Goal: Information Seeking & Learning: Learn about a topic

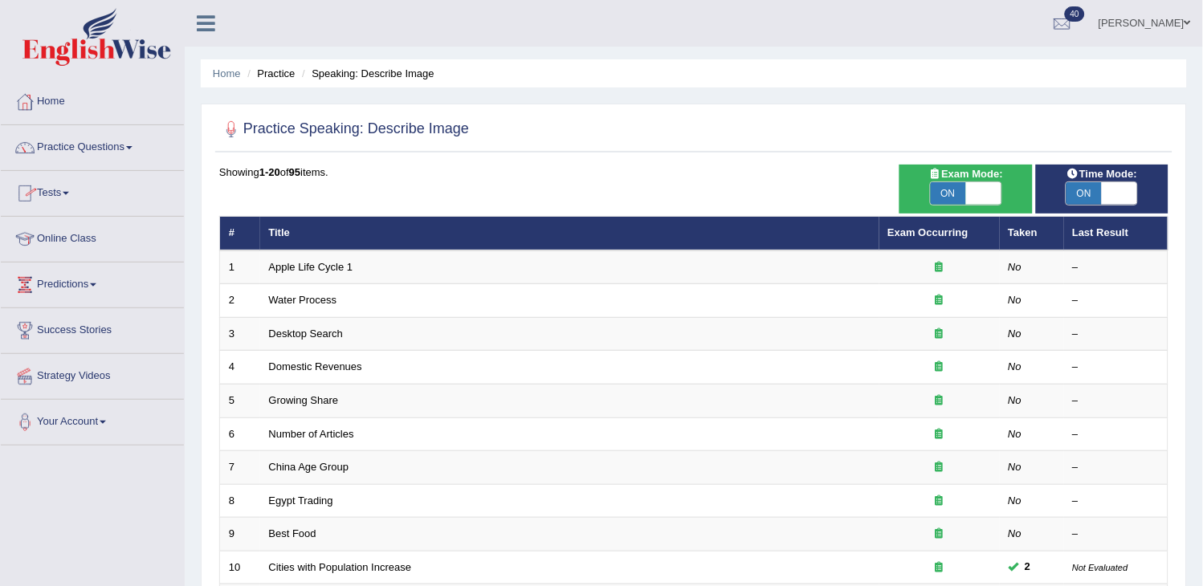
click at [130, 157] on link "Practice Questions" at bounding box center [92, 145] width 183 height 40
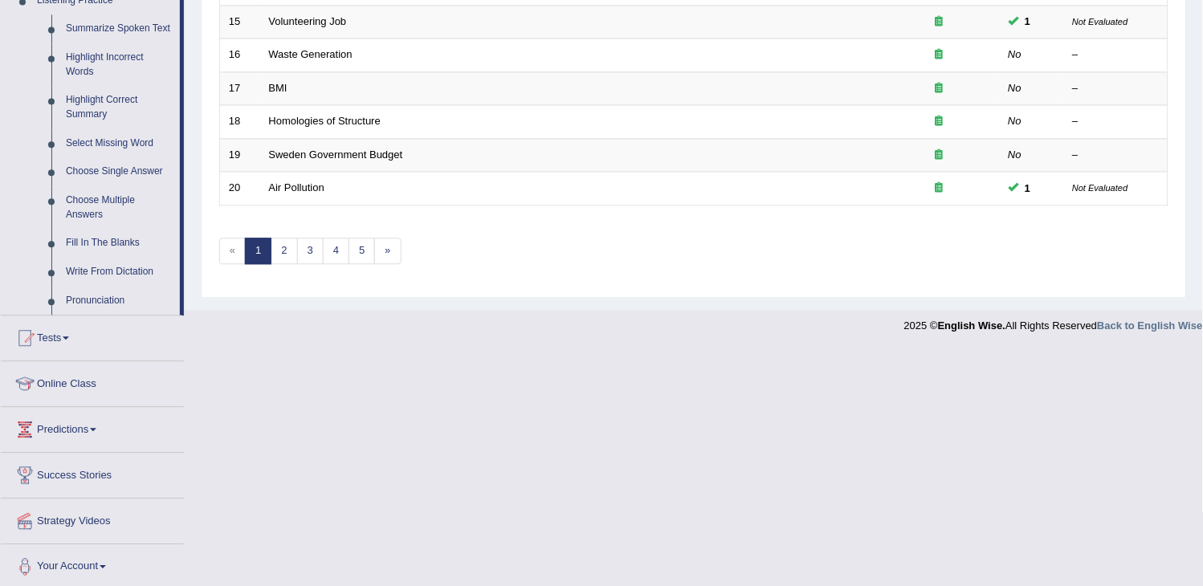
scroll to position [718, 0]
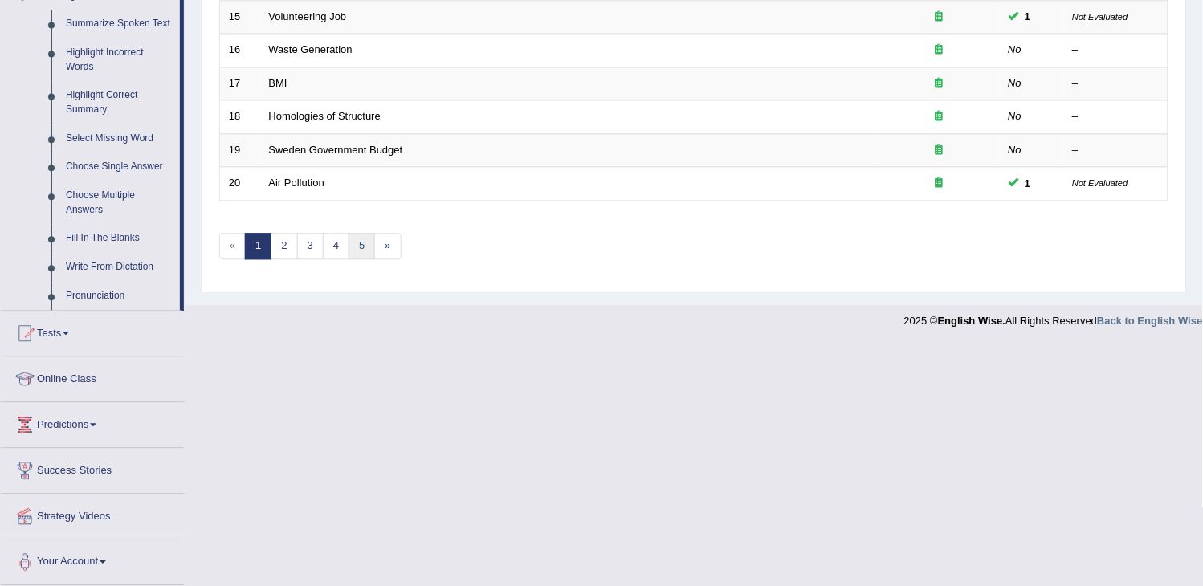
click at [359, 246] on link "5" at bounding box center [362, 246] width 27 height 27
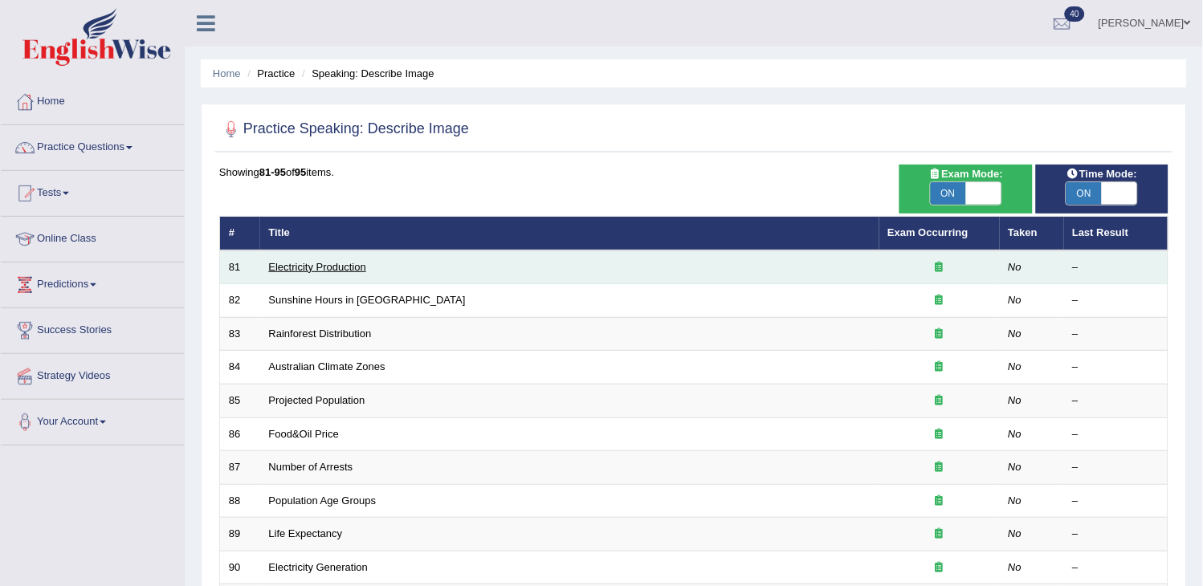
click at [300, 267] on link "Electricity Production" at bounding box center [317, 267] width 97 height 12
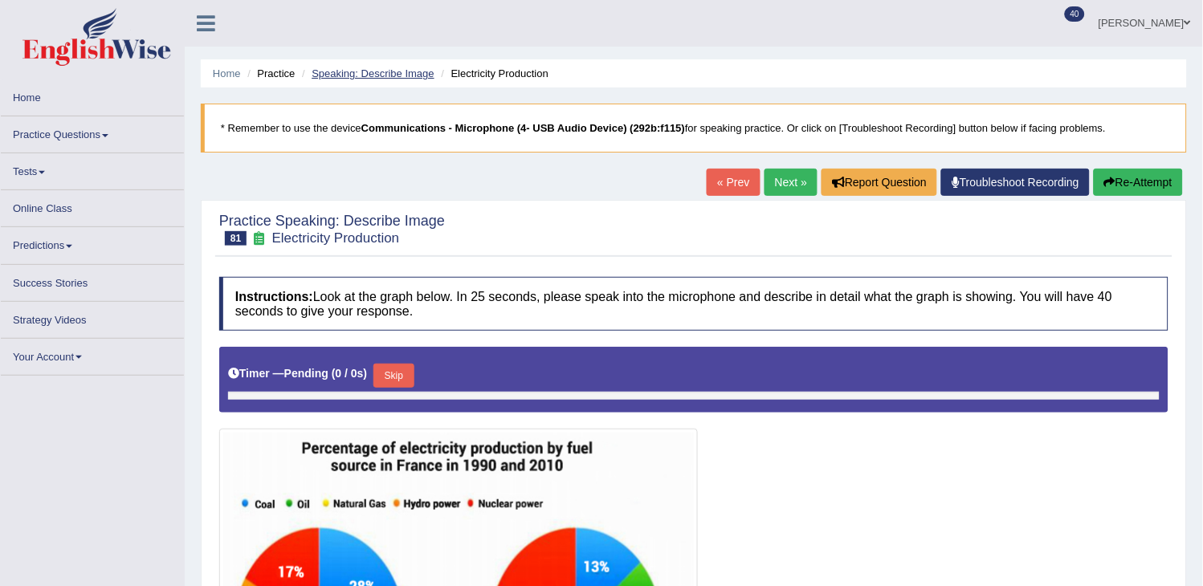
click at [392, 78] on link "Speaking: Describe Image" at bounding box center [373, 73] width 122 height 12
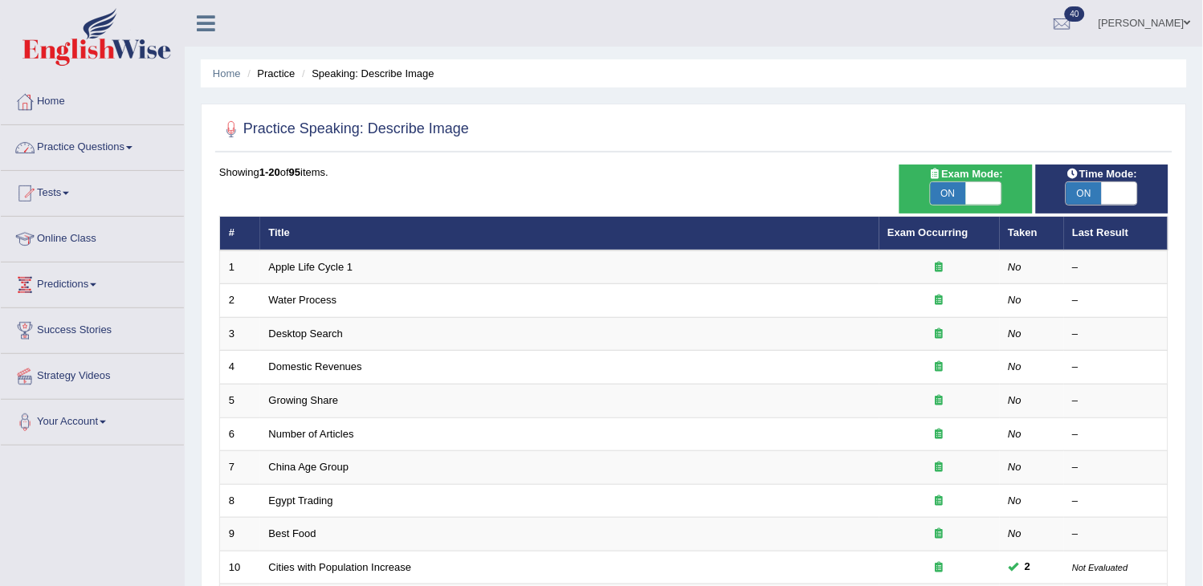
click at [107, 153] on link "Practice Questions" at bounding box center [92, 145] width 183 height 40
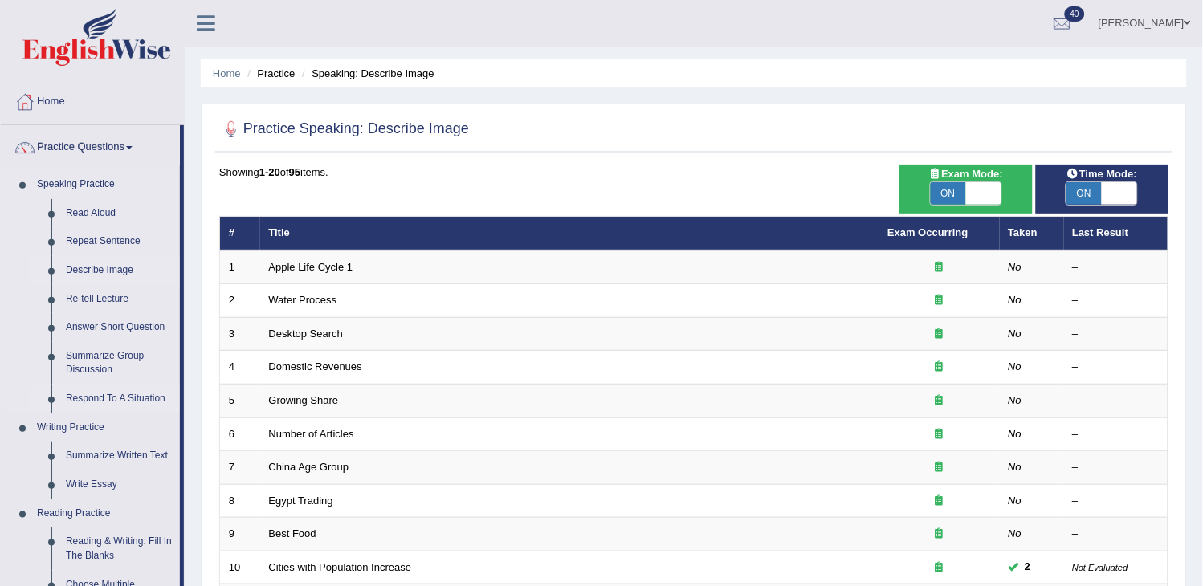
click at [119, 389] on link "Respond To A Situation" at bounding box center [119, 399] width 121 height 29
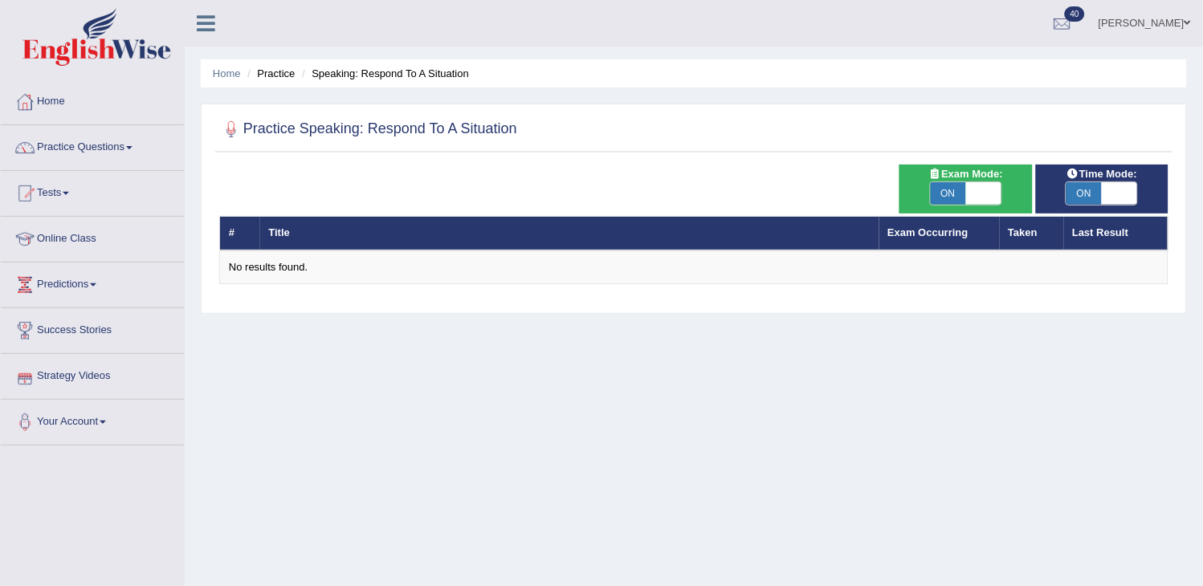
click at [965, 195] on span "ON" at bounding box center [948, 193] width 35 height 22
checkbox input "false"
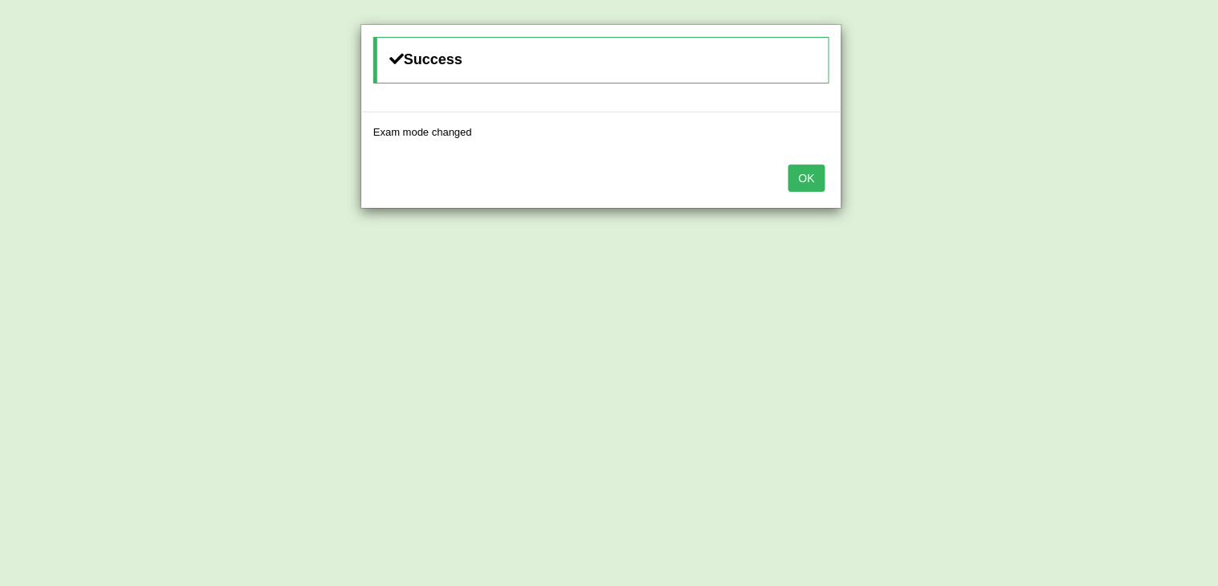
click at [814, 172] on button "OK" at bounding box center [807, 178] width 37 height 27
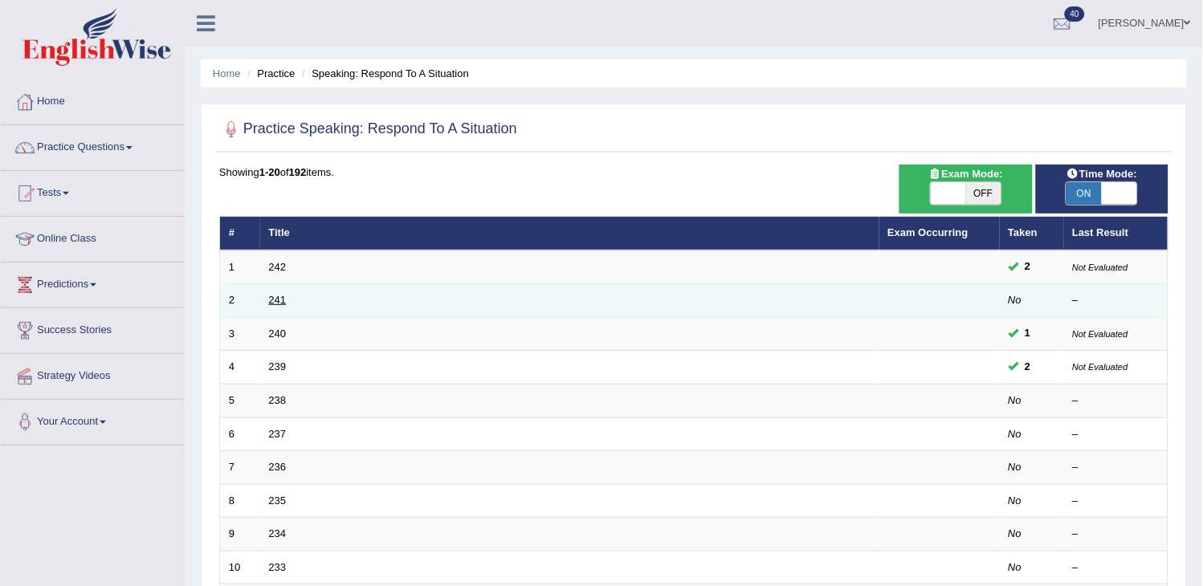
click at [269, 300] on link "241" at bounding box center [278, 300] width 18 height 12
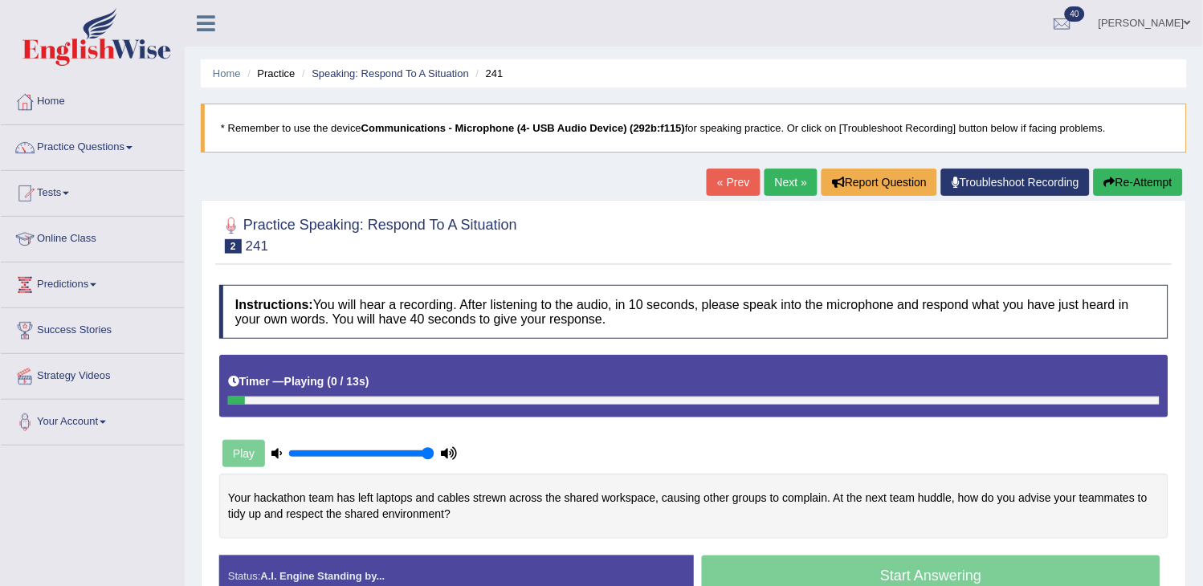
click at [728, 169] on link "« Prev" at bounding box center [733, 182] width 53 height 27
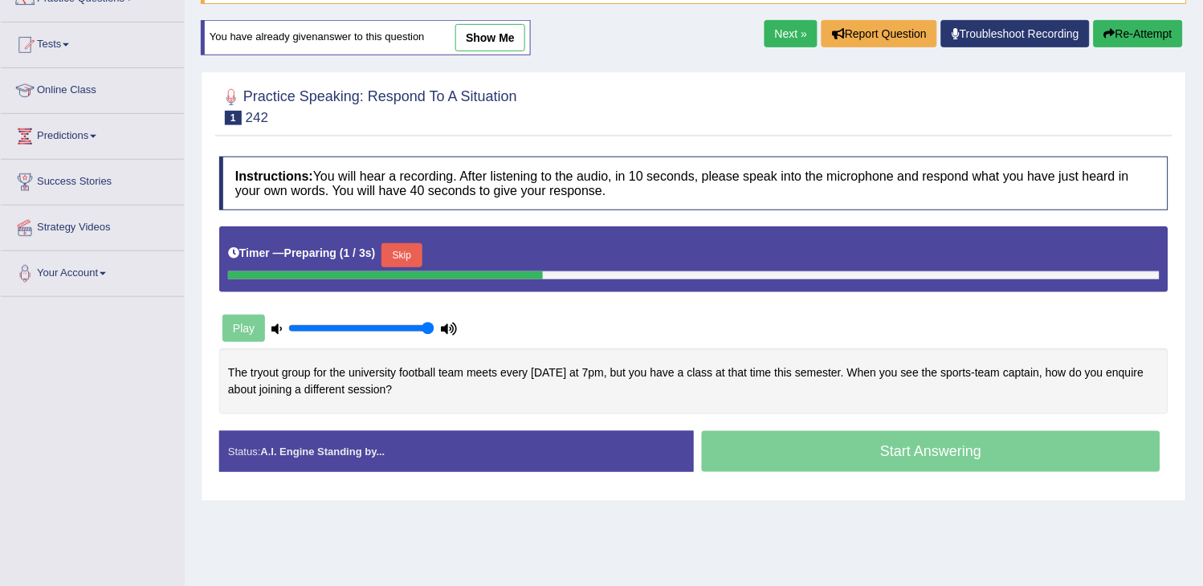
scroll to position [178, 0]
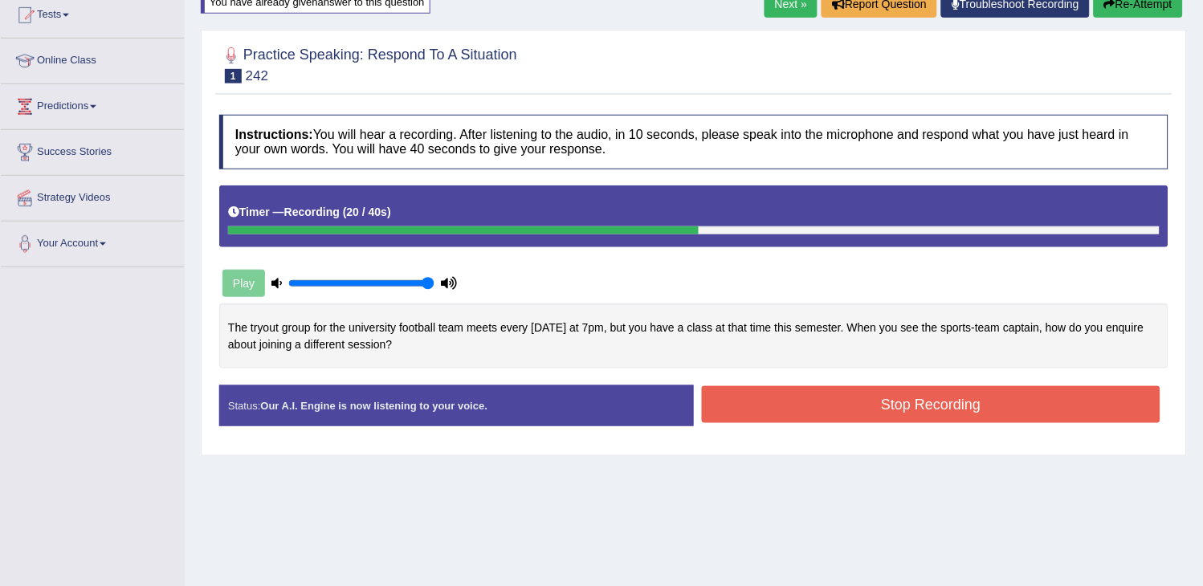
click at [448, 395] on div "Status: Our A.I. Engine is now listening to your voice." at bounding box center [456, 406] width 475 height 41
click at [1139, 9] on button "Re-Attempt" at bounding box center [1138, 3] width 89 height 27
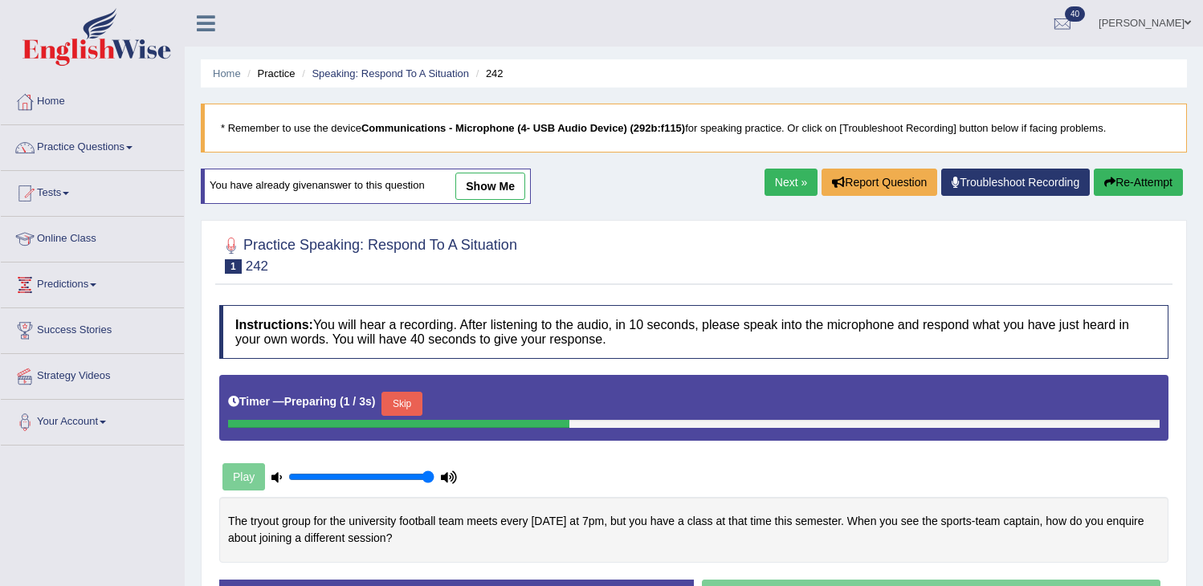
scroll to position [182, 0]
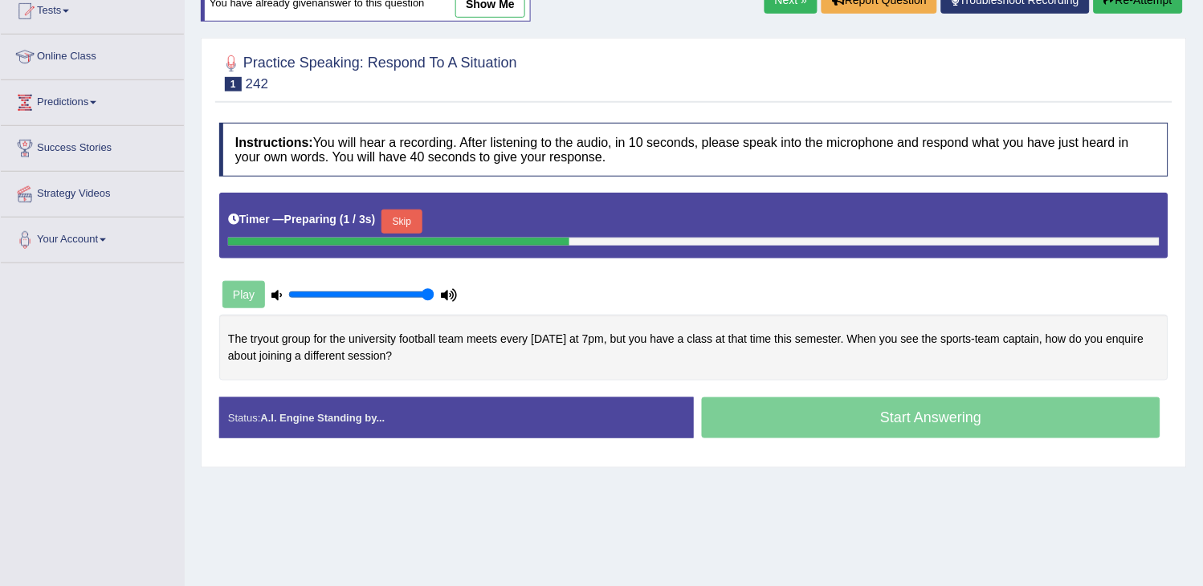
click at [422, 214] on button "Skip" at bounding box center [402, 222] width 40 height 24
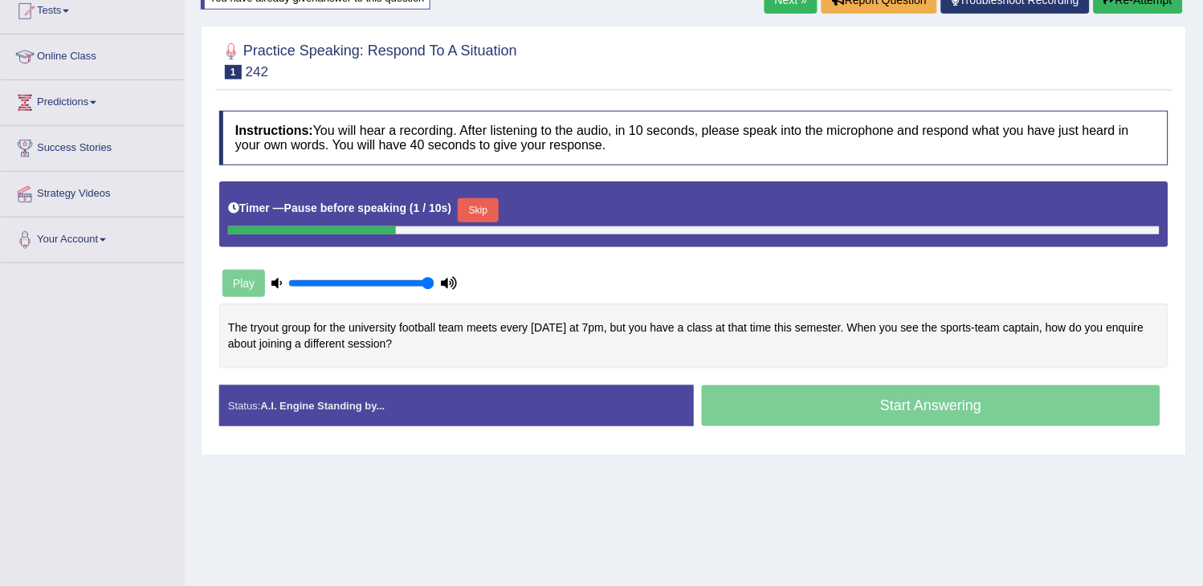
click at [477, 212] on button "Skip" at bounding box center [478, 210] width 40 height 24
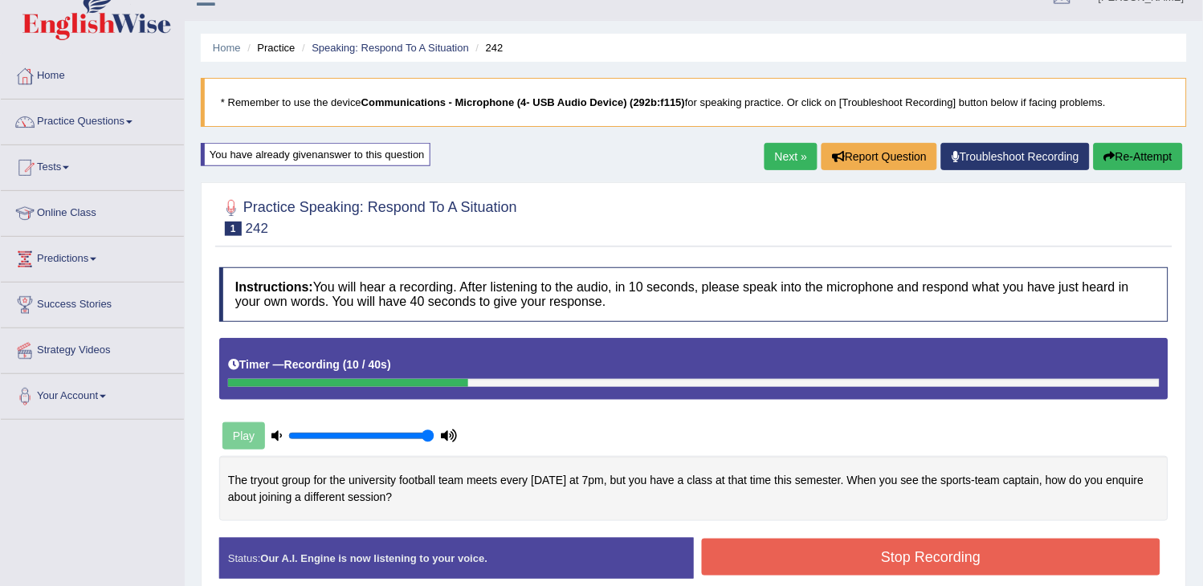
scroll to position [4, 0]
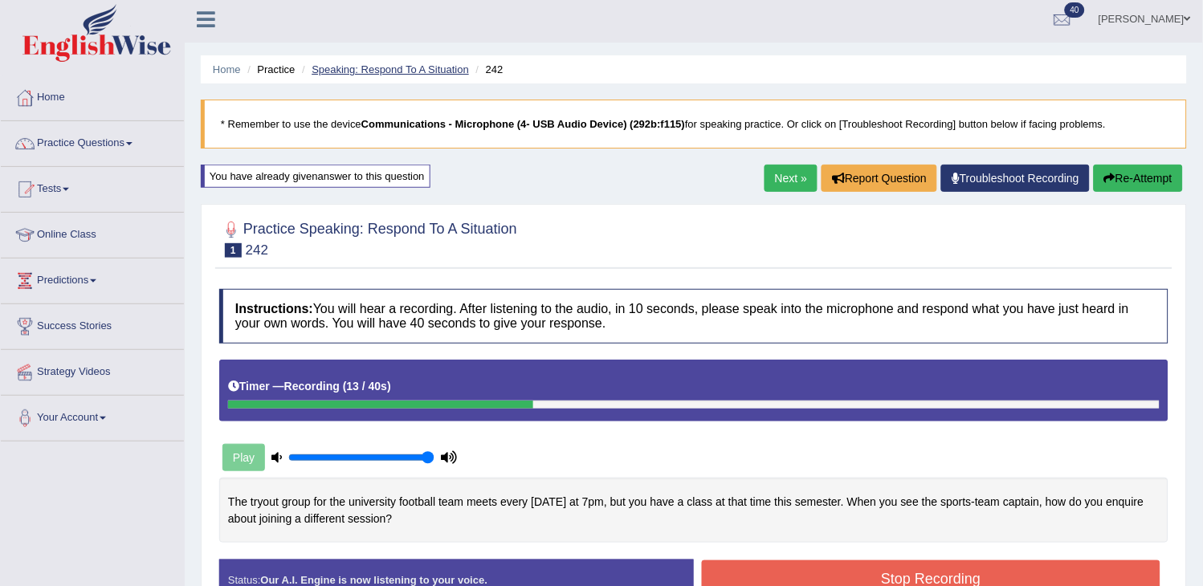
click at [429, 65] on link "Speaking: Respond To A Situation" at bounding box center [390, 69] width 157 height 12
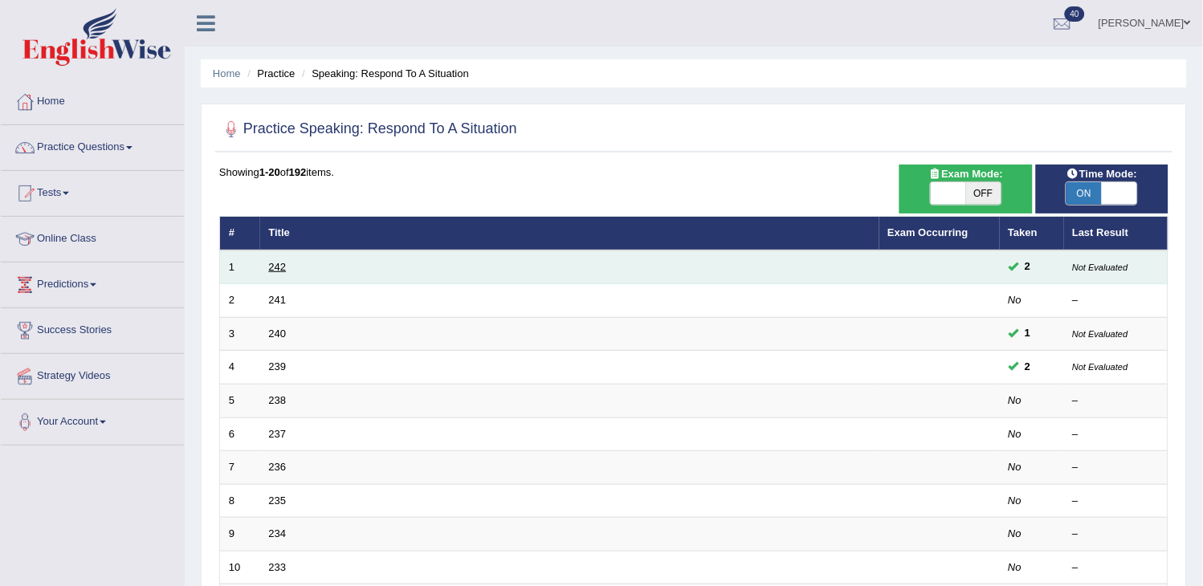
click at [275, 267] on link "242" at bounding box center [278, 267] width 18 height 12
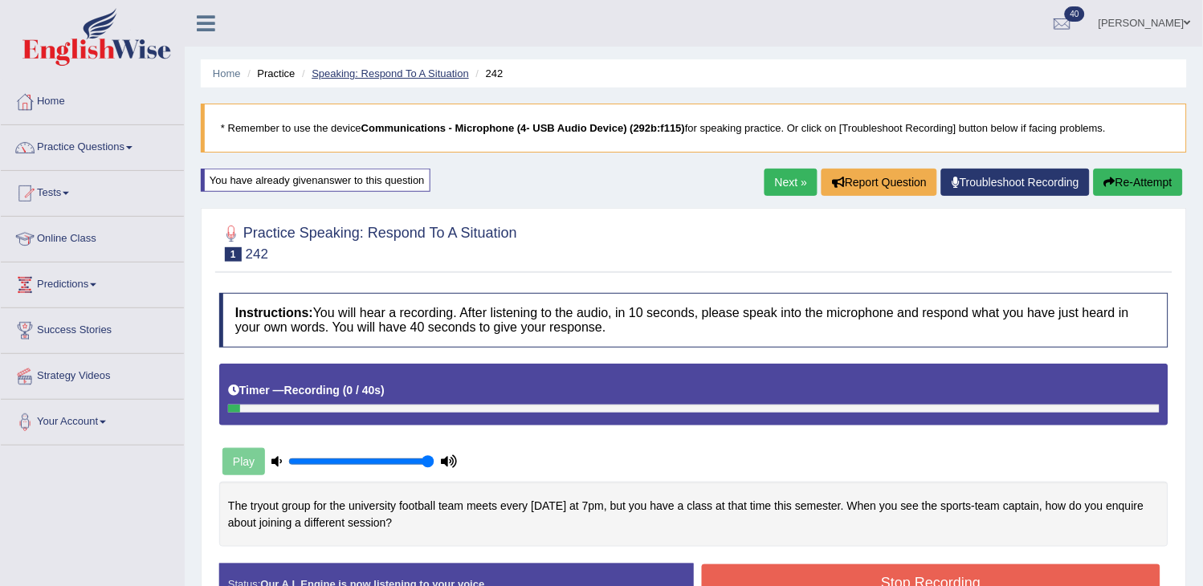
click at [406, 71] on link "Speaking: Respond To A Situation" at bounding box center [390, 73] width 157 height 12
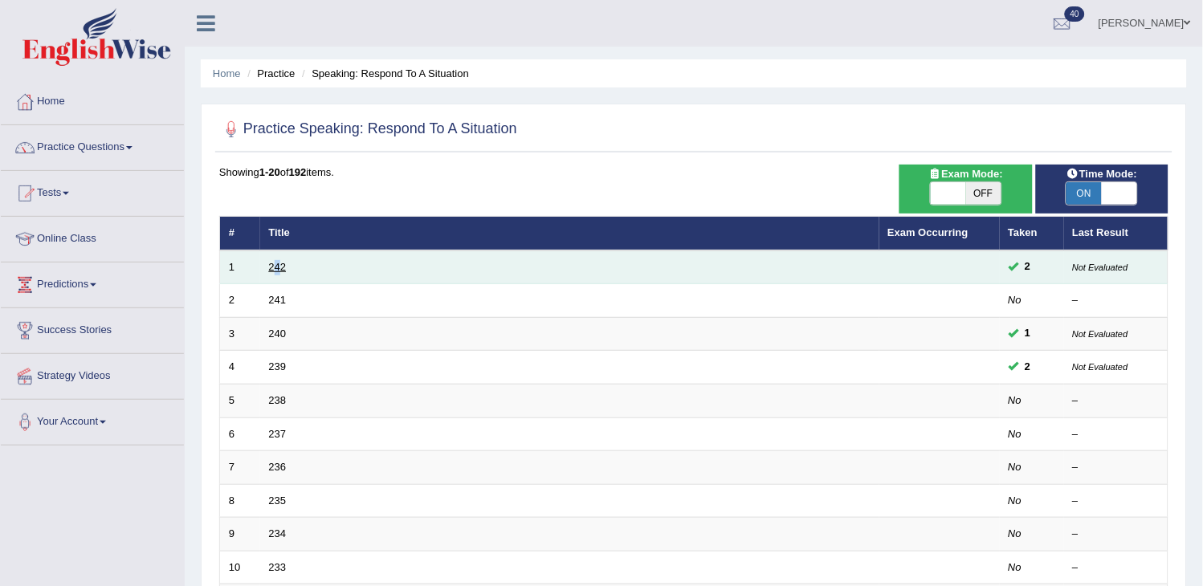
drag, startPoint x: 275, startPoint y: 273, endPoint x: 282, endPoint y: 263, distance: 11.6
click at [282, 263] on td "242" at bounding box center [569, 268] width 619 height 34
click at [282, 263] on link "242" at bounding box center [278, 267] width 18 height 12
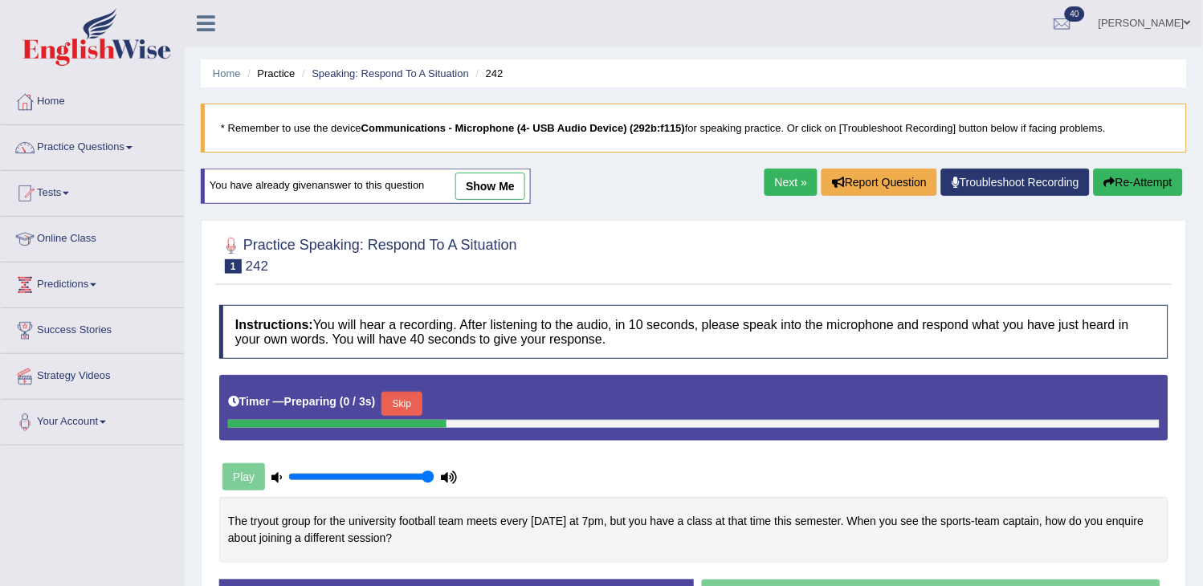
click at [500, 197] on link "show me" at bounding box center [490, 186] width 70 height 27
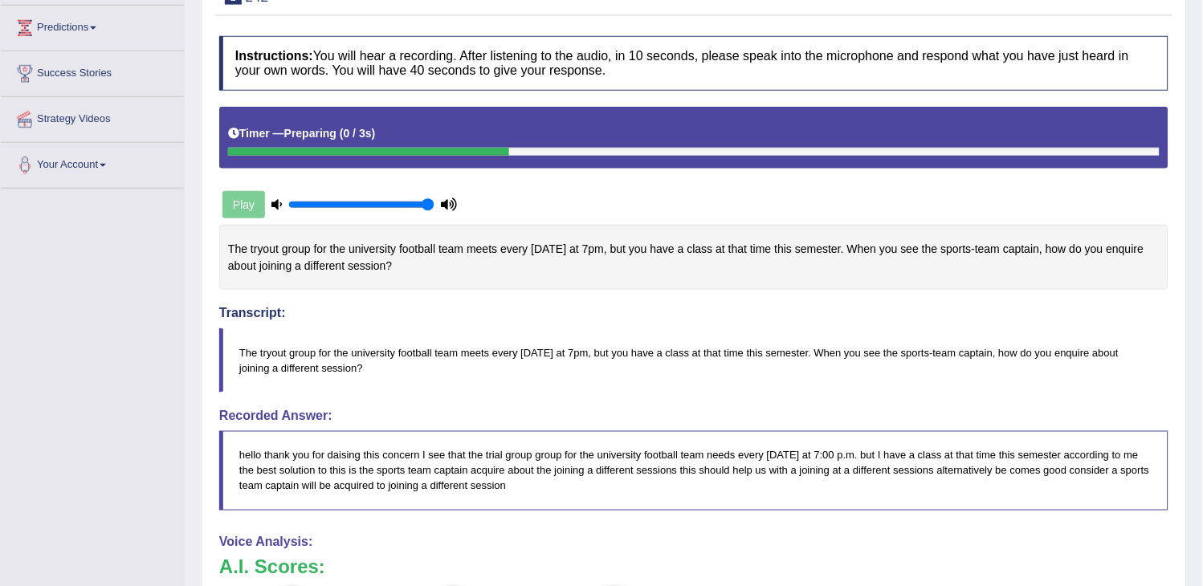
scroll to position [167, 0]
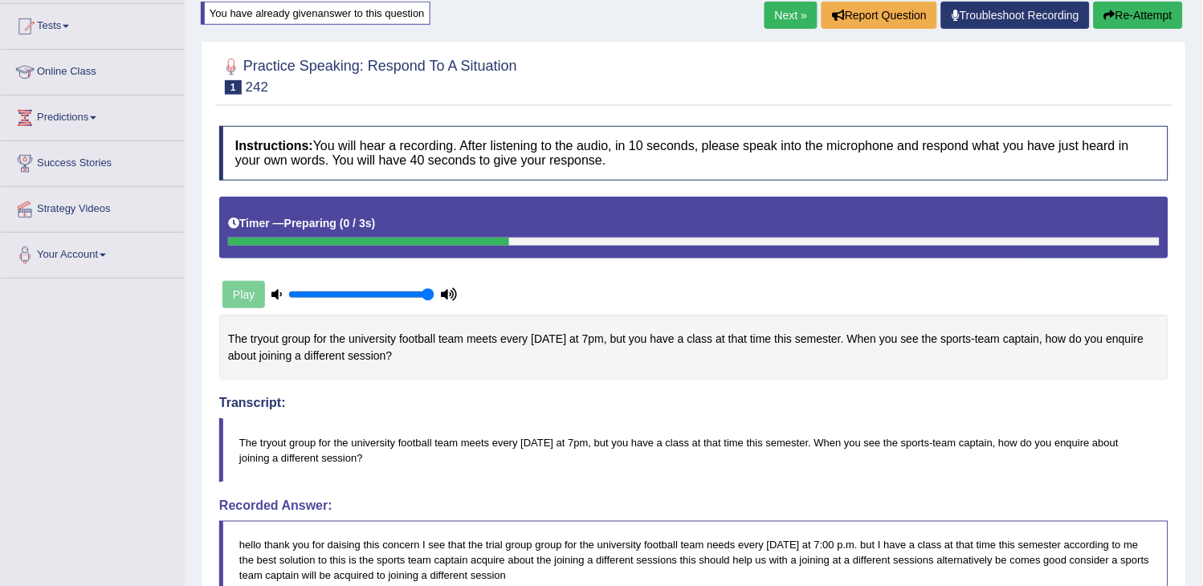
click at [1165, 16] on button "Re-Attempt" at bounding box center [1138, 15] width 89 height 27
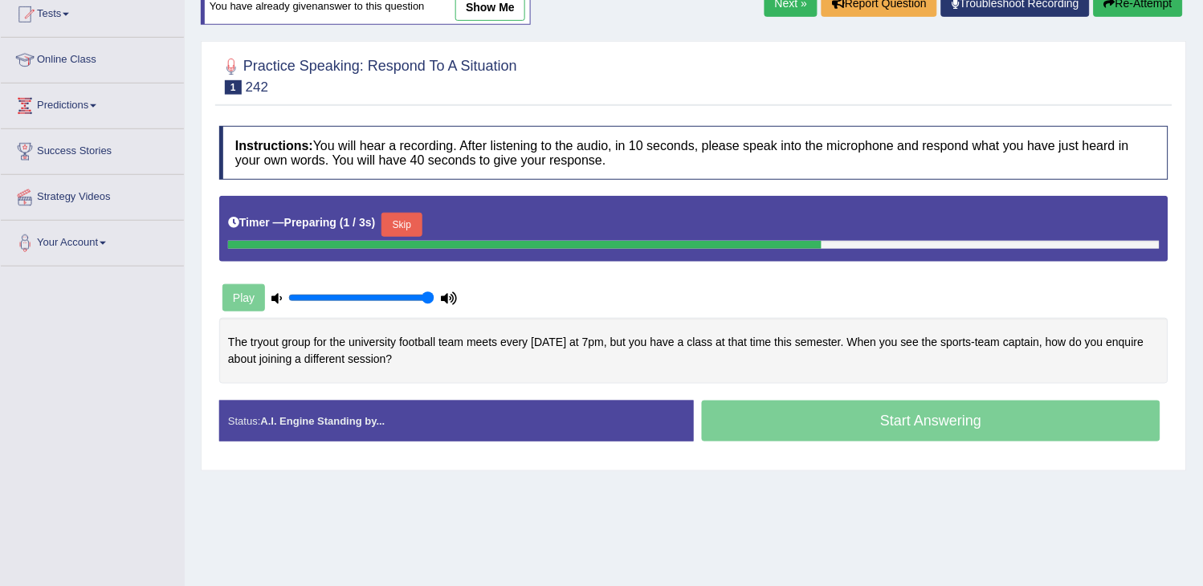
click at [804, 6] on link "Next »" at bounding box center [791, 3] width 53 height 27
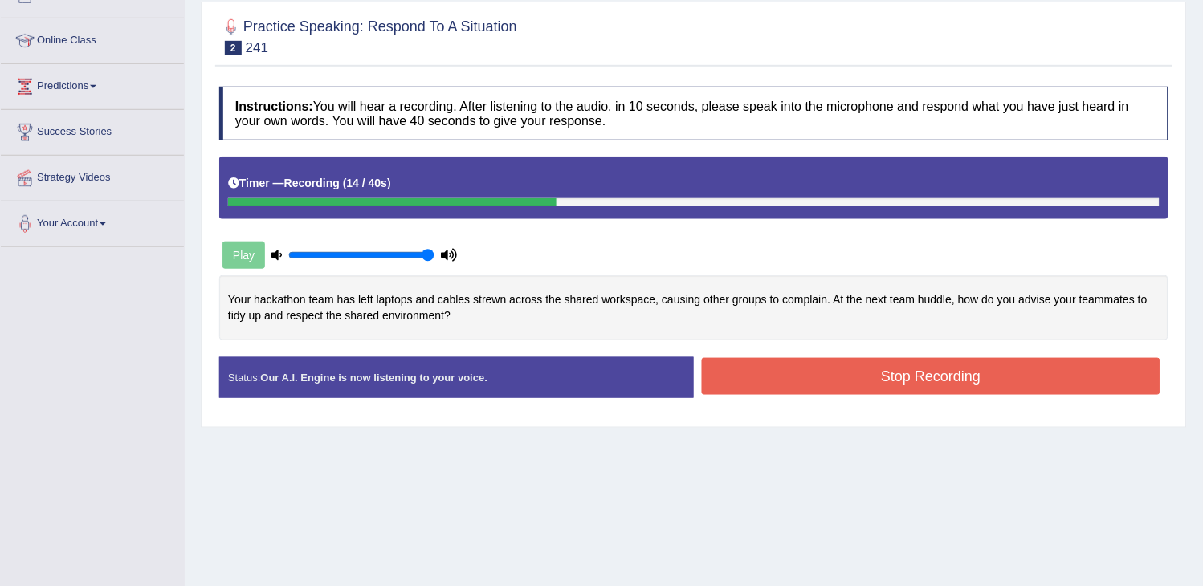
scroll to position [167, 0]
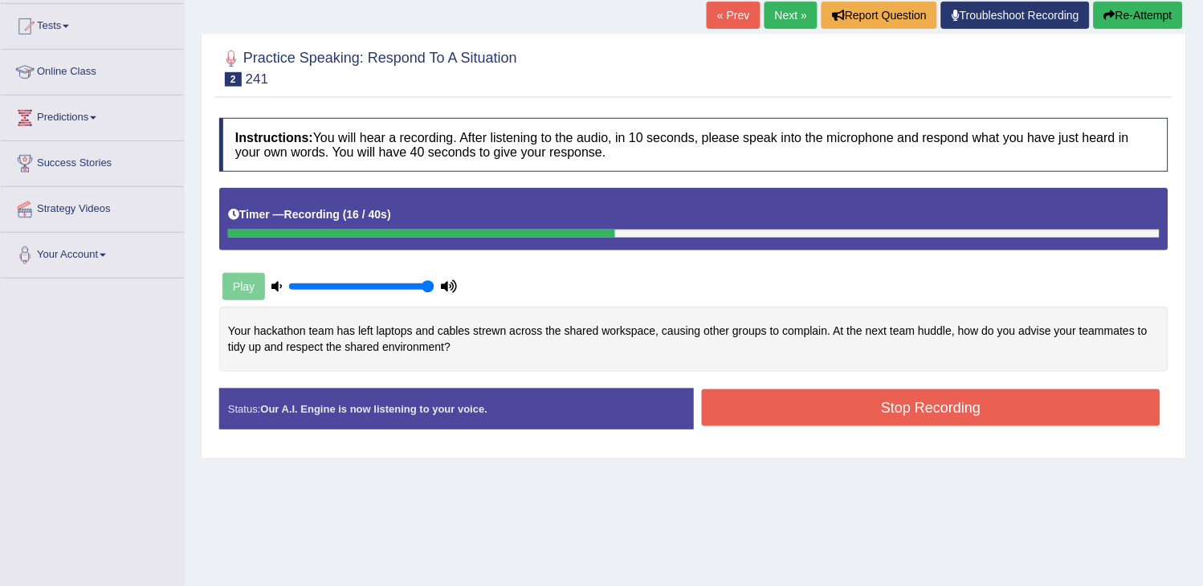
click at [1124, 14] on button "Re-Attempt" at bounding box center [1138, 15] width 89 height 27
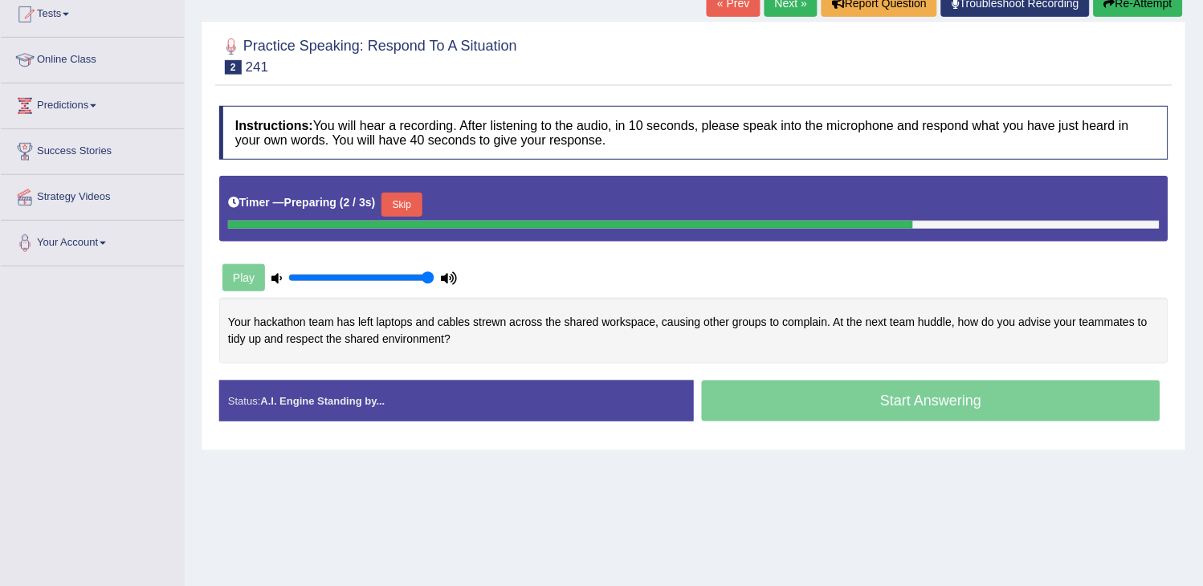
click at [783, 12] on link "Next »" at bounding box center [791, 3] width 53 height 27
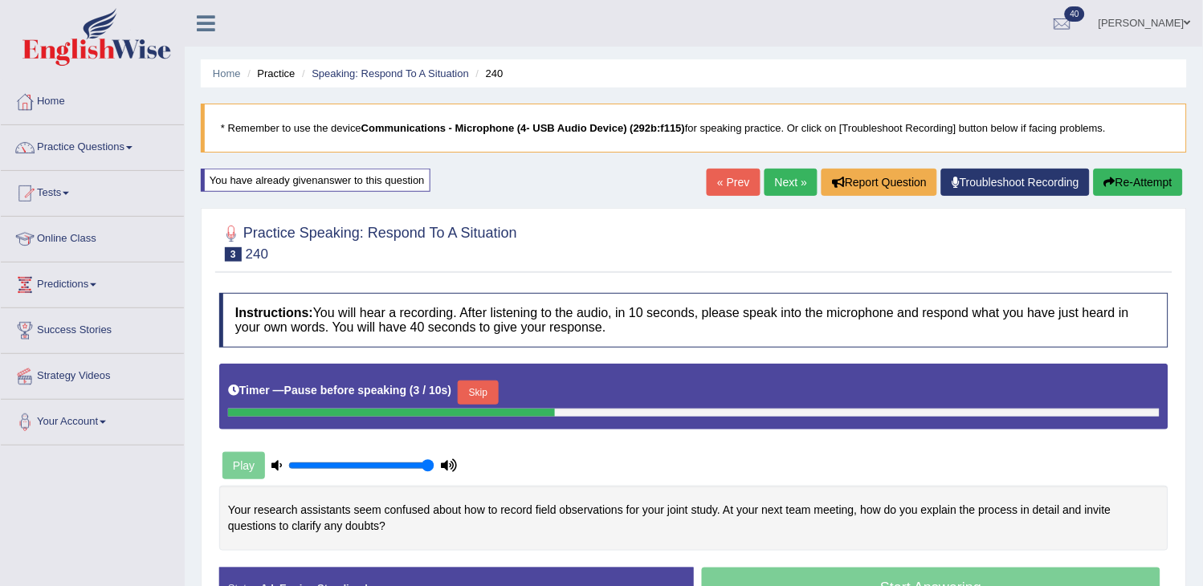
click at [765, 189] on link "Next »" at bounding box center [791, 182] width 53 height 27
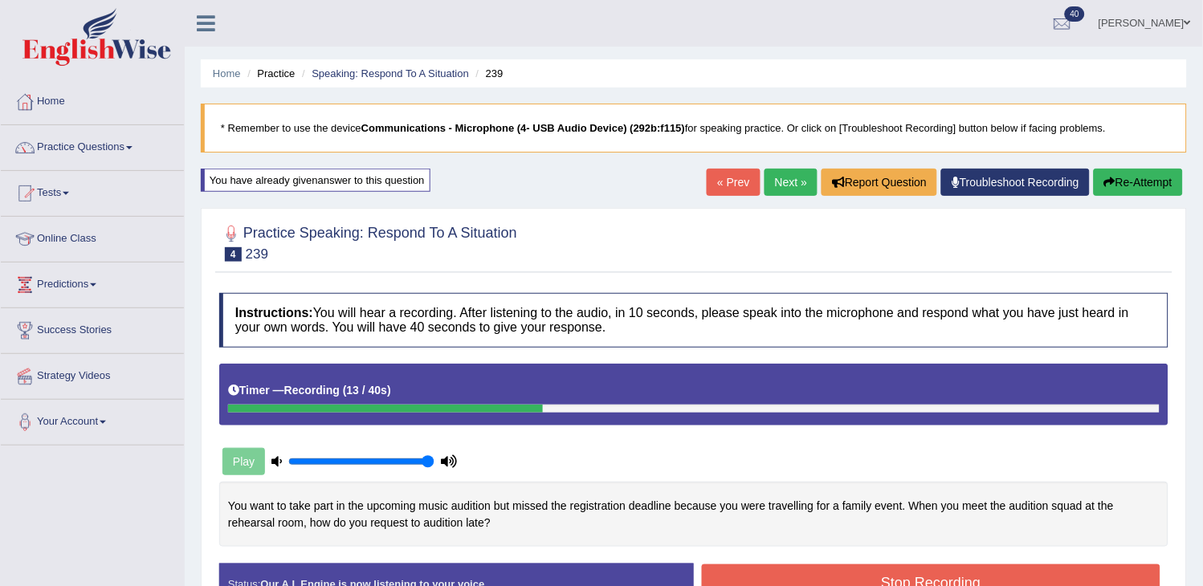
click at [1097, 180] on button "Re-Attempt" at bounding box center [1138, 182] width 89 height 27
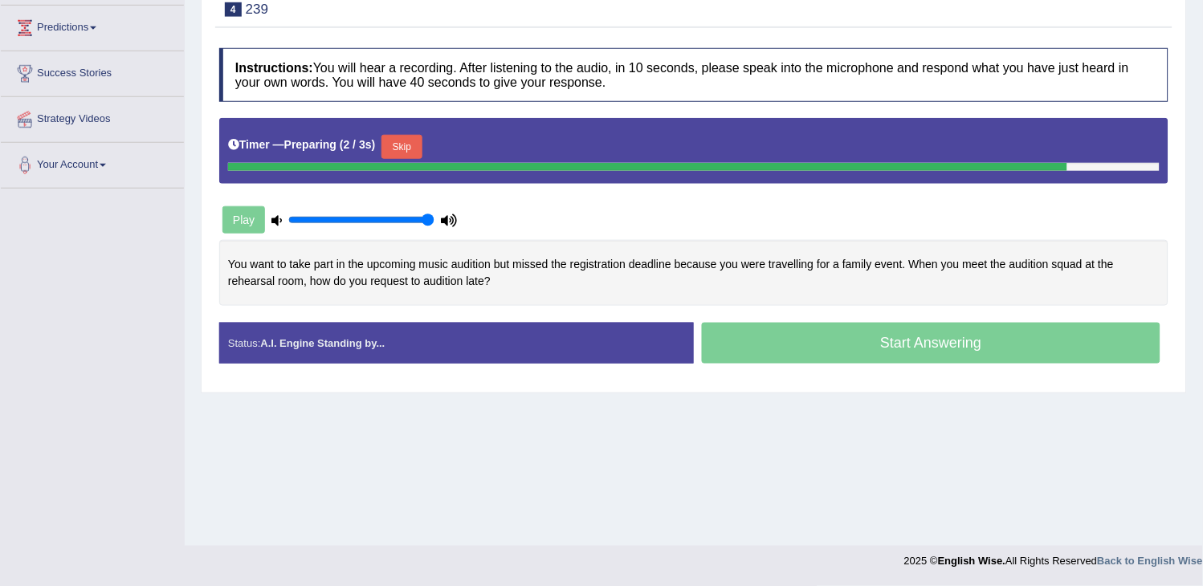
click at [413, 155] on button "Skip" at bounding box center [402, 147] width 40 height 24
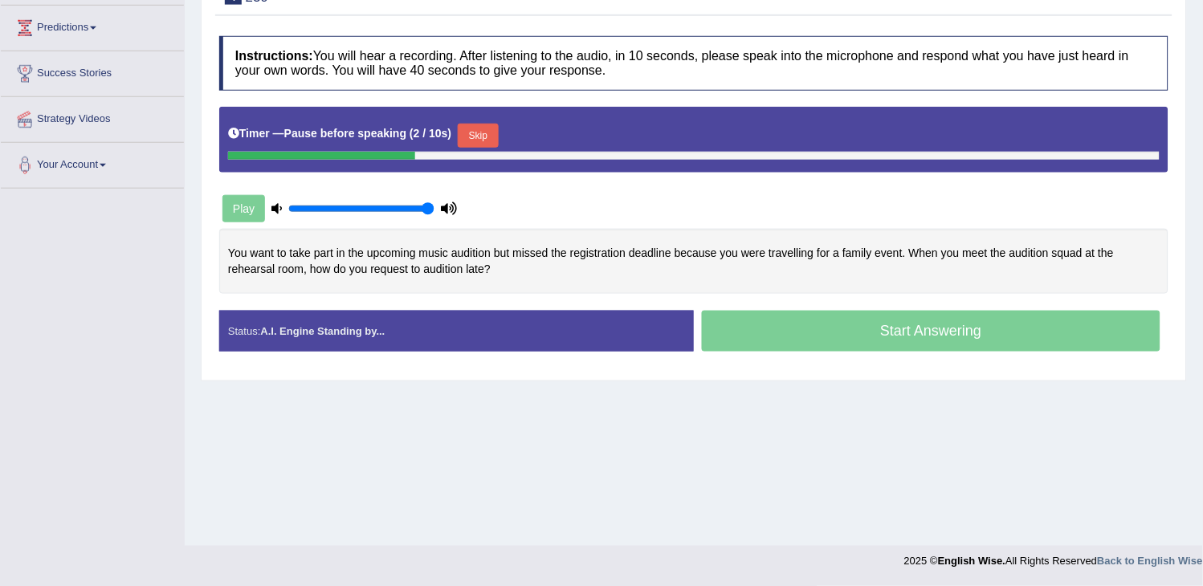
click at [480, 137] on button "Skip" at bounding box center [478, 136] width 40 height 24
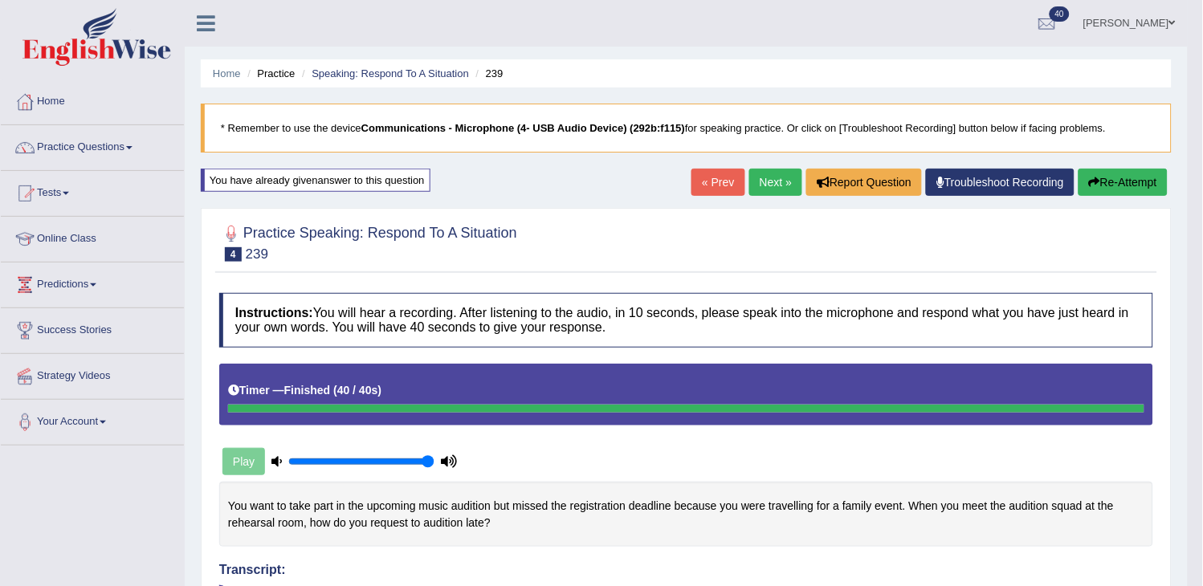
click at [771, 190] on link "Next »" at bounding box center [775, 182] width 53 height 27
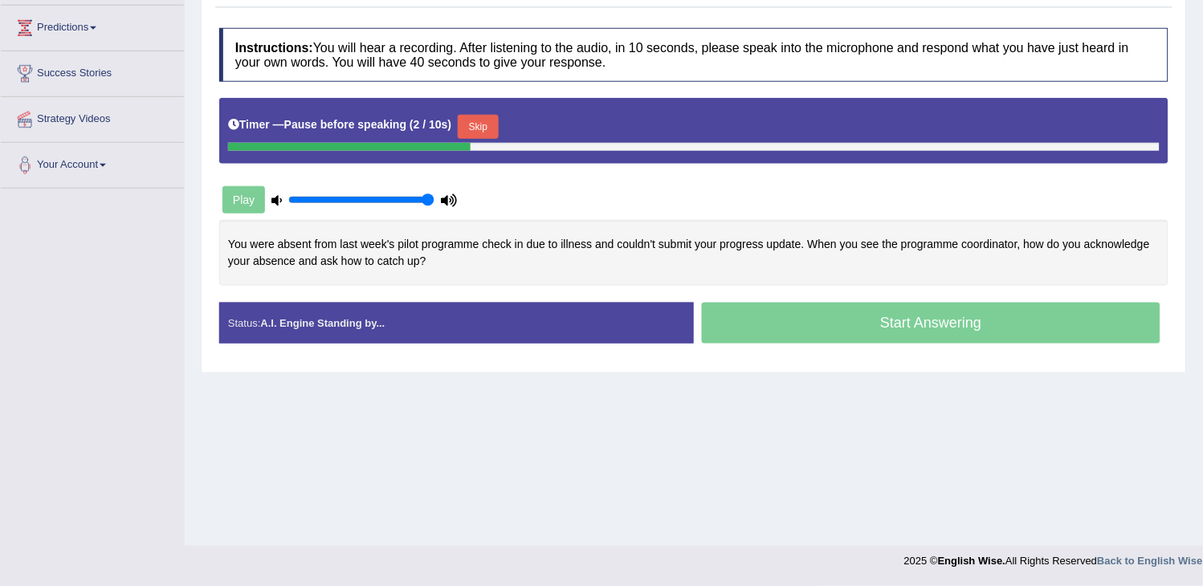
click at [492, 122] on button "Skip" at bounding box center [478, 127] width 40 height 24
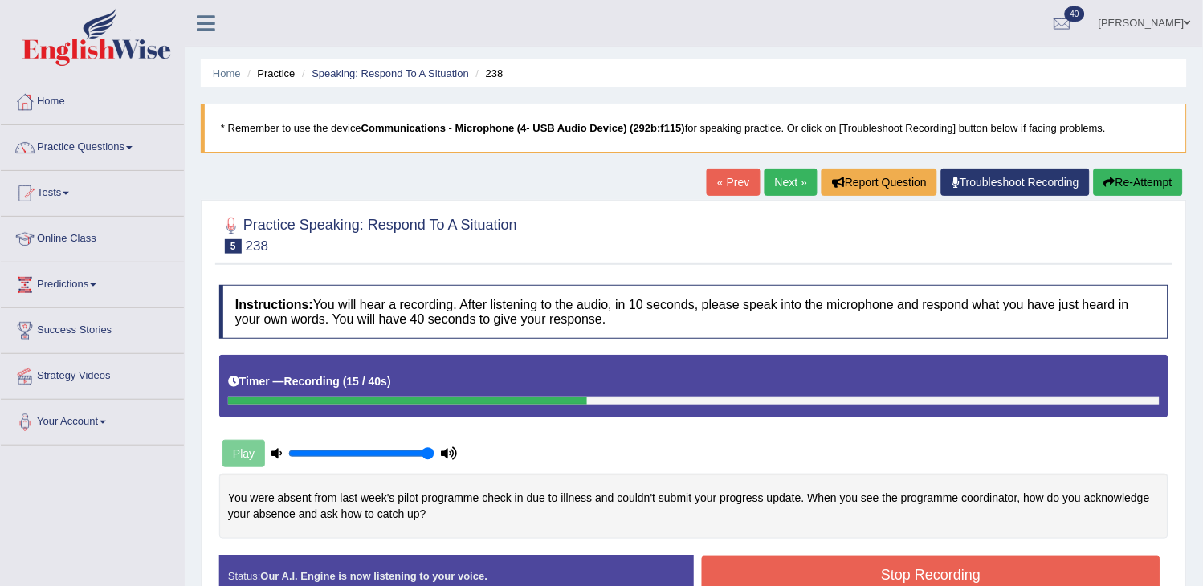
click at [1118, 182] on button "Re-Attempt" at bounding box center [1138, 182] width 89 height 27
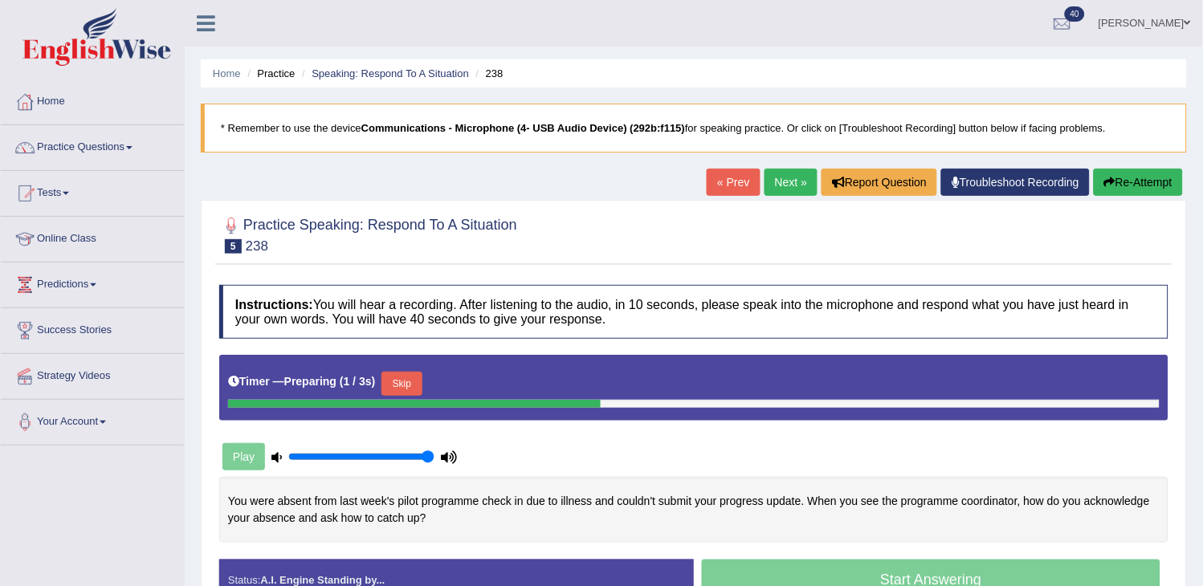
click at [410, 381] on button "Skip" at bounding box center [402, 384] width 40 height 24
click at [496, 383] on button "Skip" at bounding box center [478, 384] width 40 height 24
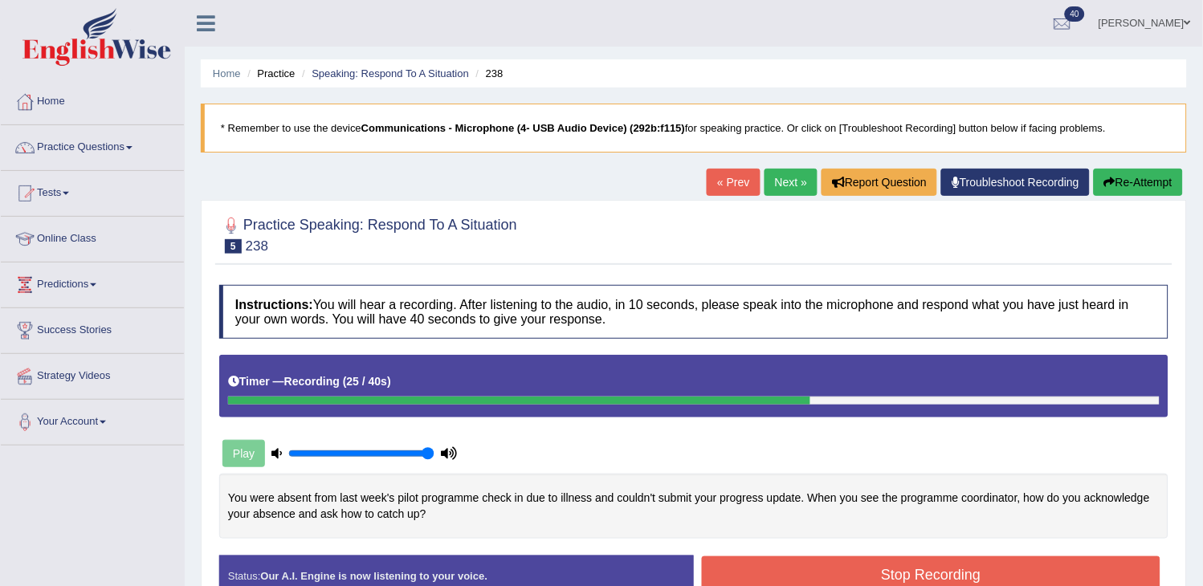
click at [1130, 183] on button "Re-Attempt" at bounding box center [1138, 182] width 89 height 27
click at [851, 565] on button "Stop Recording" at bounding box center [931, 575] width 459 height 37
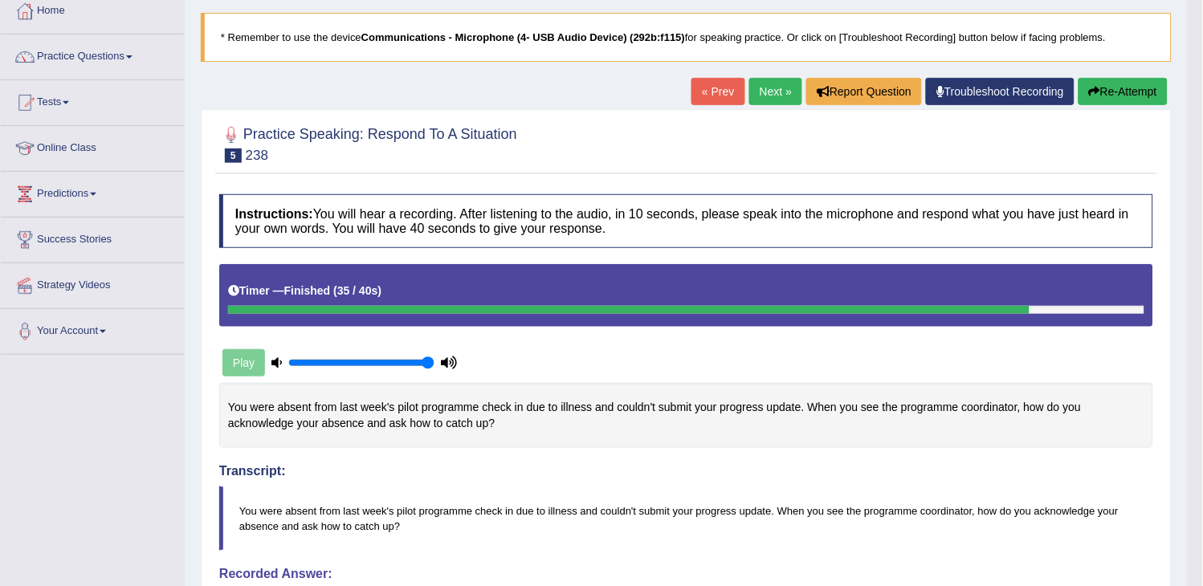
scroll to position [87, 0]
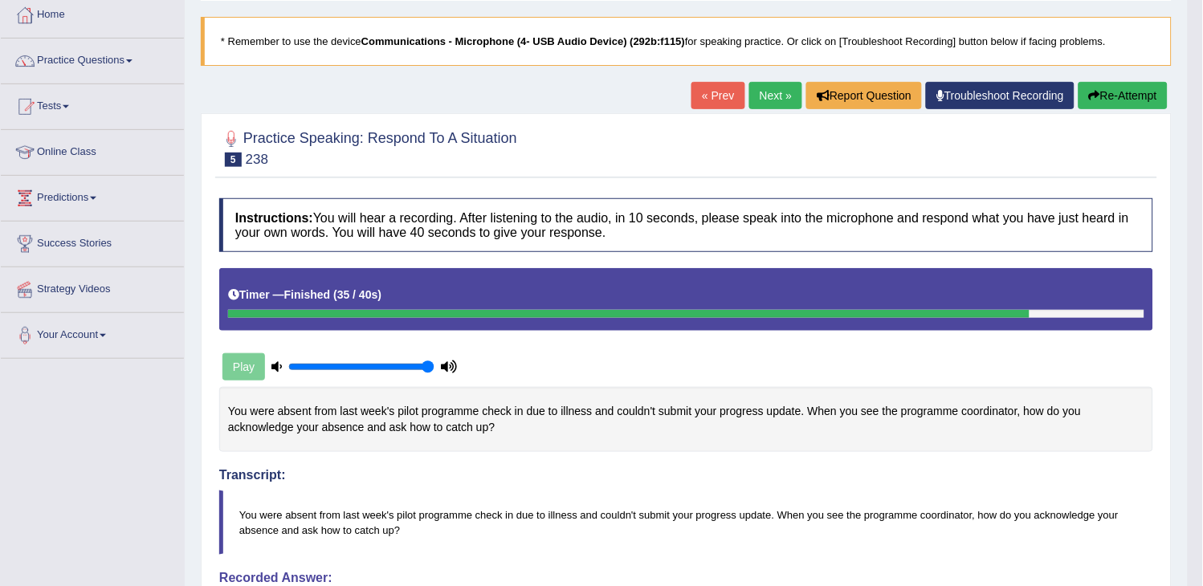
click at [769, 100] on link "Next »" at bounding box center [775, 95] width 53 height 27
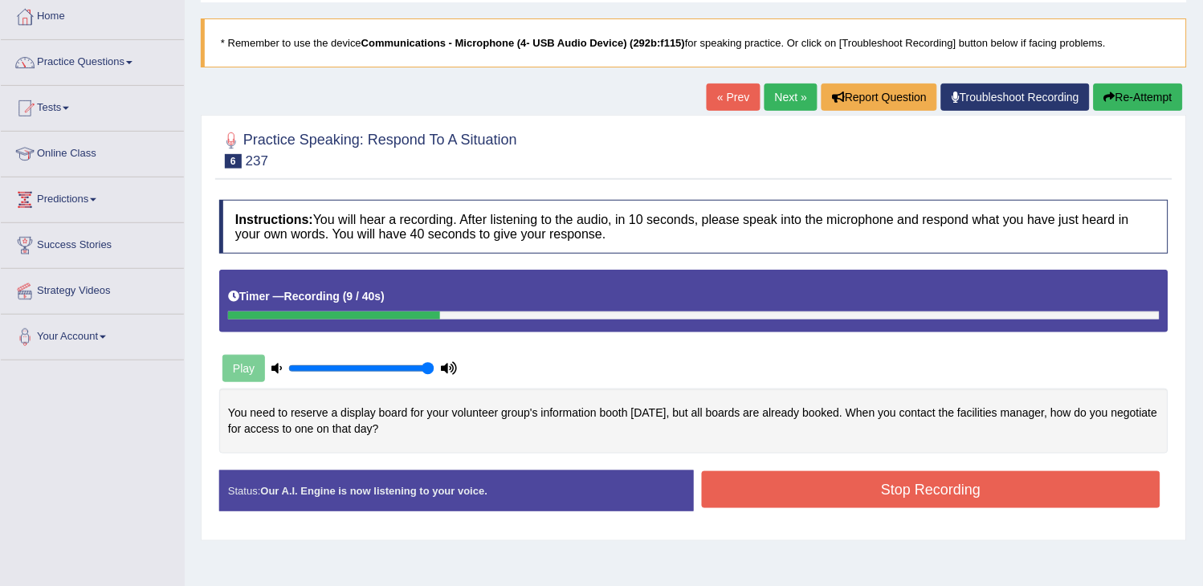
scroll to position [78, 0]
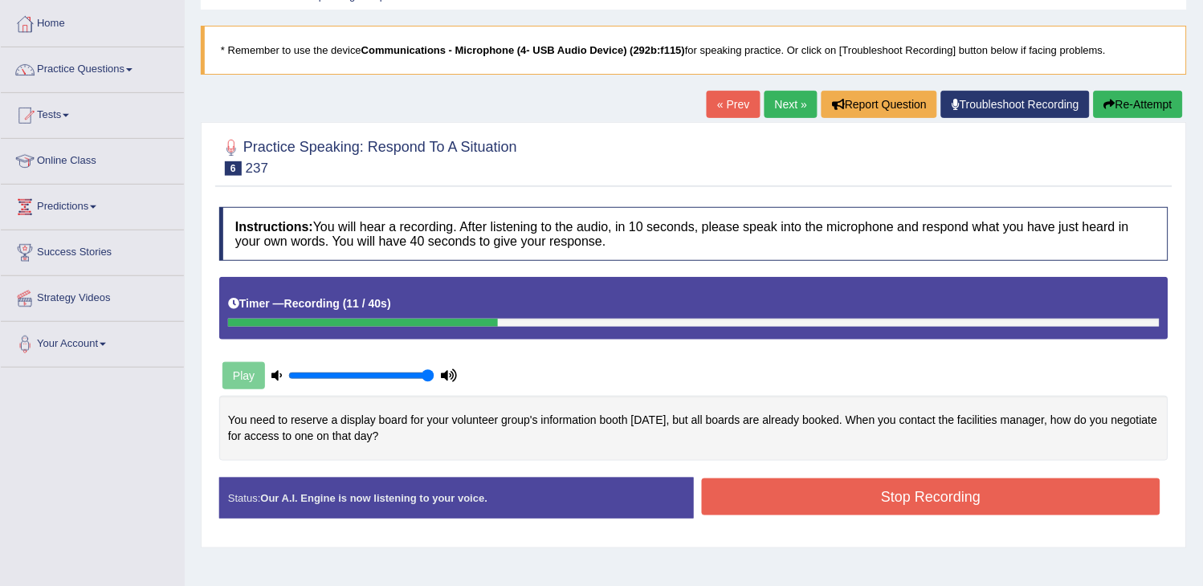
click at [1139, 110] on button "Re-Attempt" at bounding box center [1138, 104] width 89 height 27
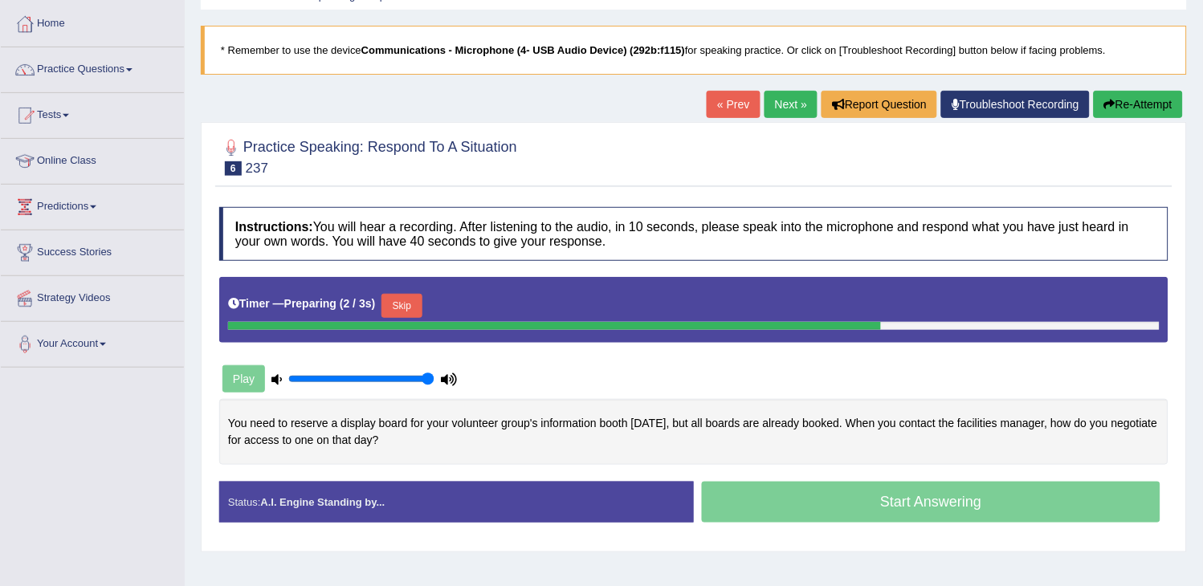
click at [422, 292] on div "Timer — Preparing ( 2 / 3s ) Skip" at bounding box center [694, 306] width 932 height 32
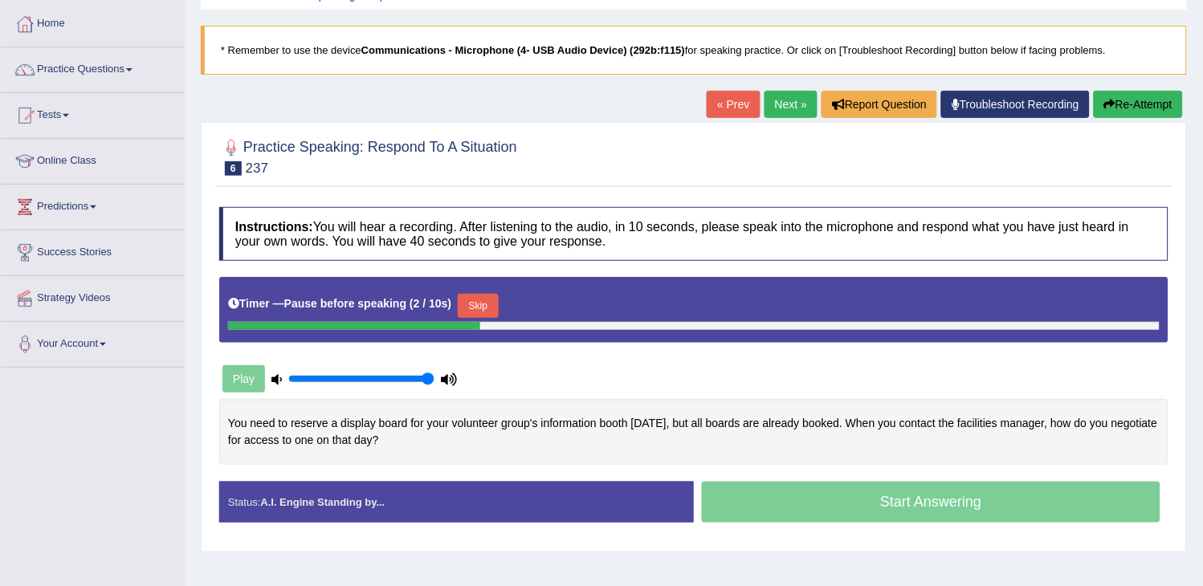
click at [492, 305] on button "Skip" at bounding box center [478, 306] width 40 height 24
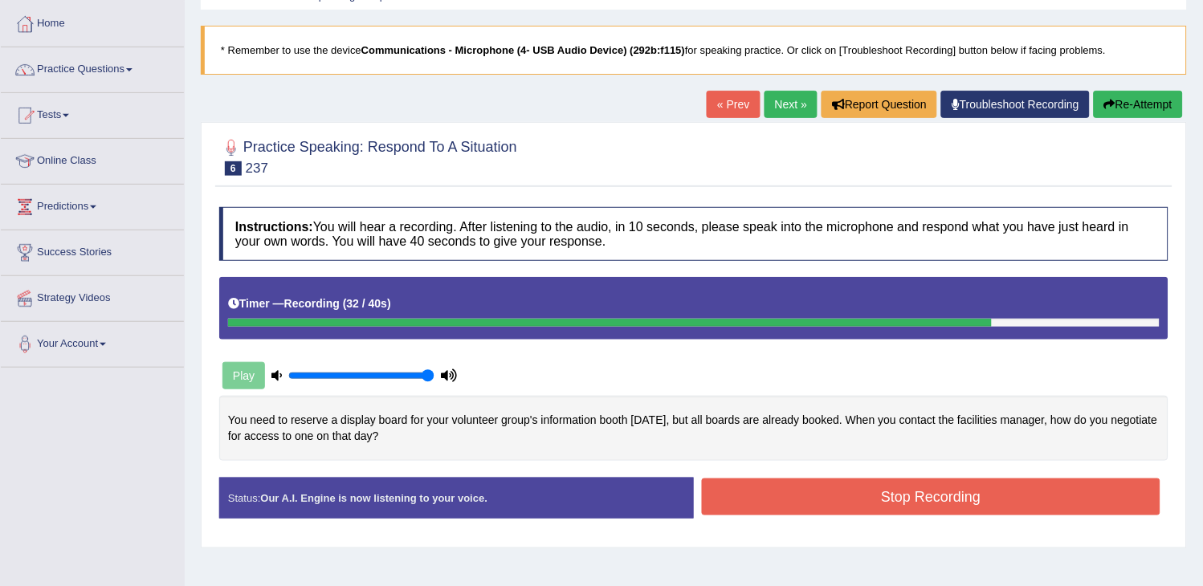
click at [1102, 116] on button "Re-Attempt" at bounding box center [1138, 104] width 89 height 27
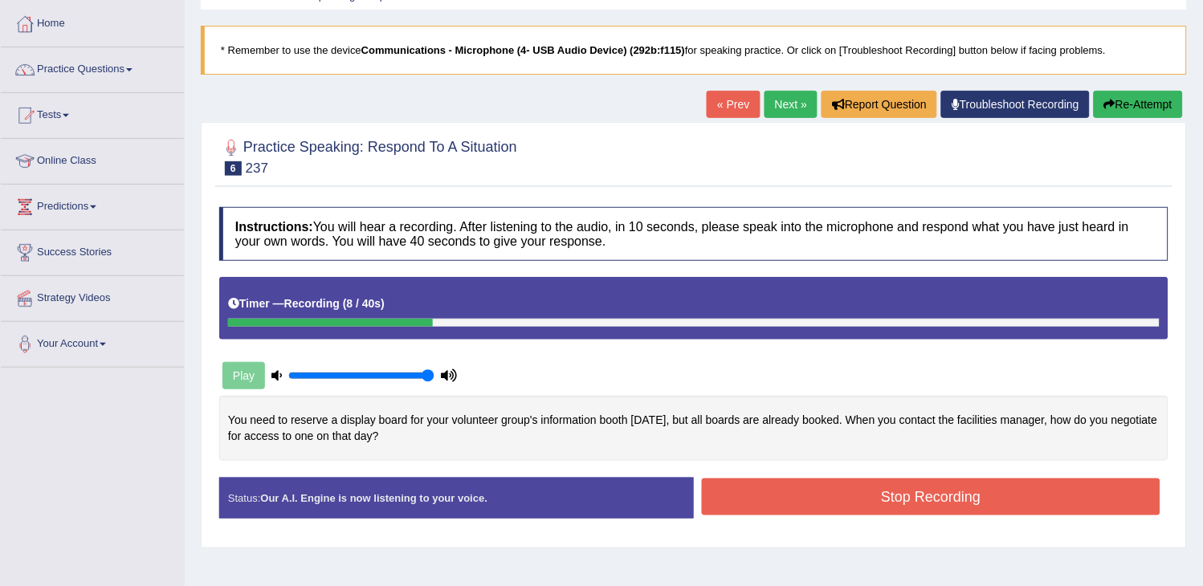
click at [1121, 100] on button "Re-Attempt" at bounding box center [1138, 104] width 89 height 27
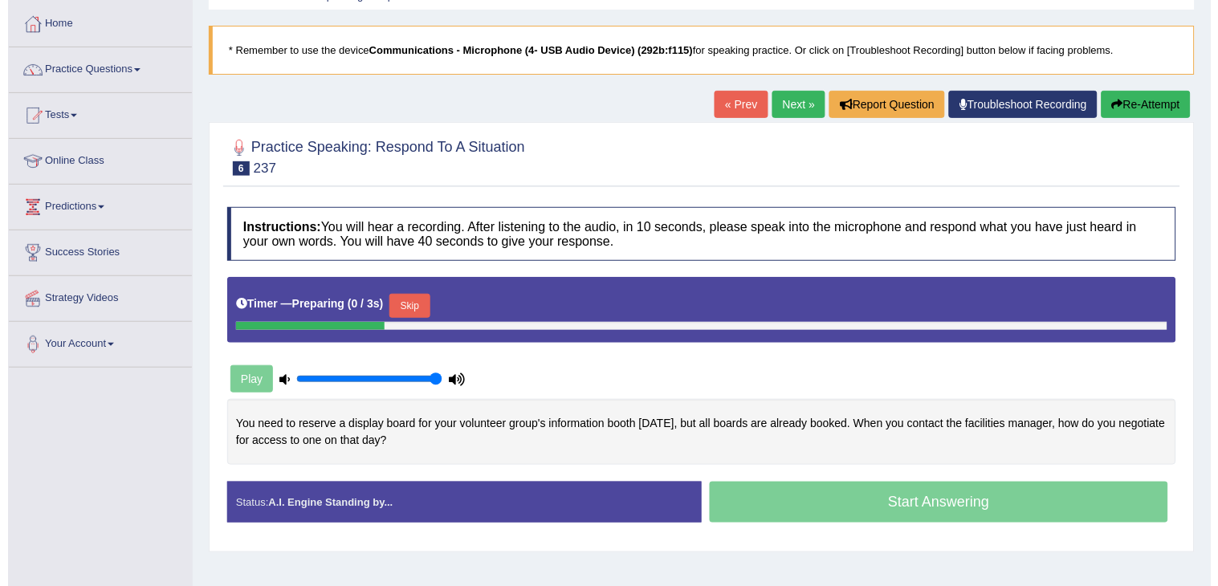
scroll to position [78, 0]
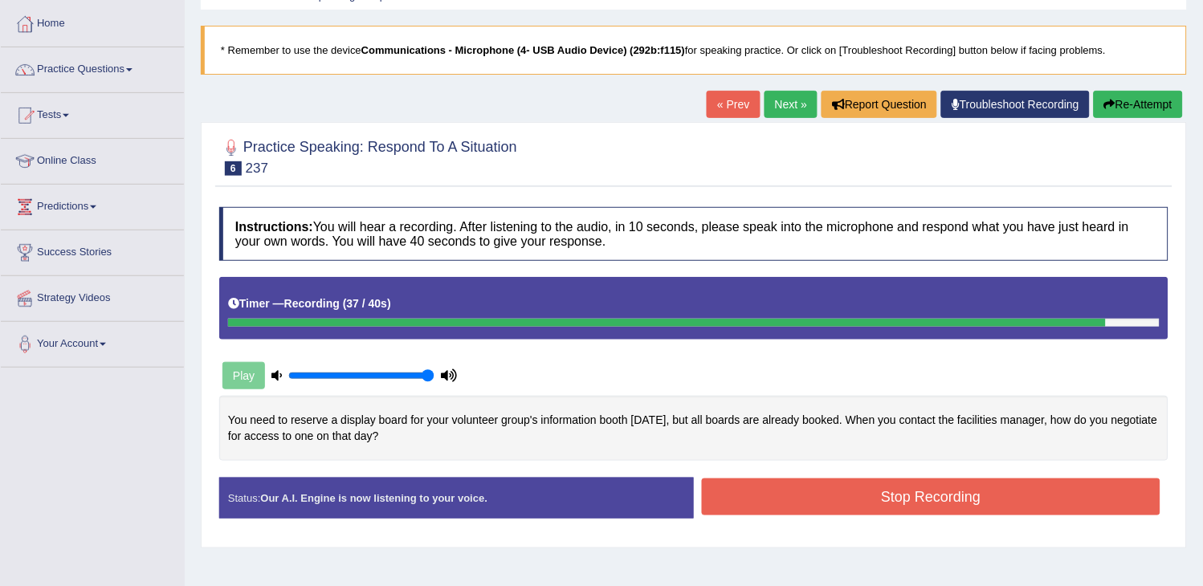
click at [842, 483] on button "Stop Recording" at bounding box center [931, 497] width 459 height 37
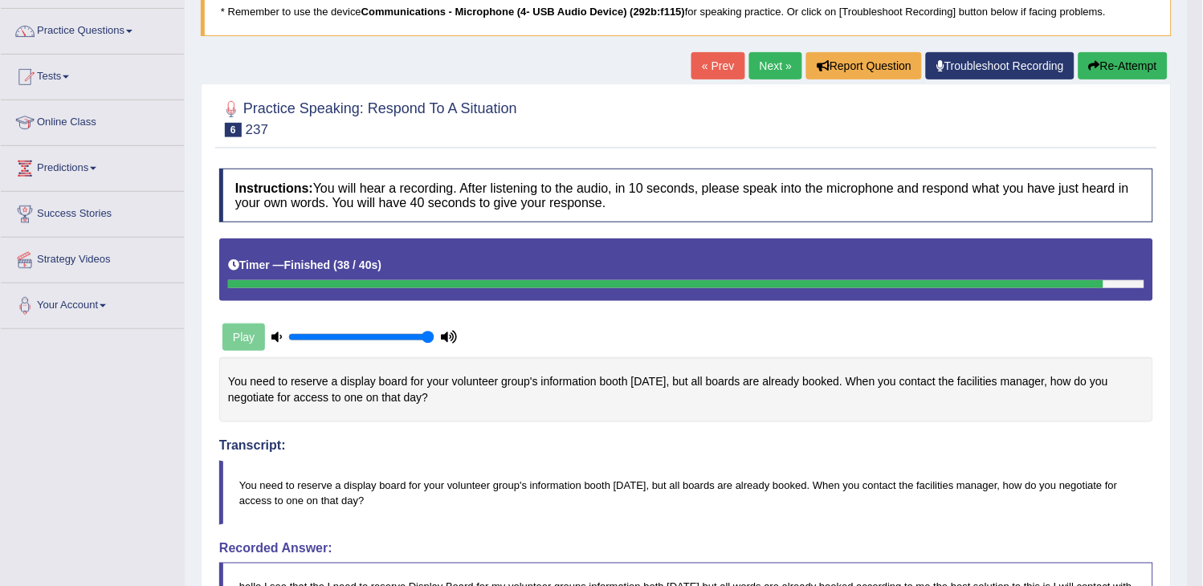
scroll to position [0, 0]
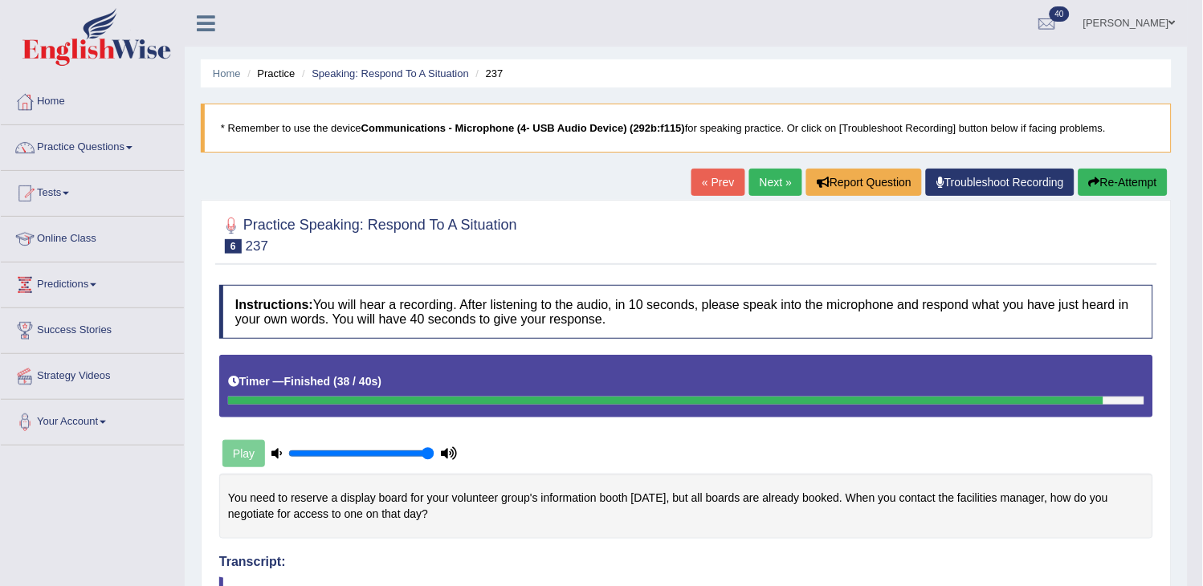
click at [763, 178] on link "Next »" at bounding box center [775, 182] width 53 height 27
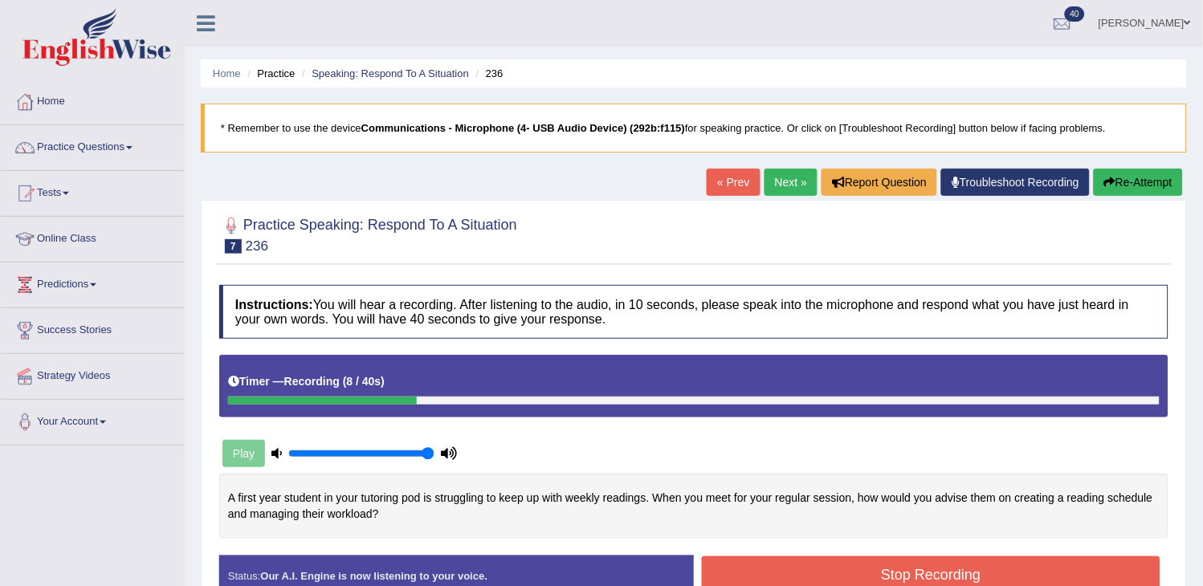
click at [1166, 179] on button "Re-Attempt" at bounding box center [1138, 182] width 89 height 27
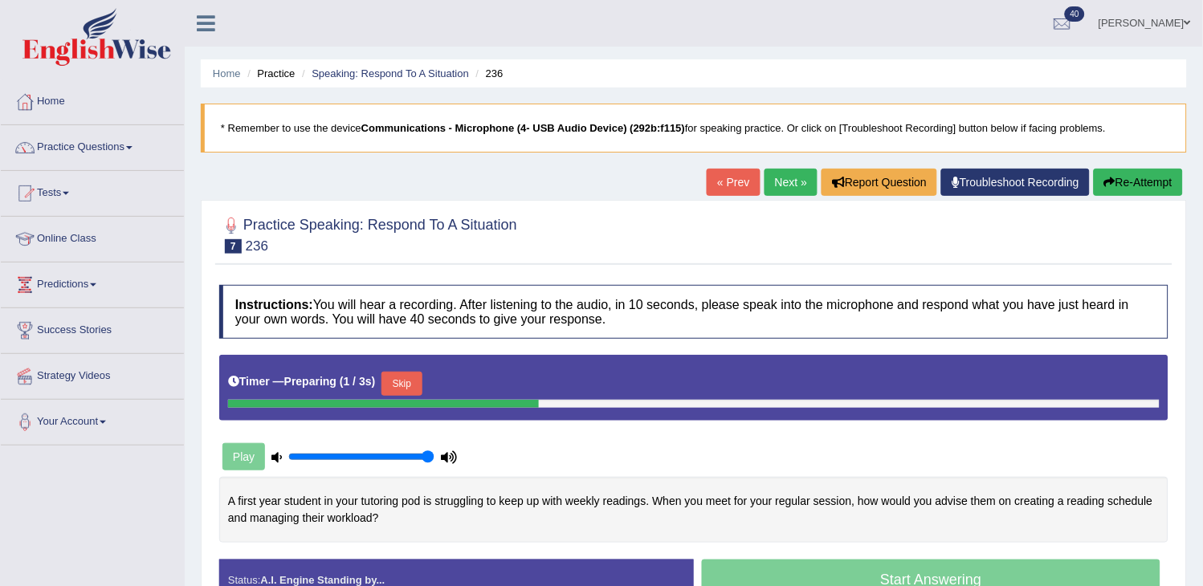
drag, startPoint x: 0, startPoint y: 0, endPoint x: 405, endPoint y: 375, distance: 551.9
click at [405, 375] on button "Skip" at bounding box center [402, 384] width 40 height 24
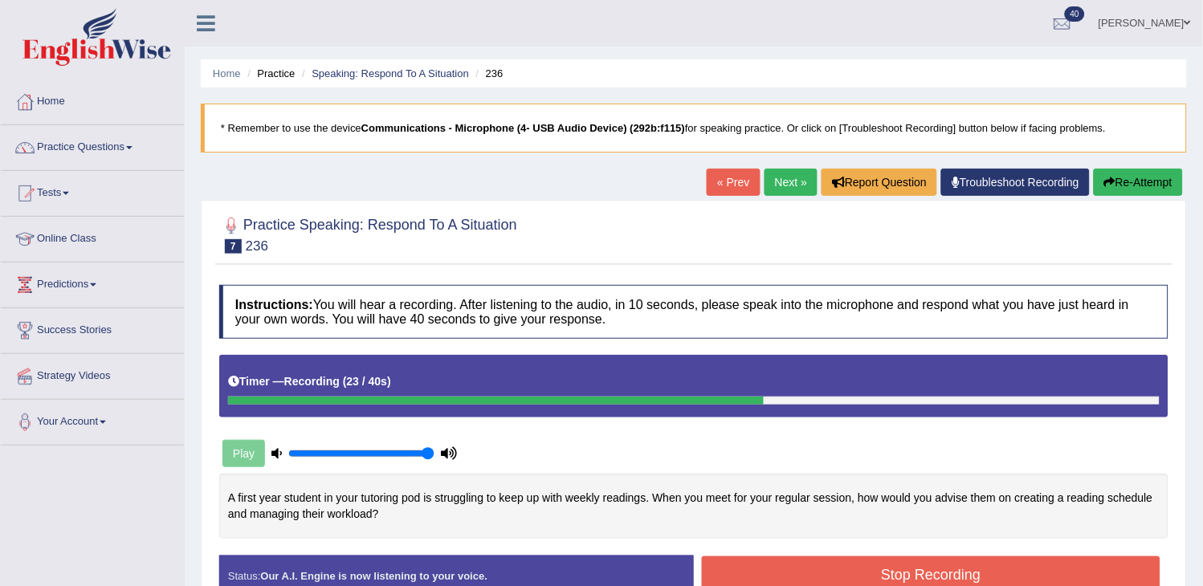
click at [1121, 178] on button "Re-Attempt" at bounding box center [1138, 182] width 89 height 27
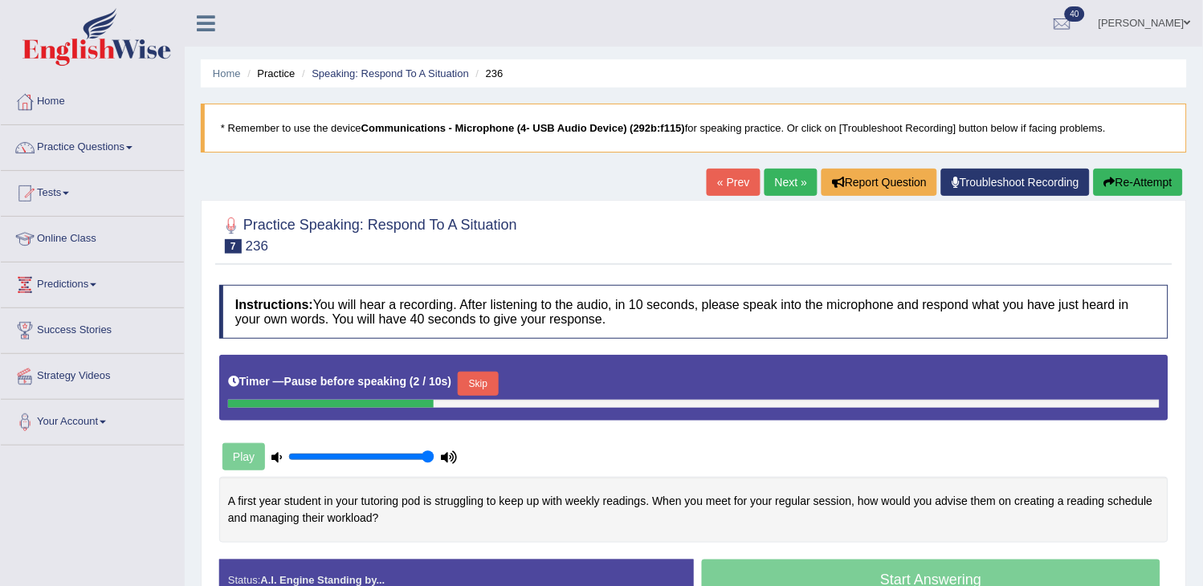
click at [496, 395] on button "Skip" at bounding box center [478, 384] width 40 height 24
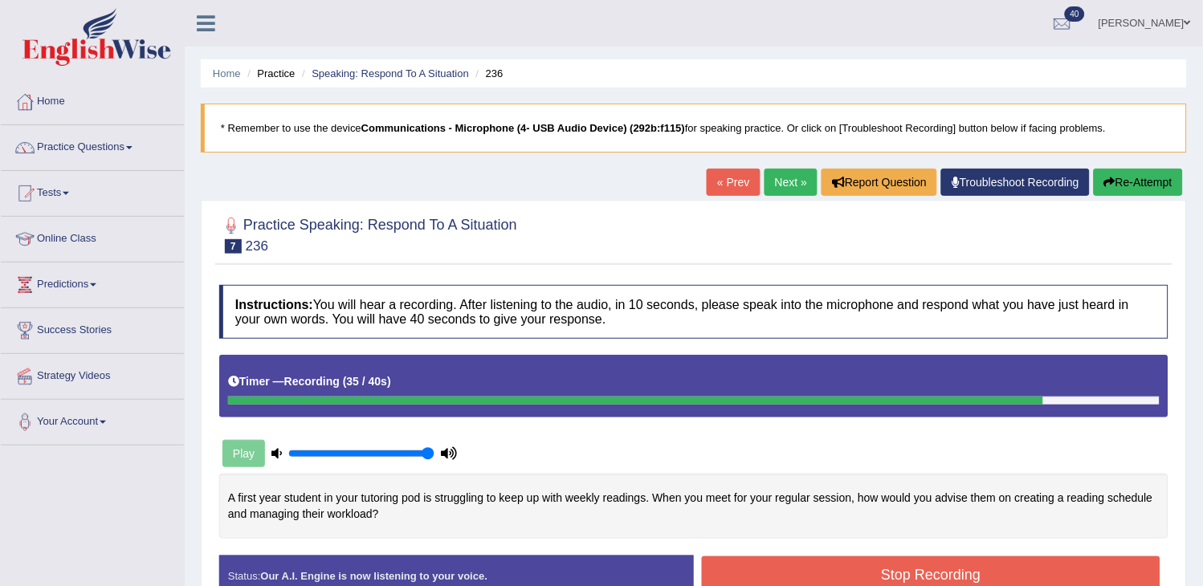
click at [791, 569] on button "Stop Recording" at bounding box center [931, 575] width 459 height 37
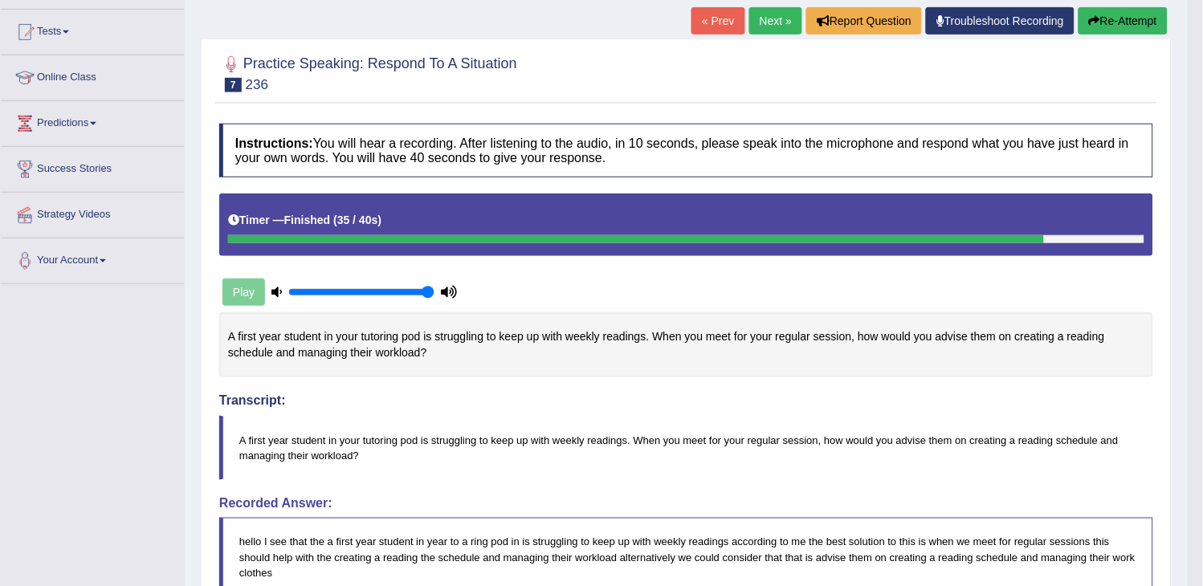
scroll to position [141, 0]
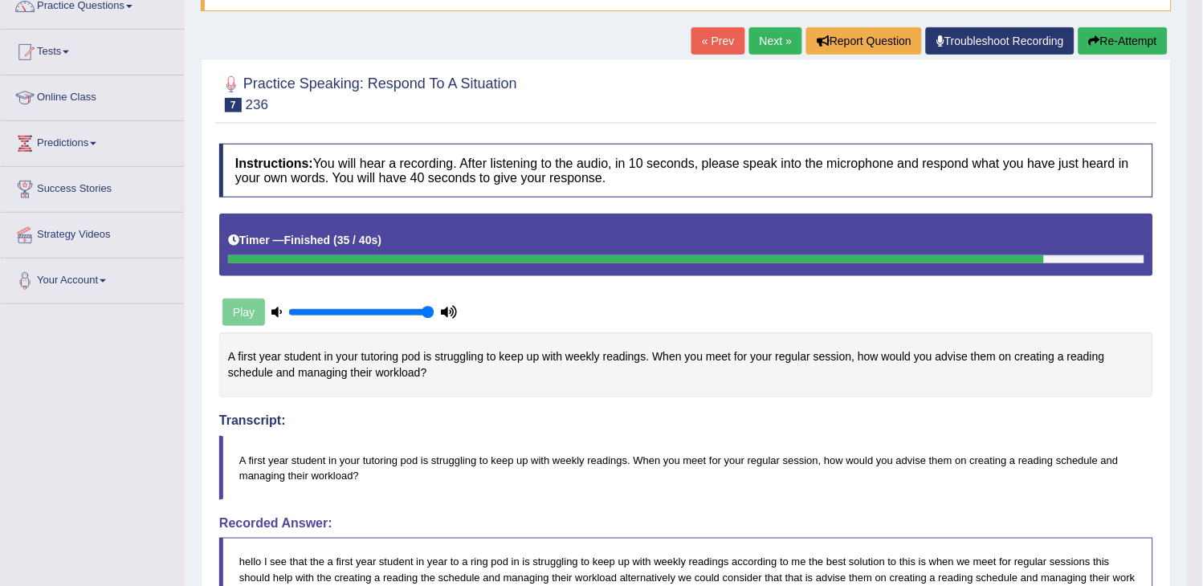
click at [1098, 44] on button "Re-Attempt" at bounding box center [1123, 40] width 89 height 27
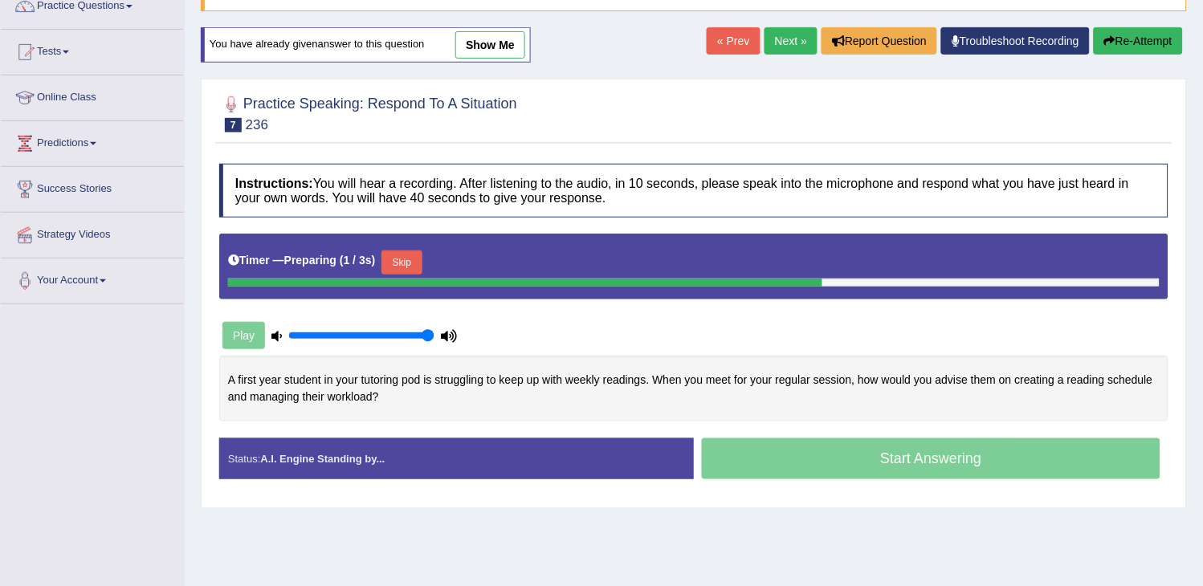
click at [408, 268] on button "Skip" at bounding box center [402, 263] width 40 height 24
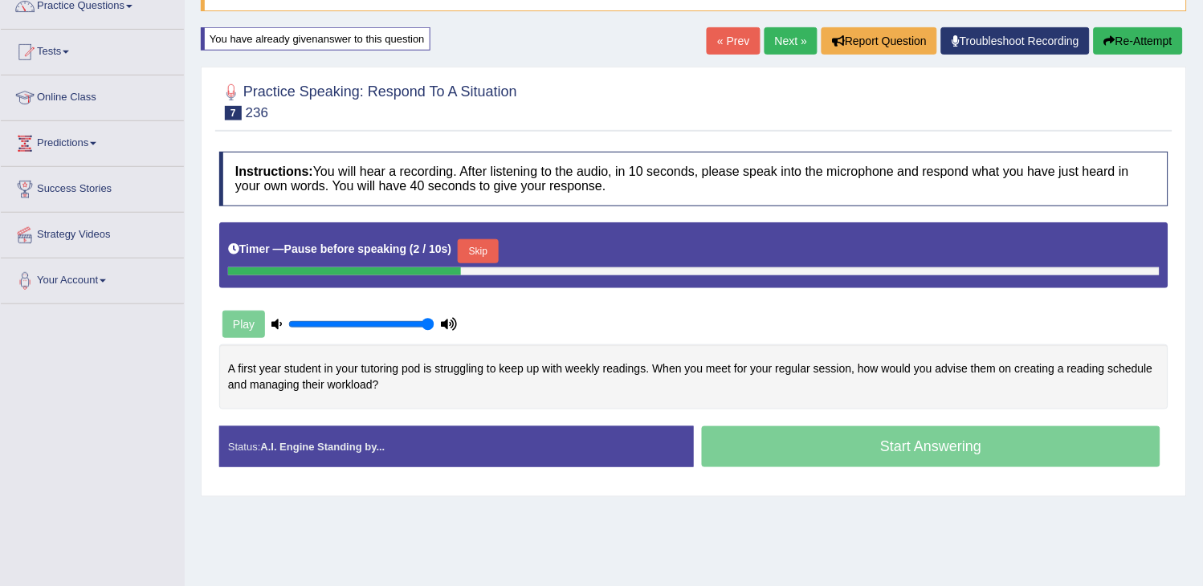
click at [484, 247] on button "Skip" at bounding box center [478, 251] width 40 height 24
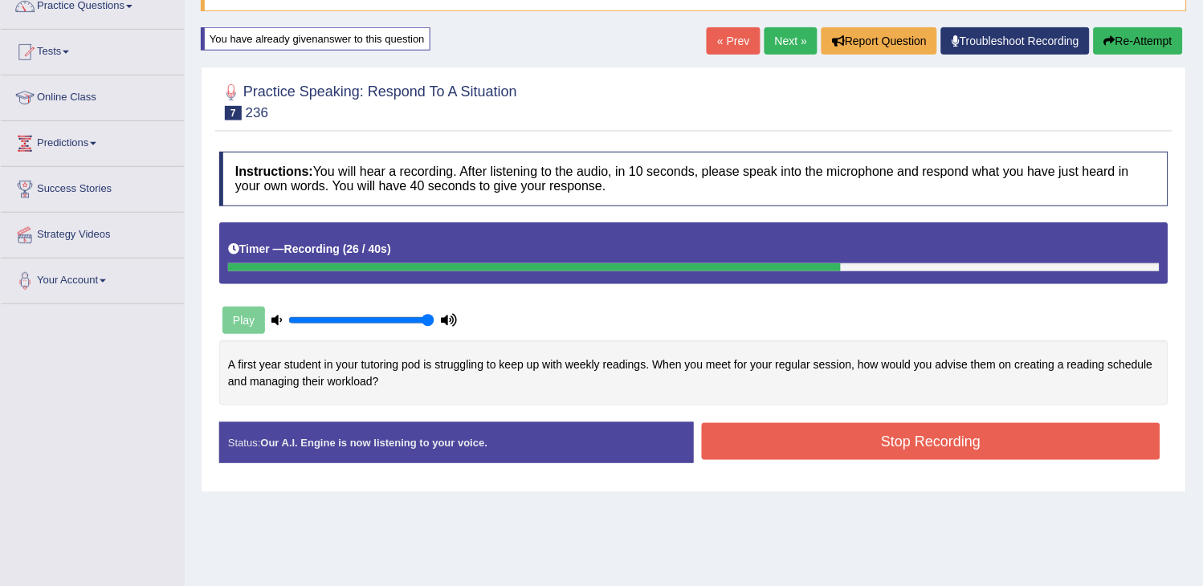
click at [795, 443] on button "Stop Recording" at bounding box center [931, 441] width 459 height 37
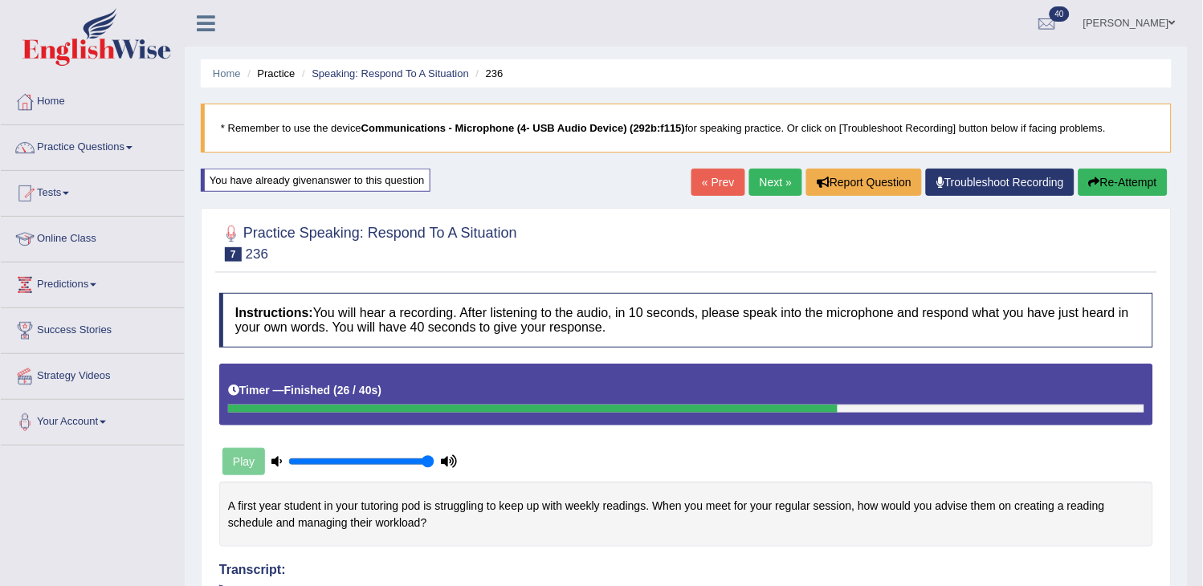
click at [765, 194] on link "Next »" at bounding box center [775, 182] width 53 height 27
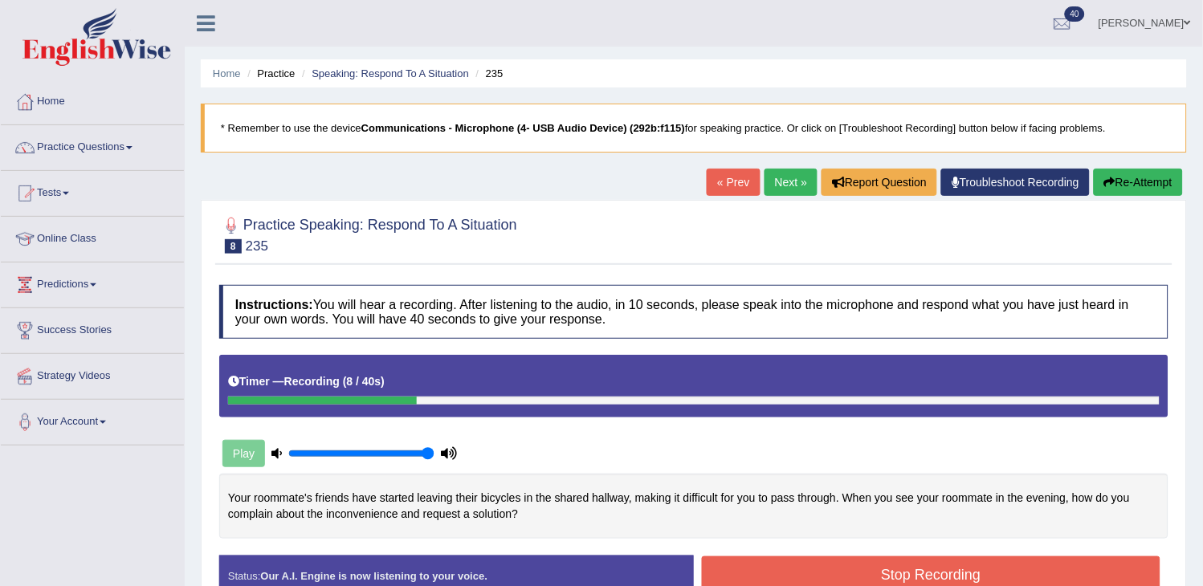
click at [1116, 182] on button "Re-Attempt" at bounding box center [1138, 182] width 89 height 27
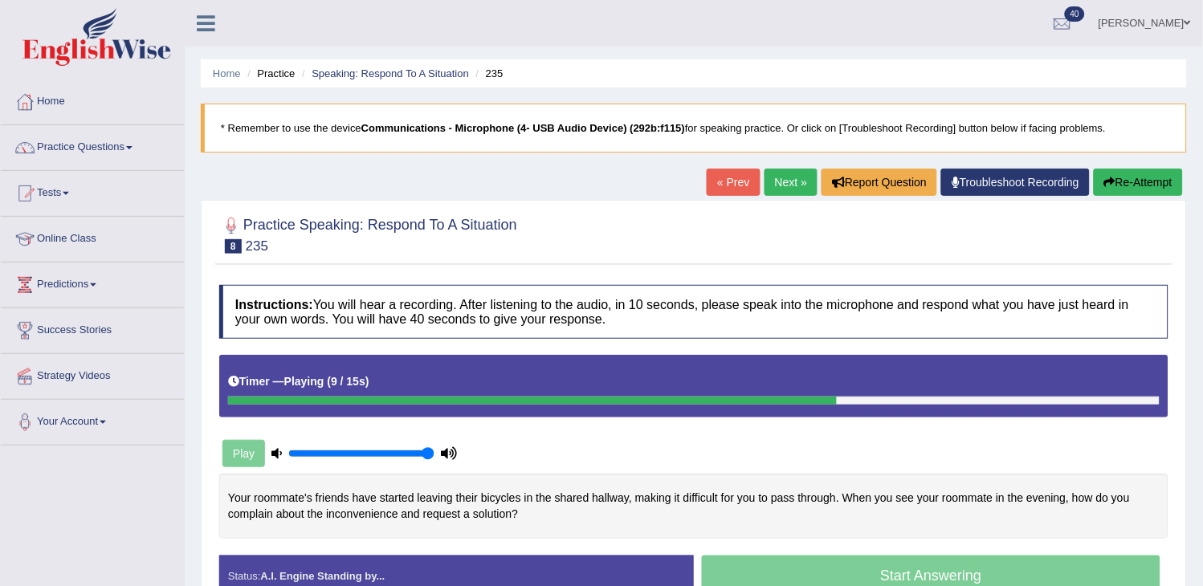
click at [1116, 182] on button "Re-Attempt" at bounding box center [1138, 182] width 89 height 27
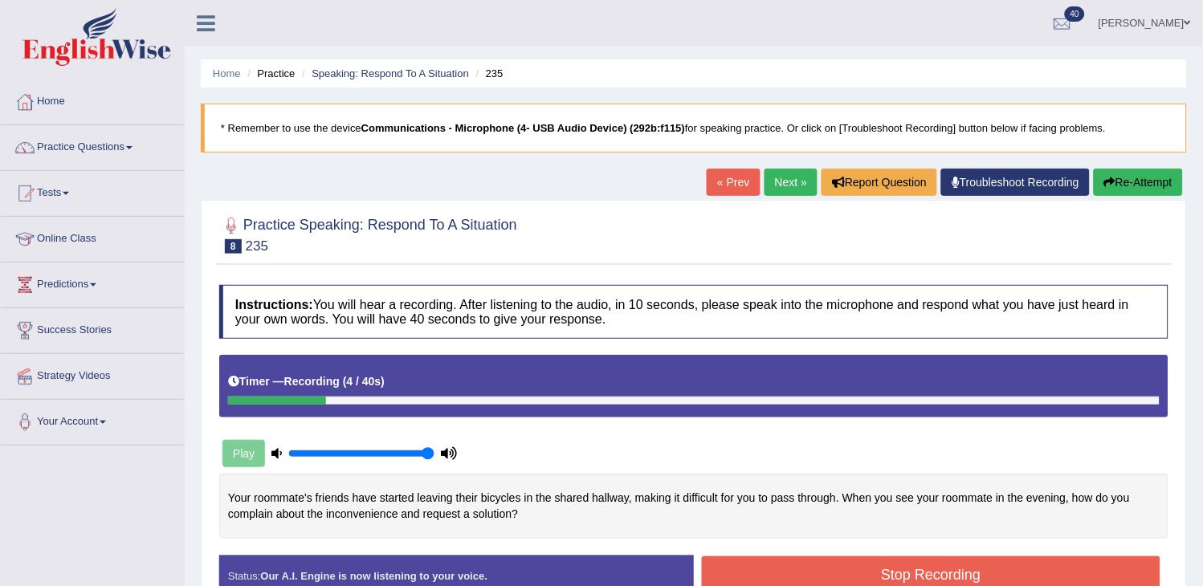
click at [1116, 182] on button "Re-Attempt" at bounding box center [1138, 182] width 89 height 27
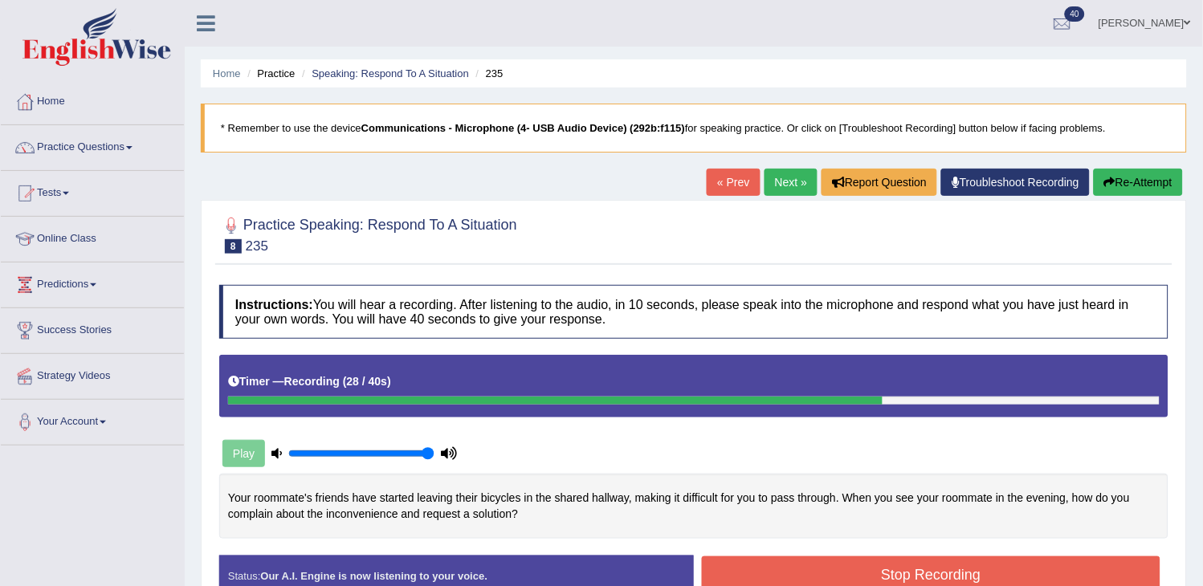
click at [1145, 178] on button "Re-Attempt" at bounding box center [1138, 182] width 89 height 27
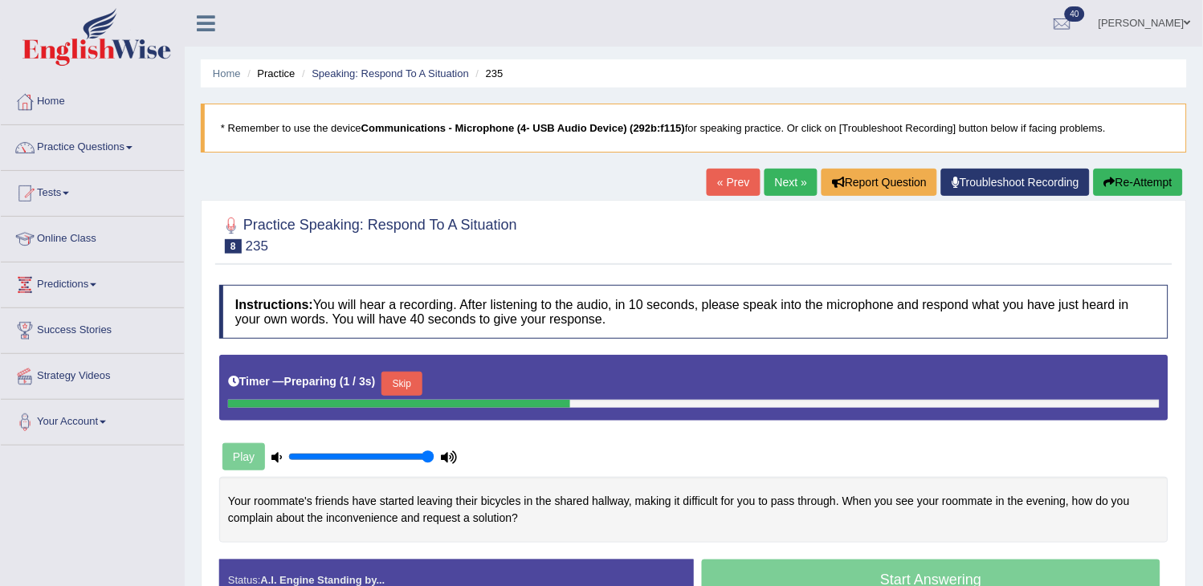
click at [422, 375] on button "Skip" at bounding box center [402, 384] width 40 height 24
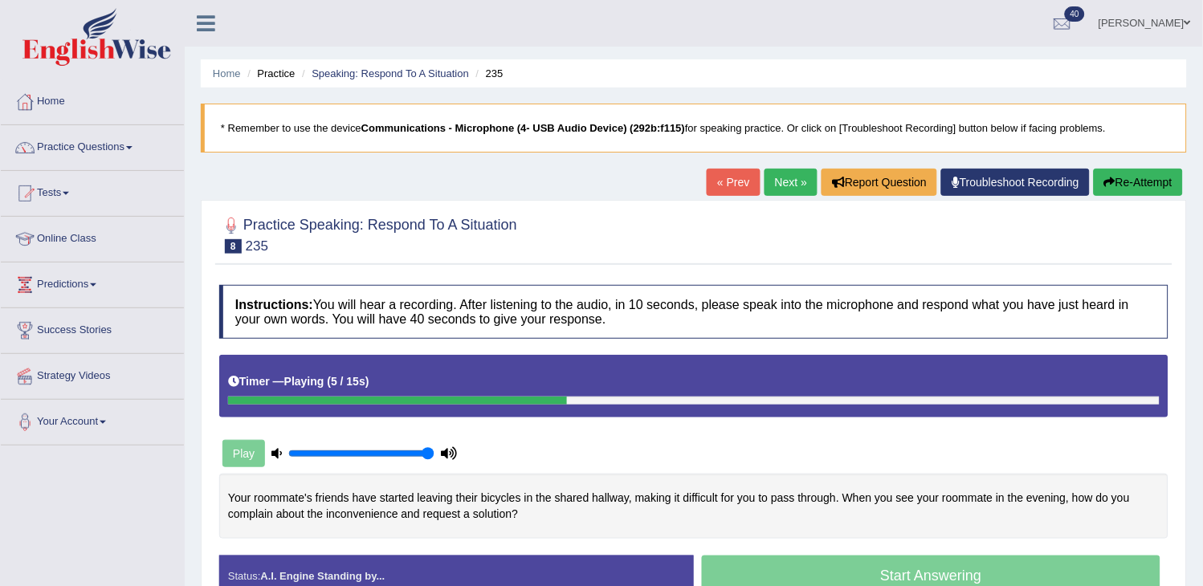
click at [486, 440] on div "Play" at bounding box center [452, 454] width 483 height 40
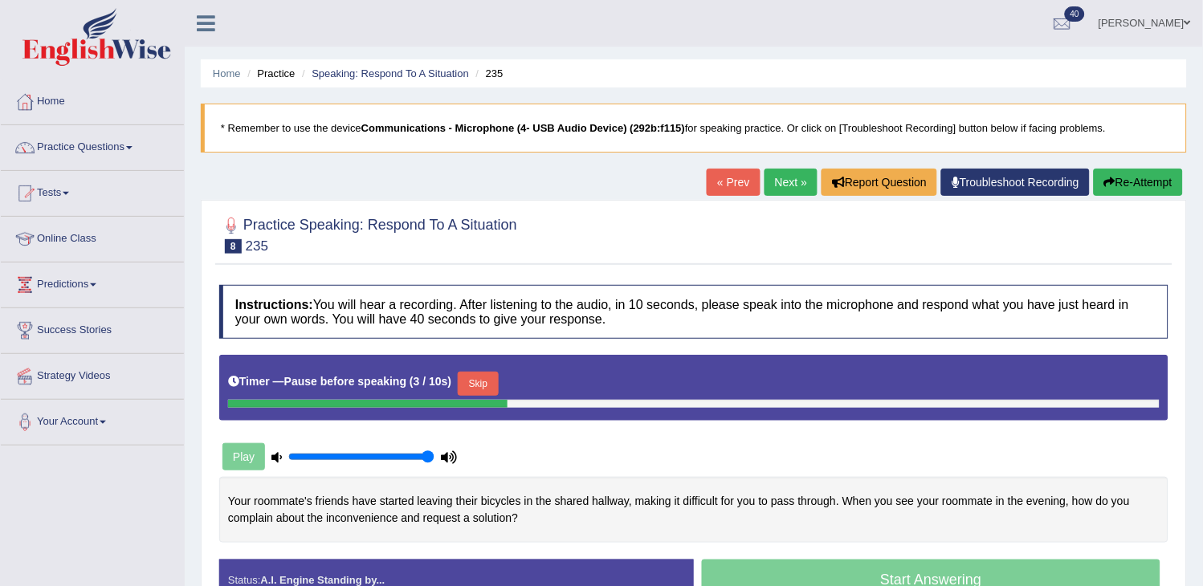
click at [486, 392] on button "Skip" at bounding box center [478, 384] width 40 height 24
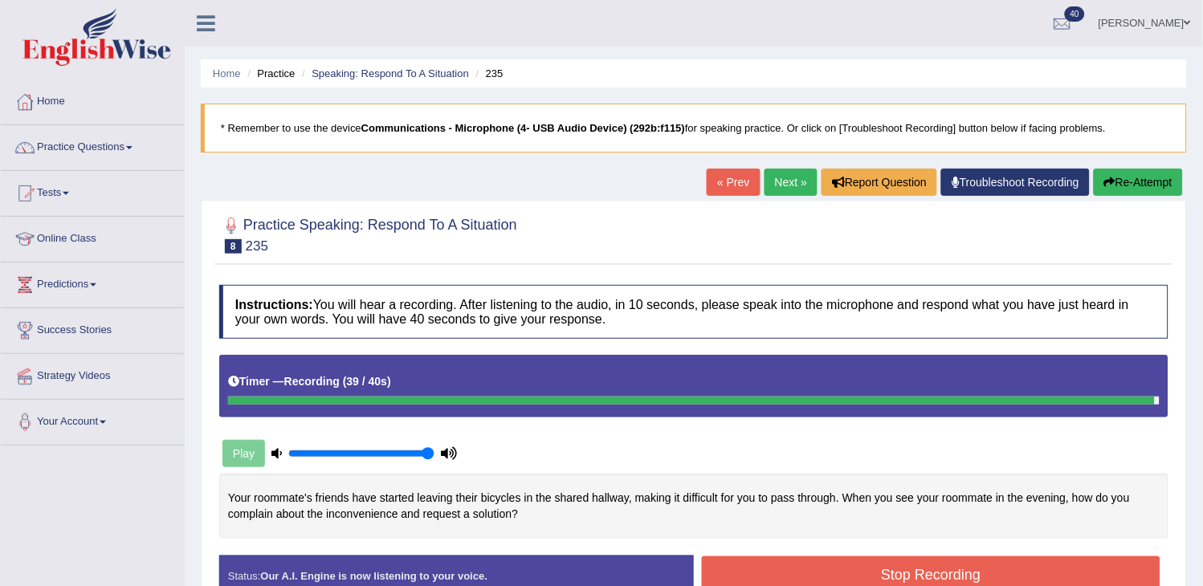
click at [759, 579] on button "Stop Recording" at bounding box center [931, 575] width 459 height 37
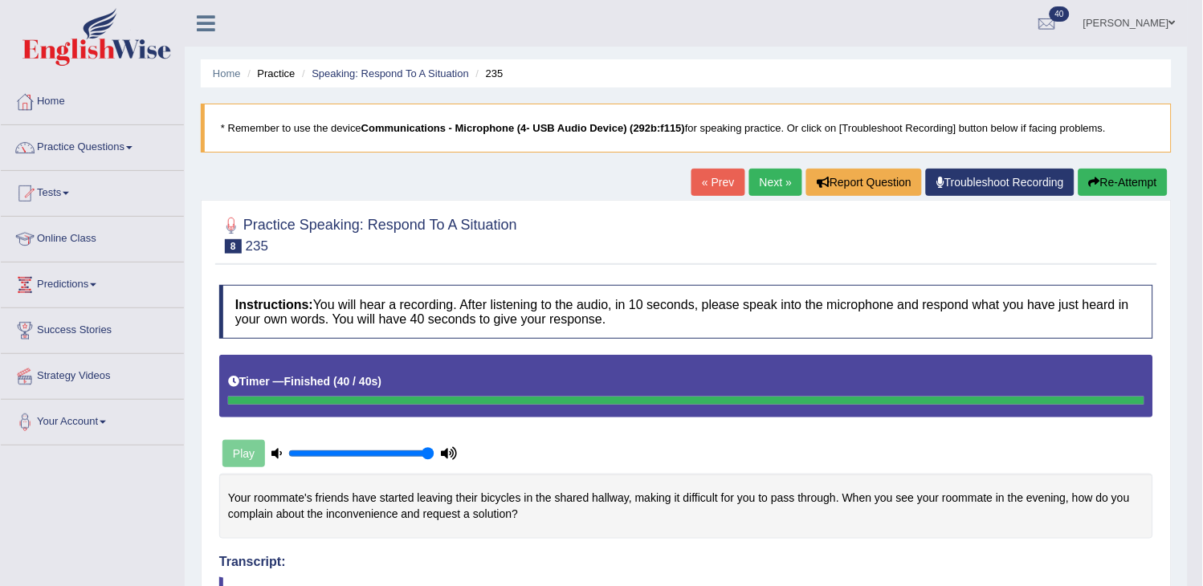
click at [777, 177] on link "Next »" at bounding box center [775, 182] width 53 height 27
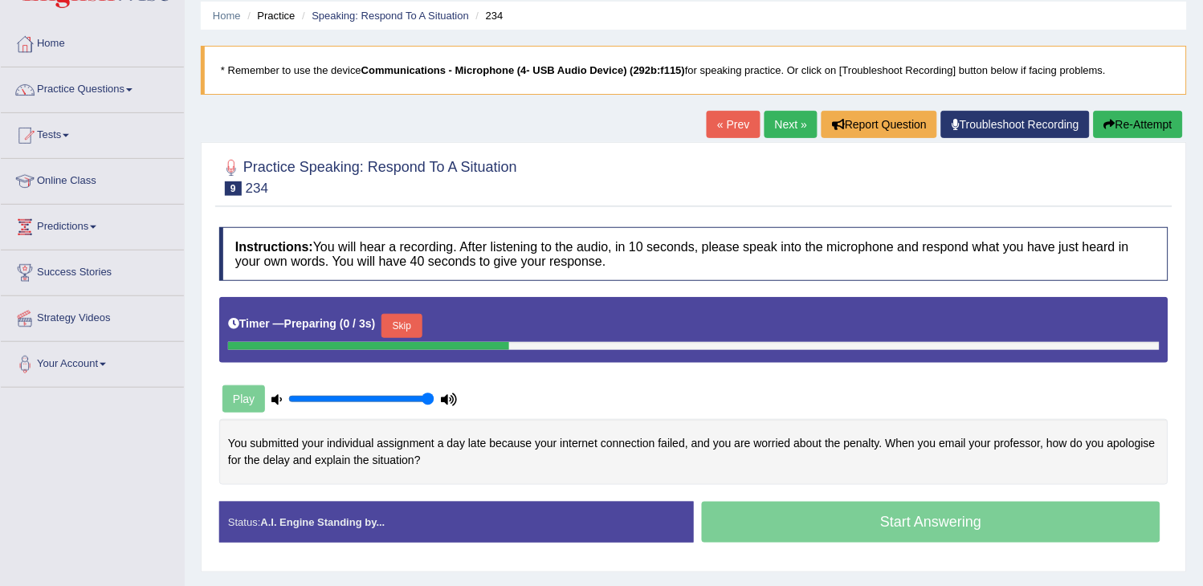
scroll to position [89, 0]
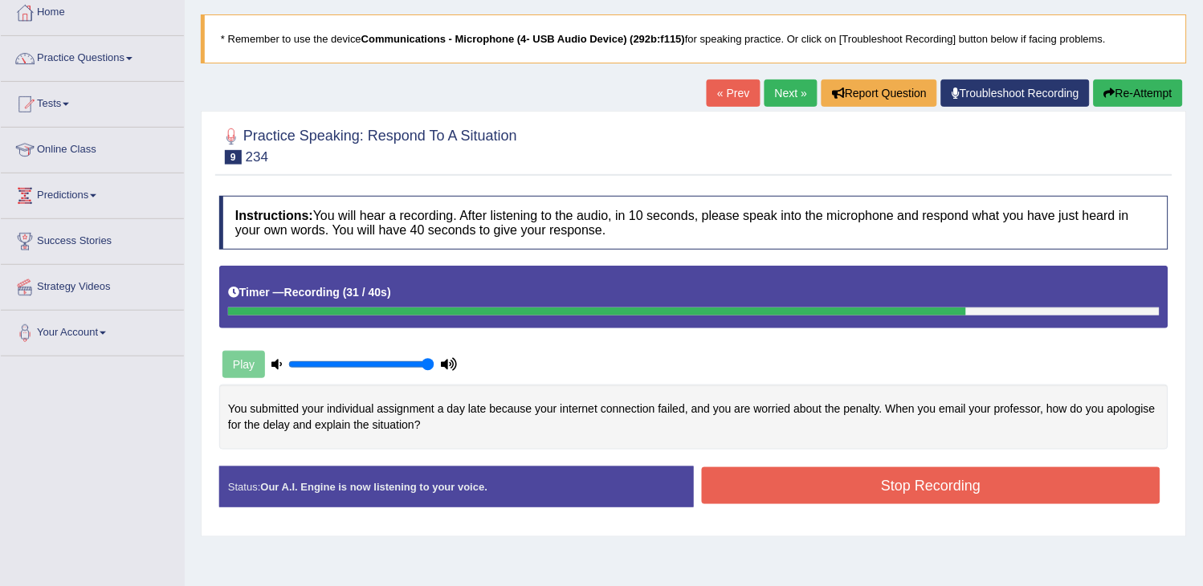
click at [1115, 92] on button "Re-Attempt" at bounding box center [1138, 93] width 89 height 27
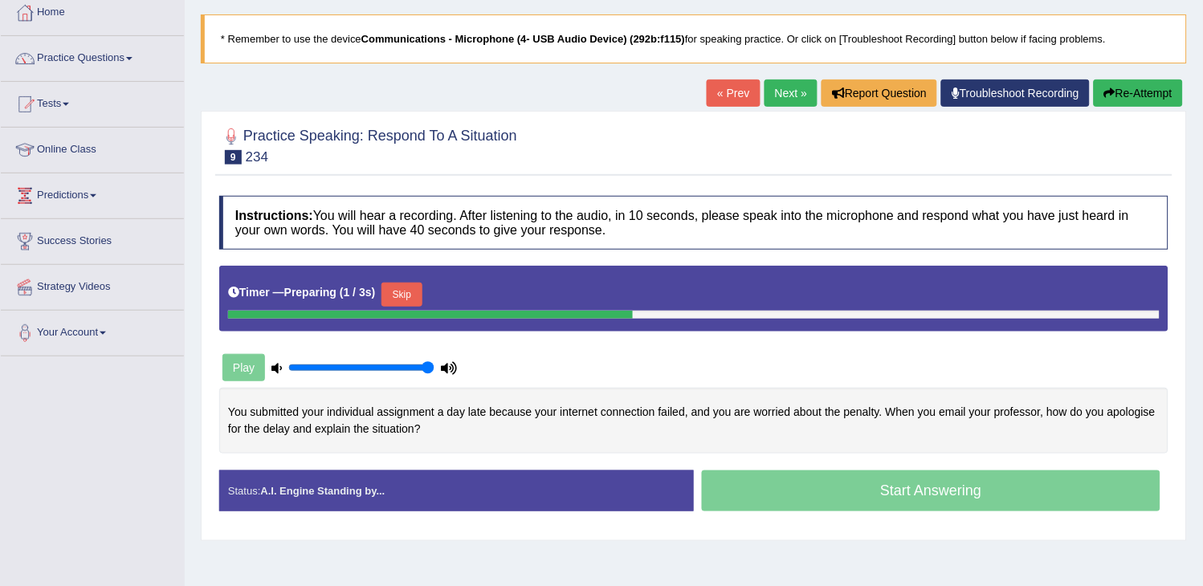
click at [415, 293] on button "Skip" at bounding box center [402, 295] width 40 height 24
click at [487, 297] on button "Skip" at bounding box center [478, 295] width 40 height 24
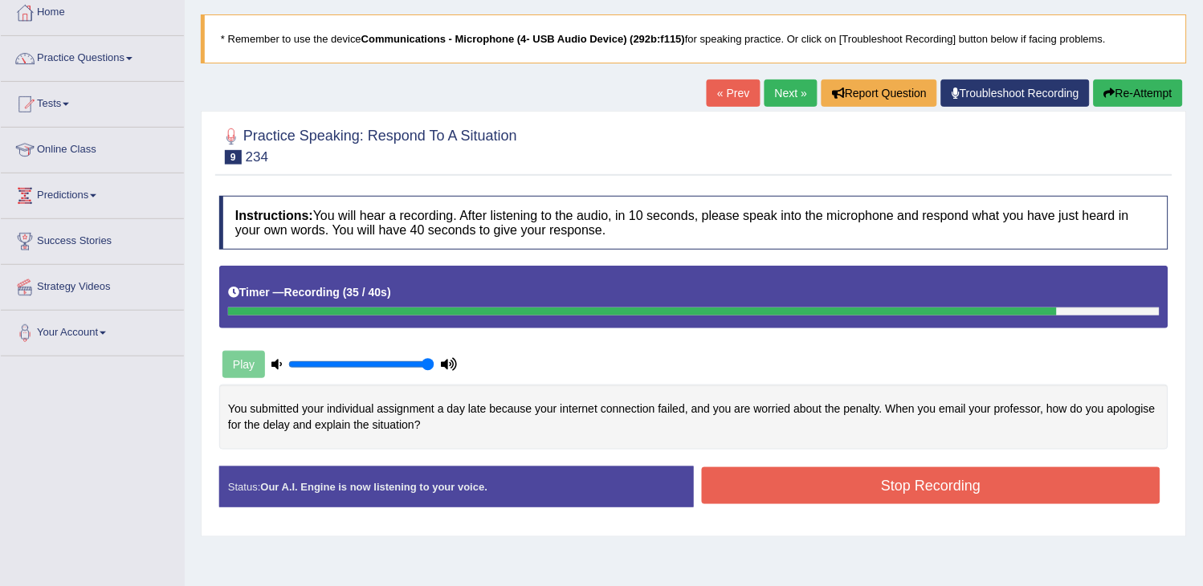
click at [1131, 78] on div "Home Practice Speaking: Respond To A Situation 234 * Remember to use the device…" at bounding box center [694, 312] width 1018 height 803
click at [1131, 82] on button "Re-Attempt" at bounding box center [1138, 93] width 89 height 27
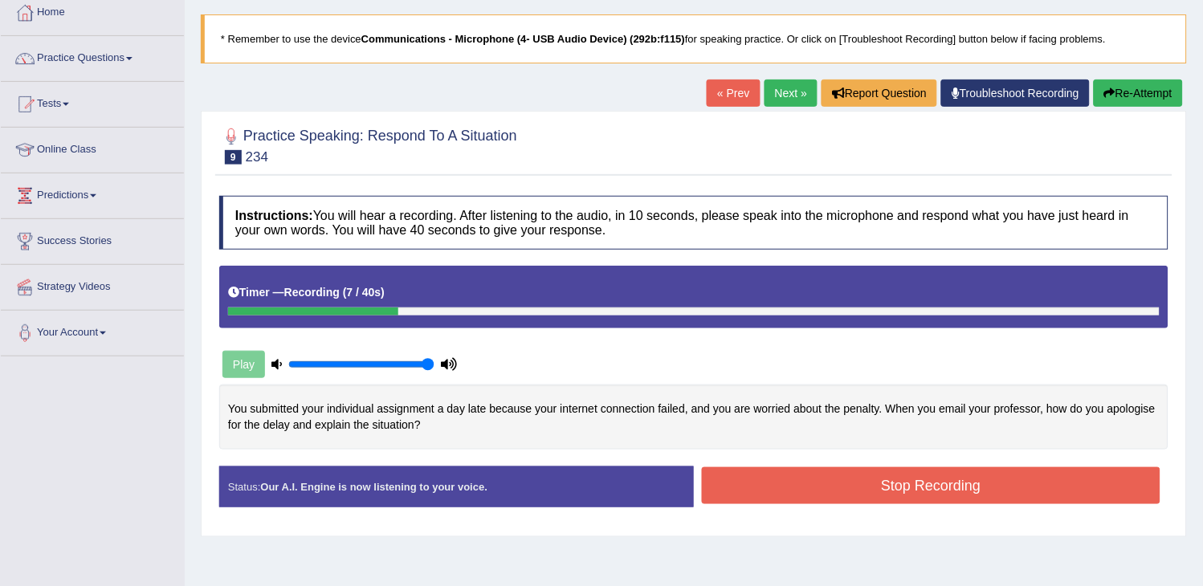
click at [1146, 95] on button "Re-Attempt" at bounding box center [1138, 93] width 89 height 27
click at [1134, 94] on button "Re-Attempt" at bounding box center [1138, 93] width 89 height 27
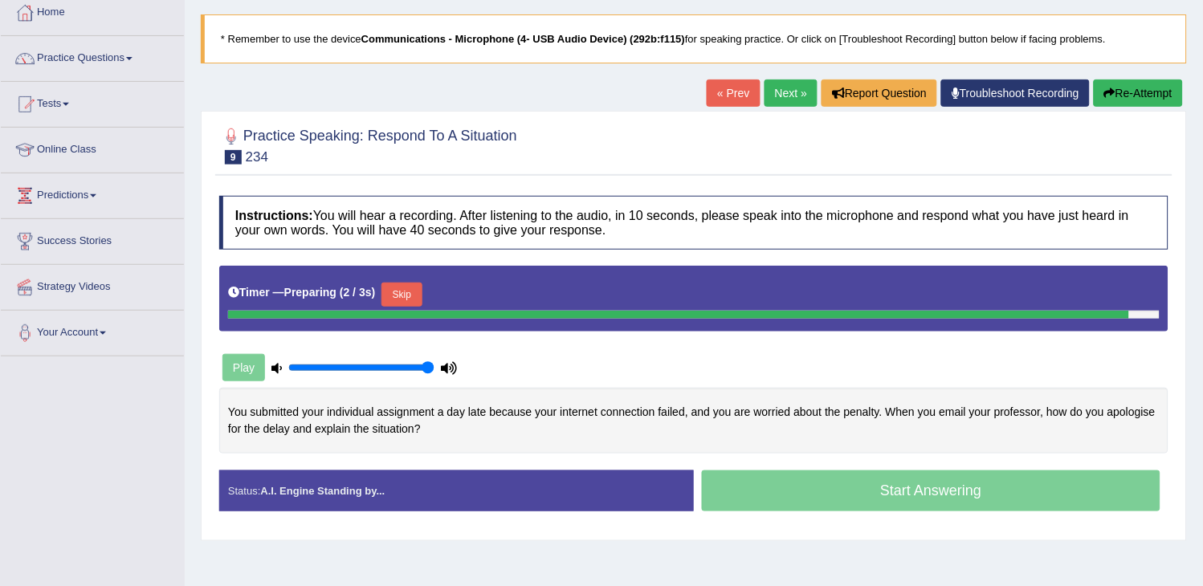
click at [399, 299] on div "Timer — Preparing ( 2 / 3s ) Skip" at bounding box center [694, 295] width 932 height 32
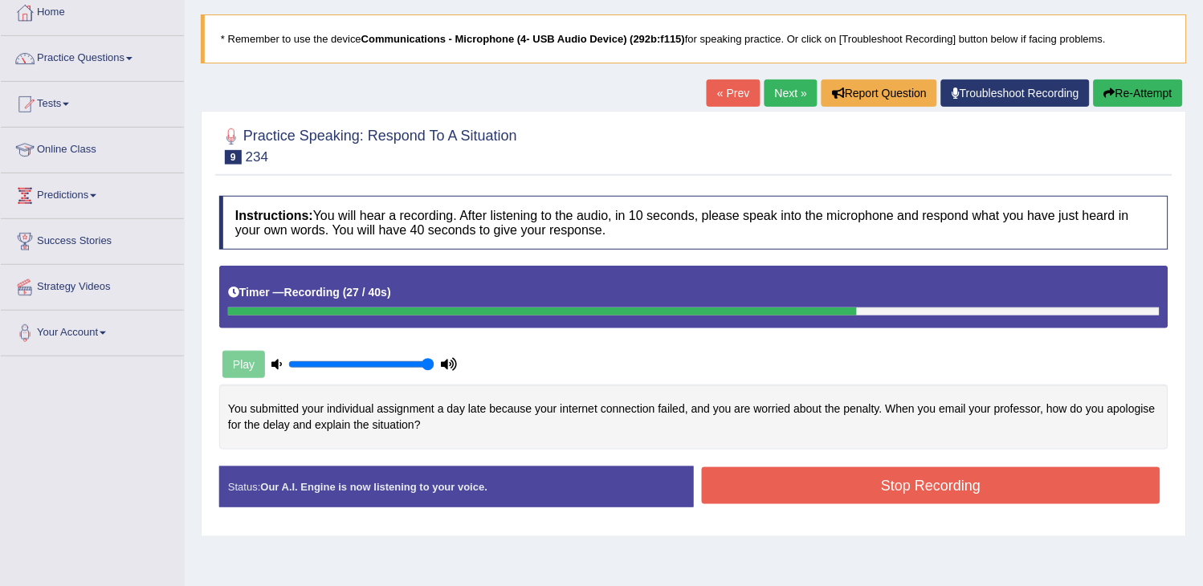
click at [713, 488] on button "Stop Recording" at bounding box center [931, 485] width 459 height 37
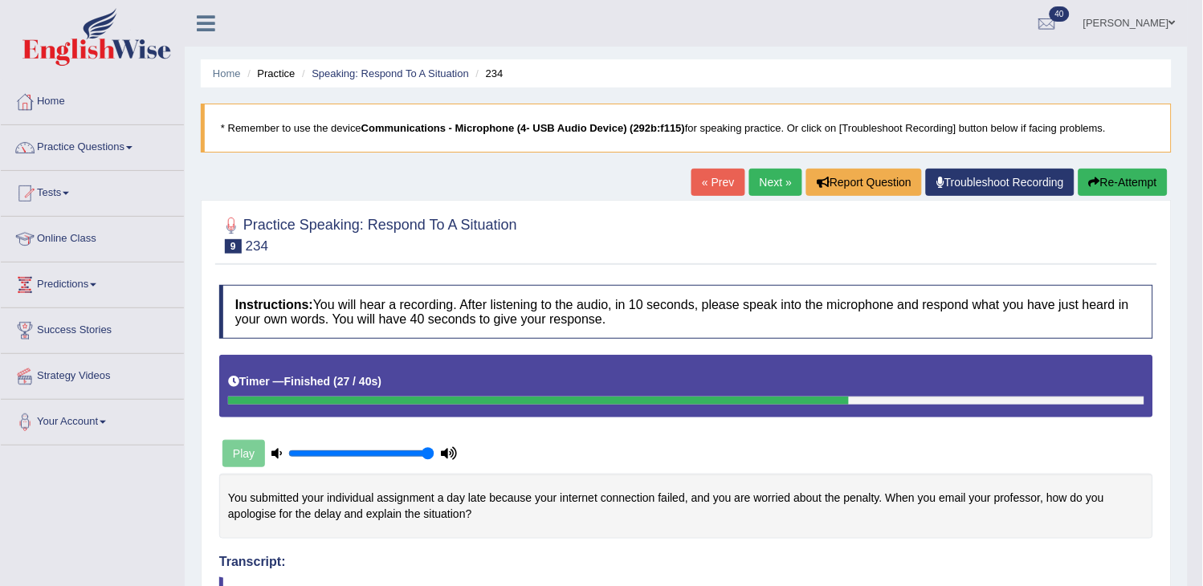
click at [749, 186] on link "Next »" at bounding box center [775, 182] width 53 height 27
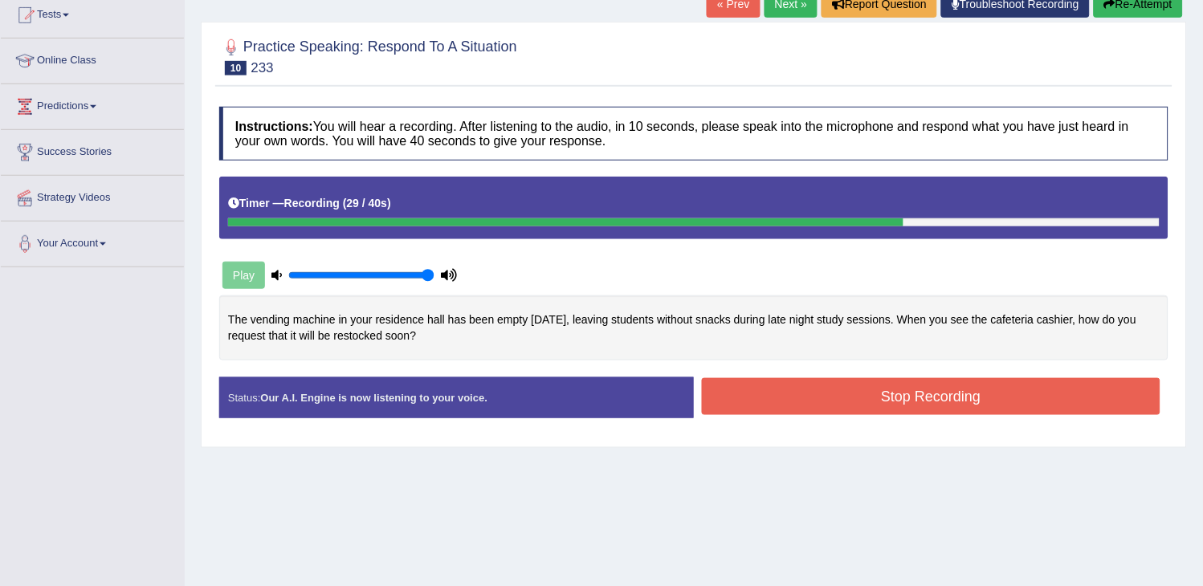
scroll to position [89, 0]
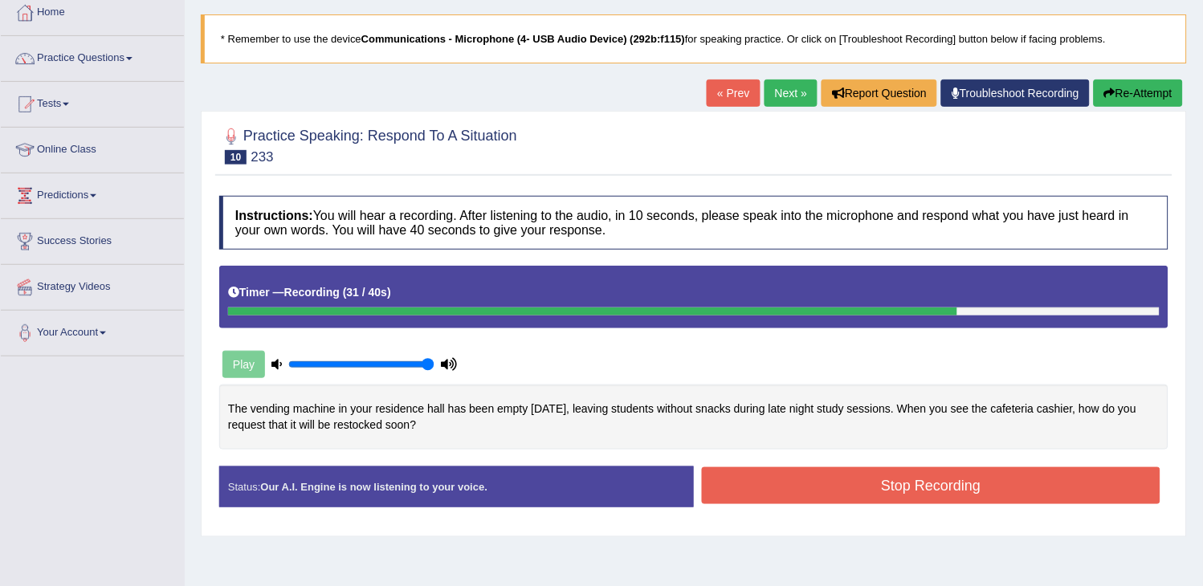
click at [1141, 100] on button "Re-Attempt" at bounding box center [1138, 93] width 89 height 27
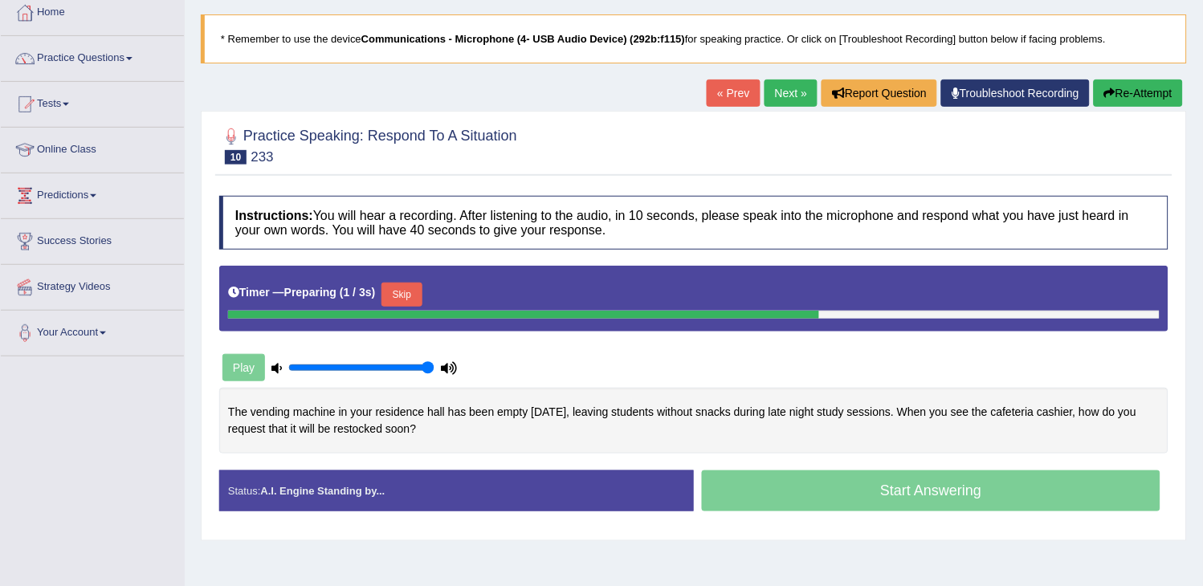
click at [398, 292] on button "Skip" at bounding box center [402, 295] width 40 height 24
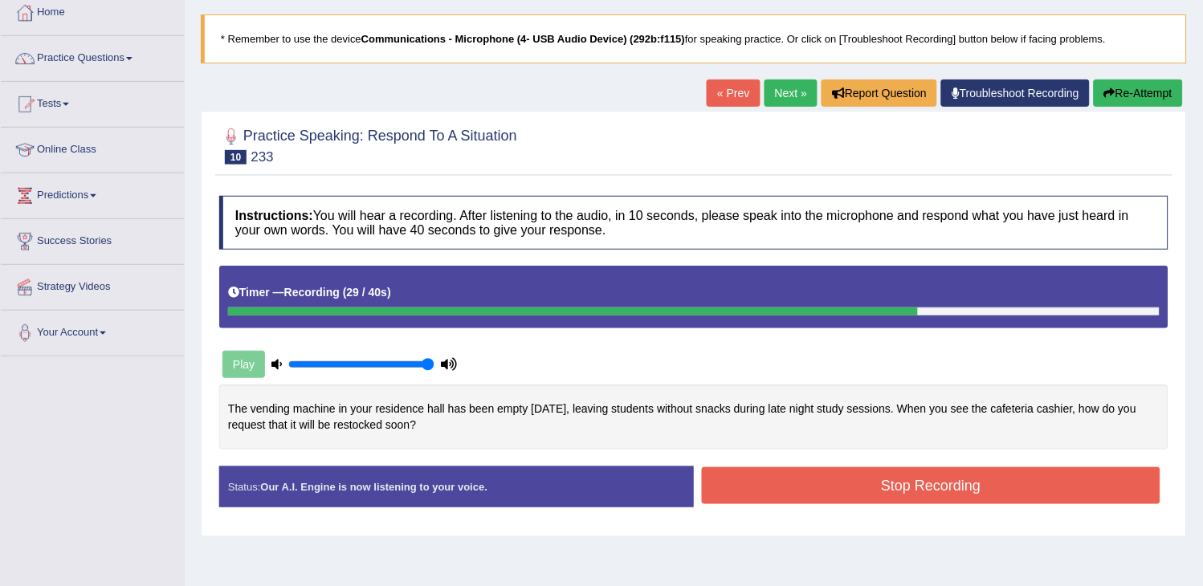
click at [765, 476] on button "Stop Recording" at bounding box center [931, 485] width 459 height 37
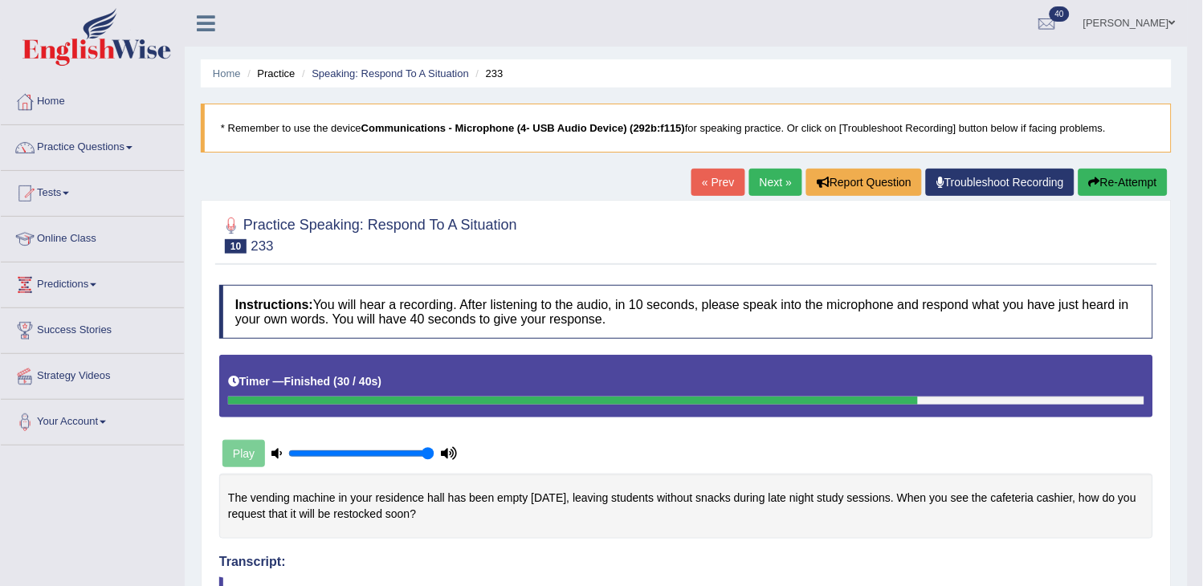
click at [1120, 187] on button "Re-Attempt" at bounding box center [1123, 182] width 89 height 27
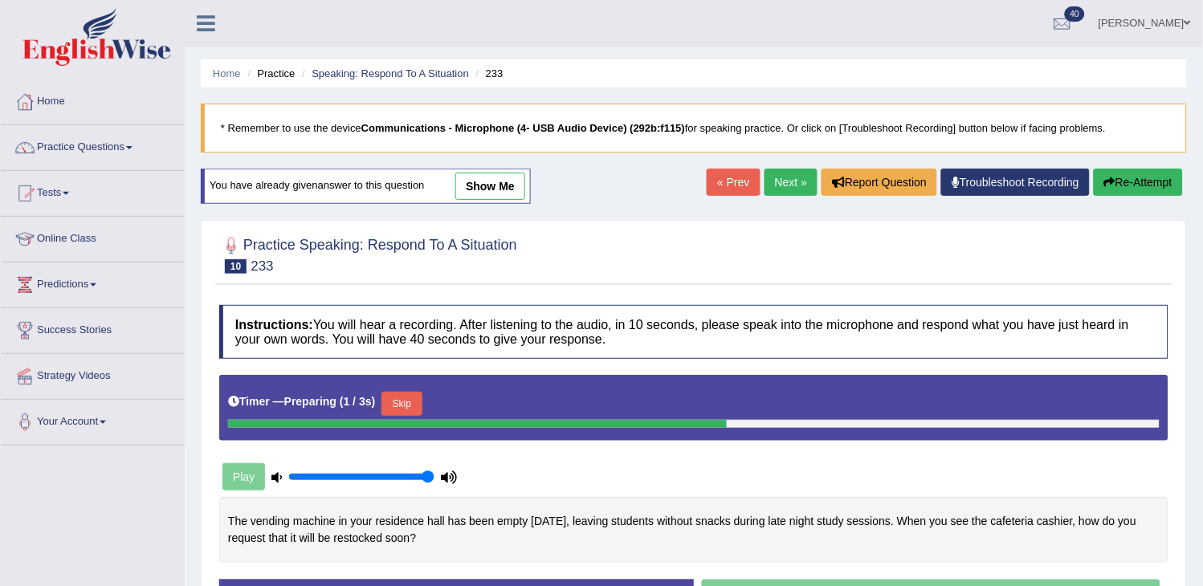
click at [396, 399] on button "Skip" at bounding box center [402, 404] width 40 height 24
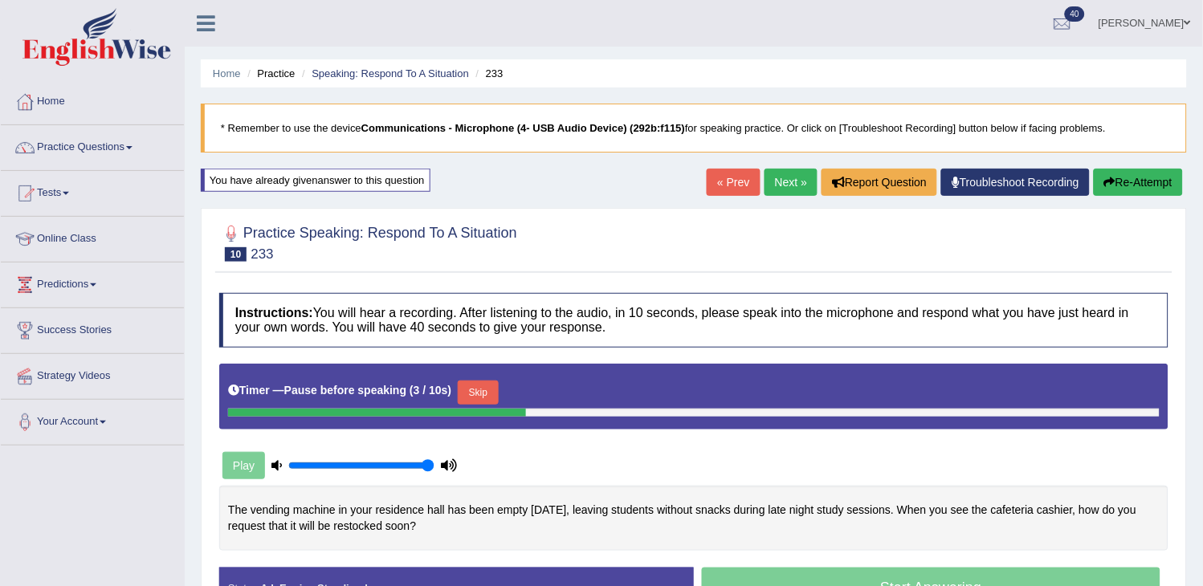
click at [488, 400] on button "Skip" at bounding box center [478, 393] width 40 height 24
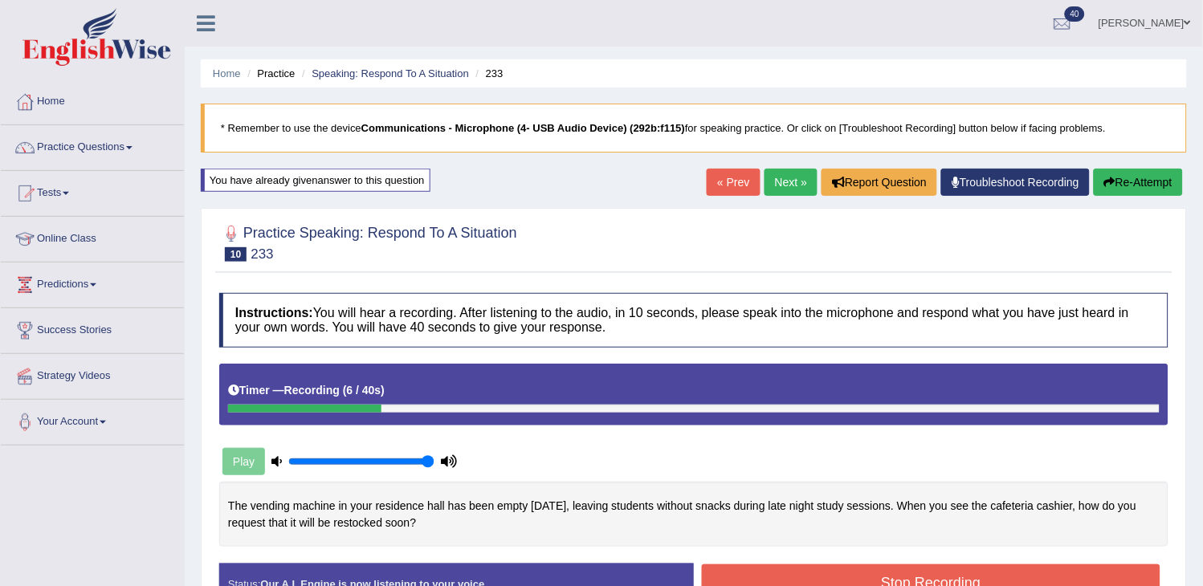
click at [1117, 185] on button "Re-Attempt" at bounding box center [1138, 182] width 89 height 27
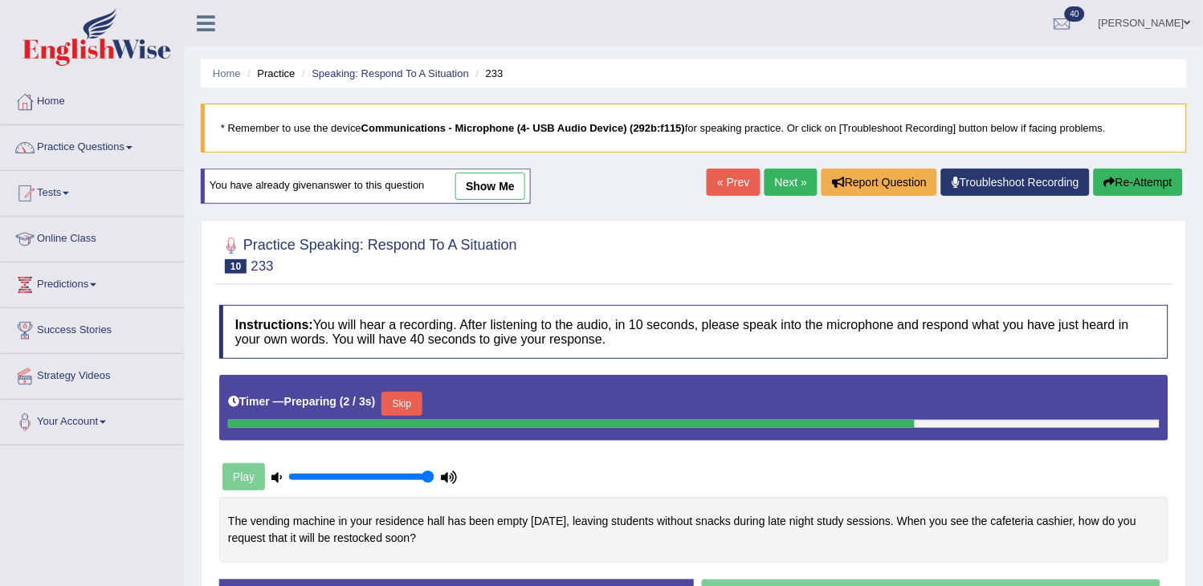
click at [420, 406] on button "Skip" at bounding box center [402, 404] width 40 height 24
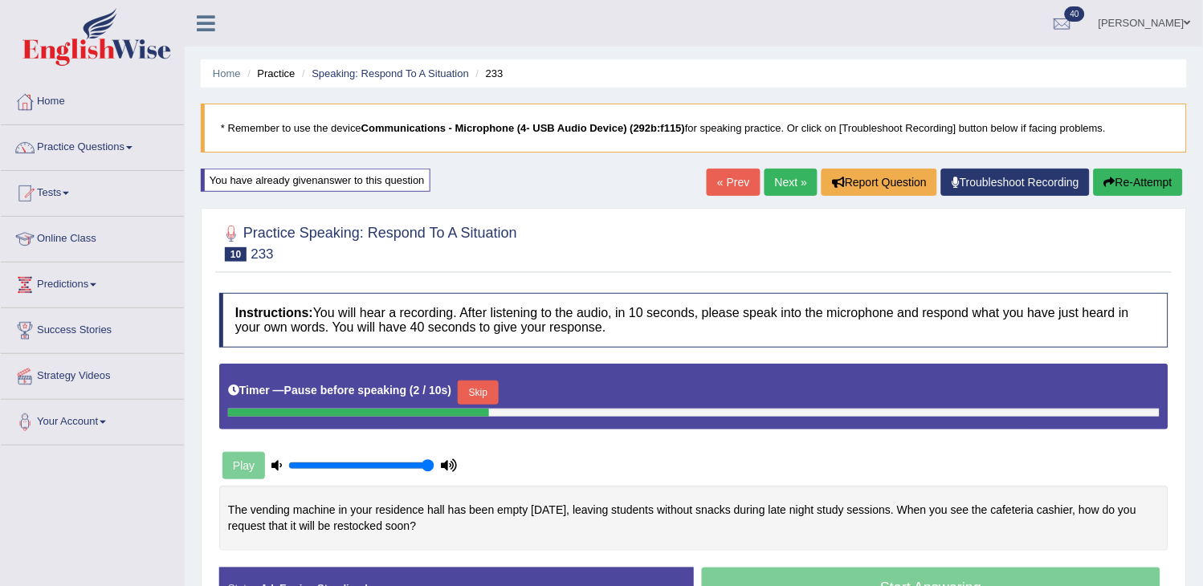
click at [472, 391] on button "Skip" at bounding box center [478, 393] width 40 height 24
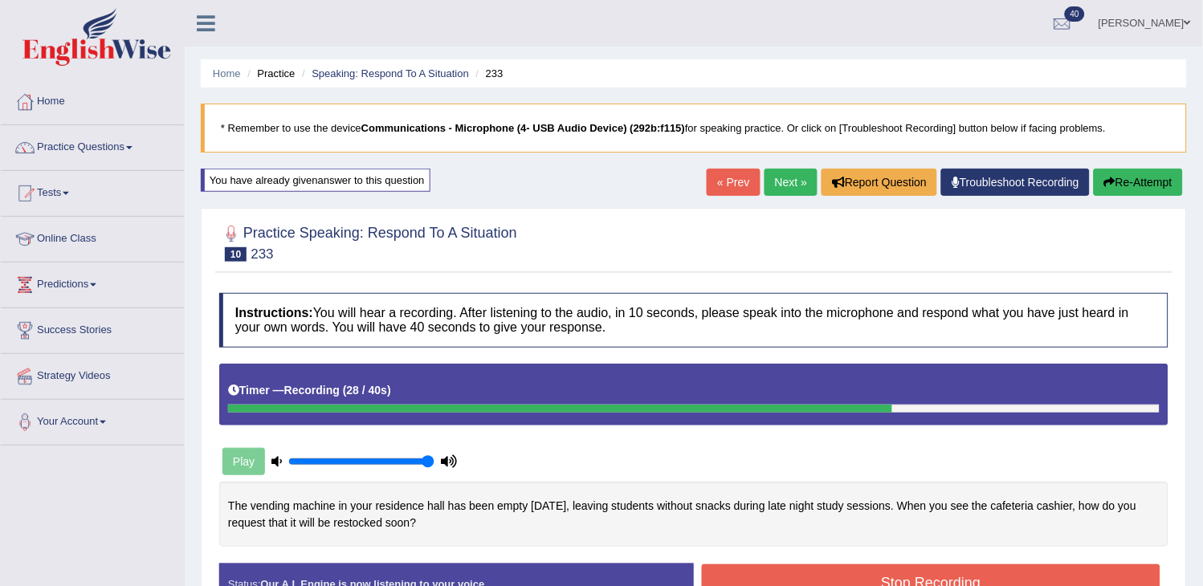
click at [758, 574] on button "Stop Recording" at bounding box center [931, 583] width 459 height 37
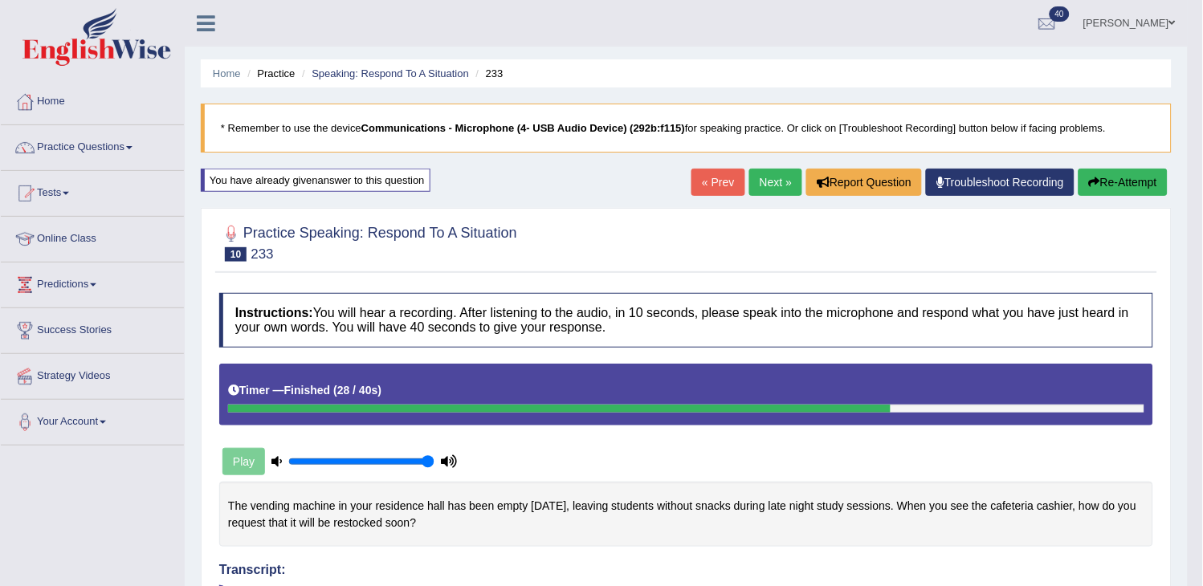
click at [765, 175] on link "Next »" at bounding box center [775, 182] width 53 height 27
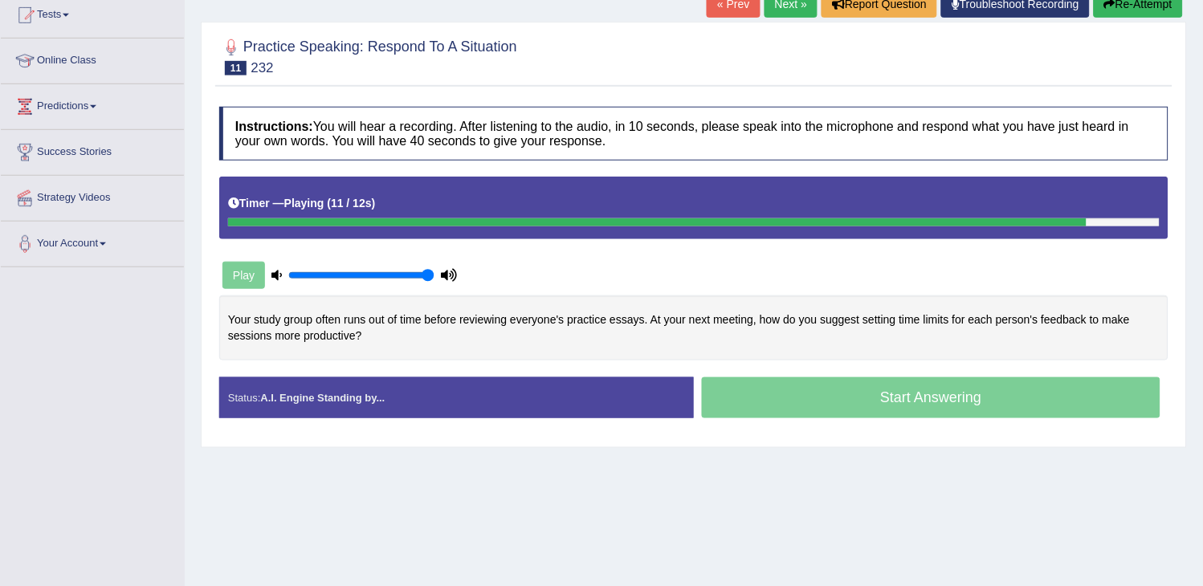
click at [774, 9] on link "Next »" at bounding box center [791, 3] width 53 height 27
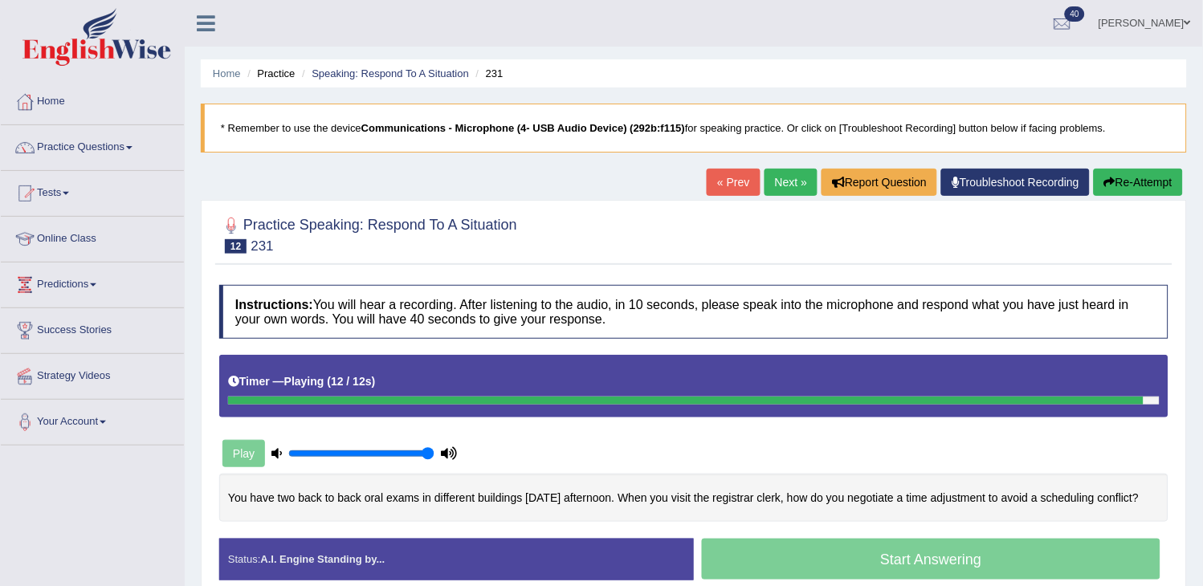
click at [774, 10] on ul "[PERSON_NAME] Toggle navigation Username: obehi00 Access Type: Online Subscript…" at bounding box center [846, 23] width 713 height 46
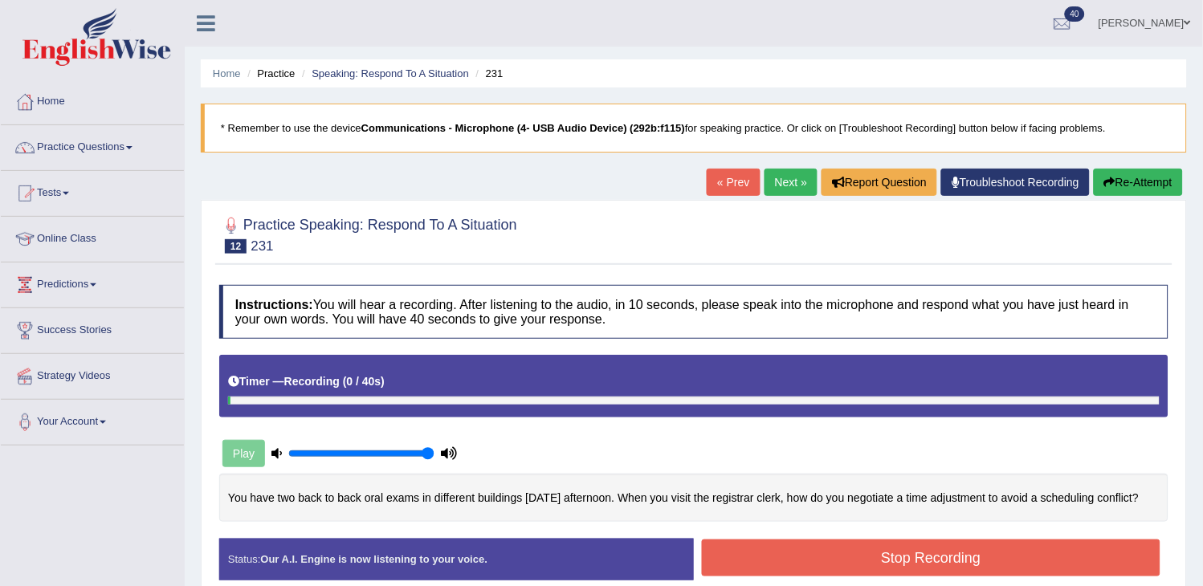
click at [790, 183] on link "Next »" at bounding box center [791, 182] width 53 height 27
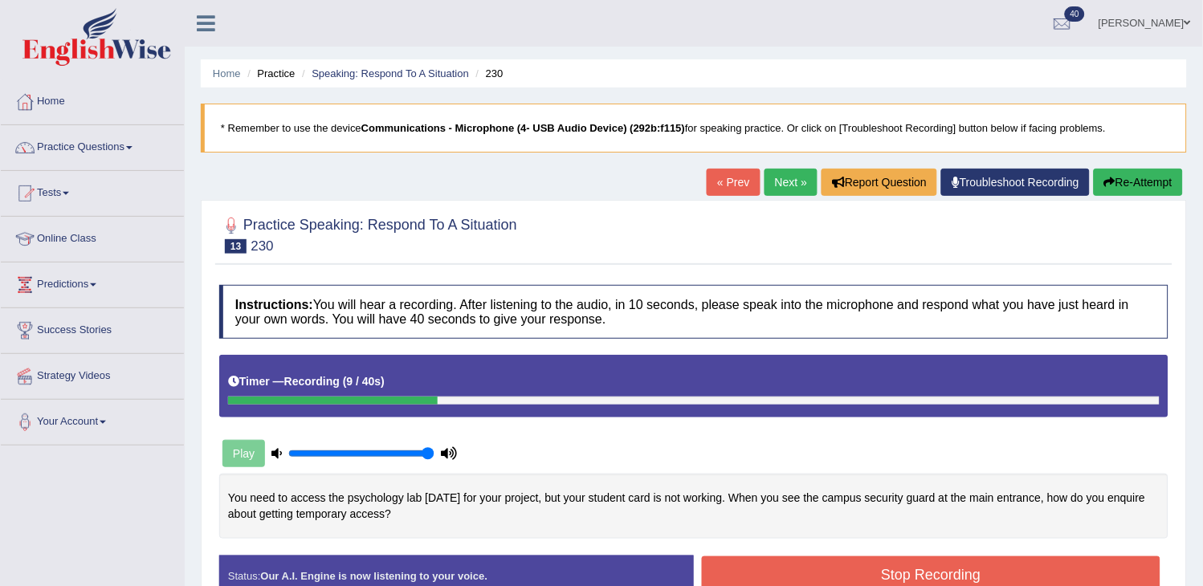
click at [1129, 171] on button "Re-Attempt" at bounding box center [1138, 182] width 89 height 27
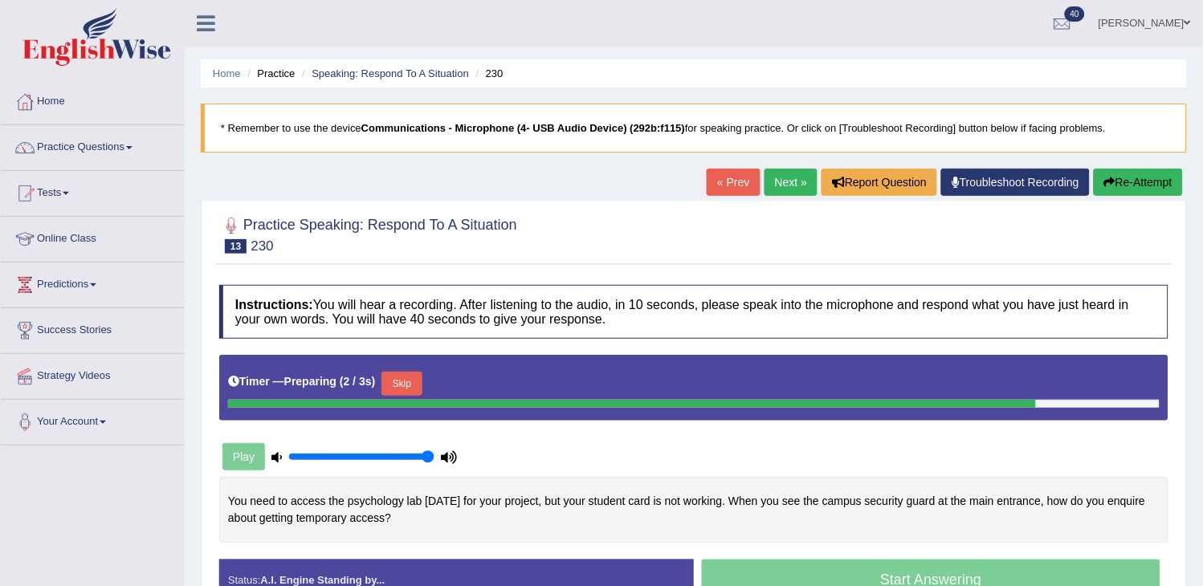
click at [406, 387] on button "Skip" at bounding box center [402, 384] width 40 height 24
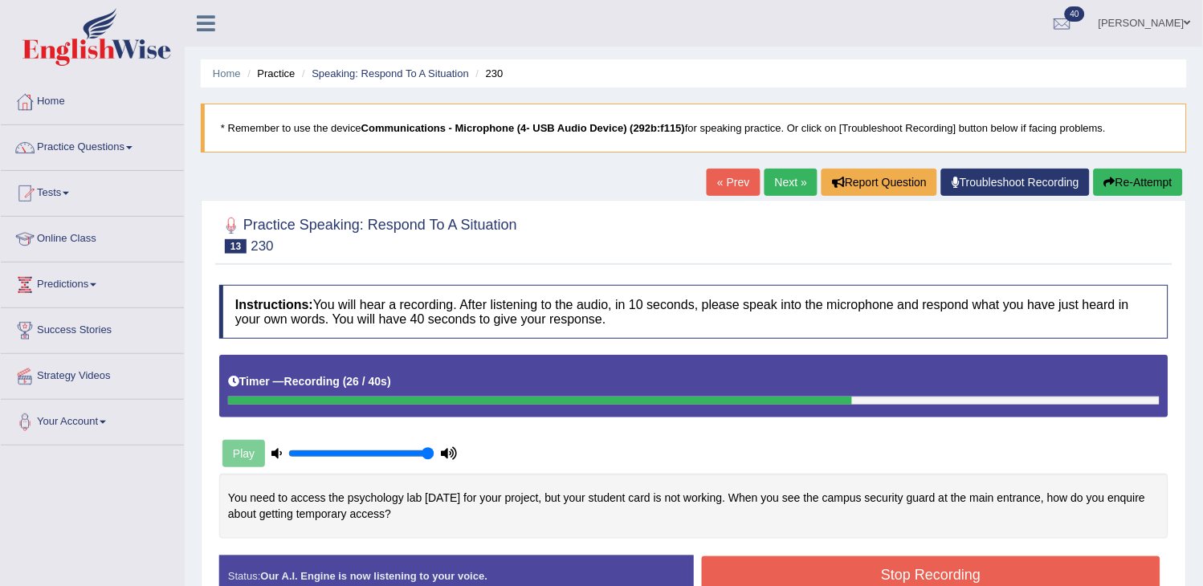
click at [782, 570] on button "Stop Recording" at bounding box center [931, 575] width 459 height 37
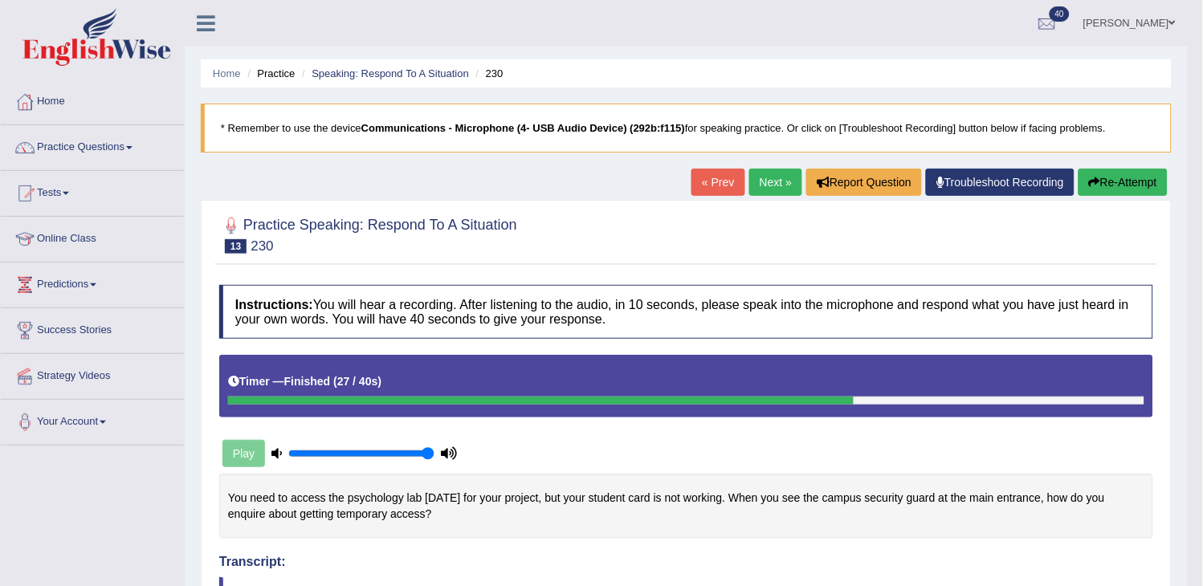
click at [774, 188] on link "Next »" at bounding box center [775, 182] width 53 height 27
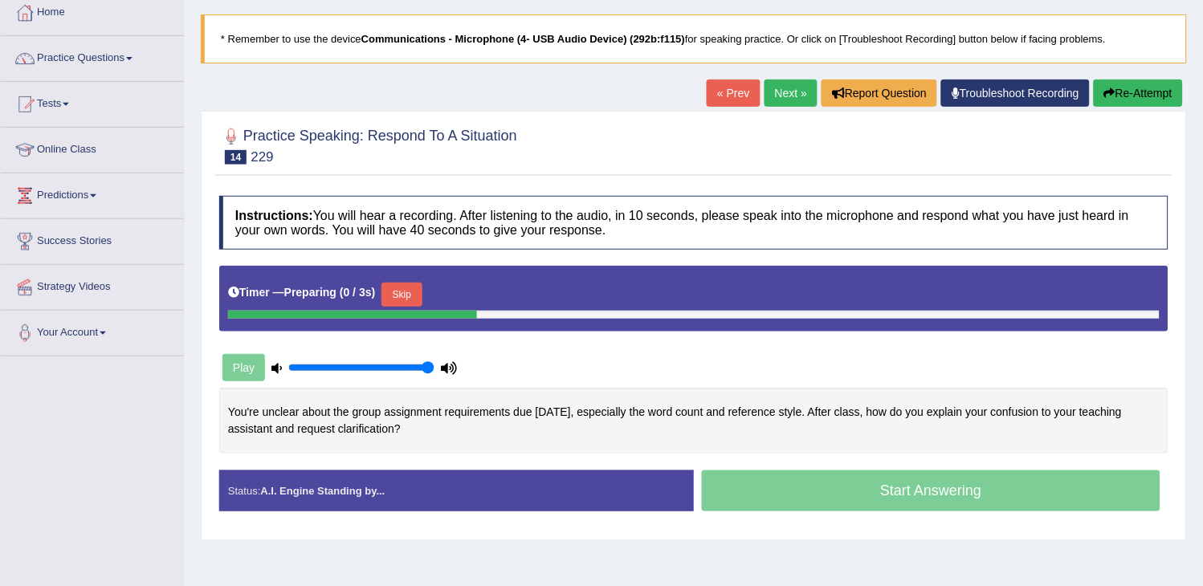
scroll to position [178, 0]
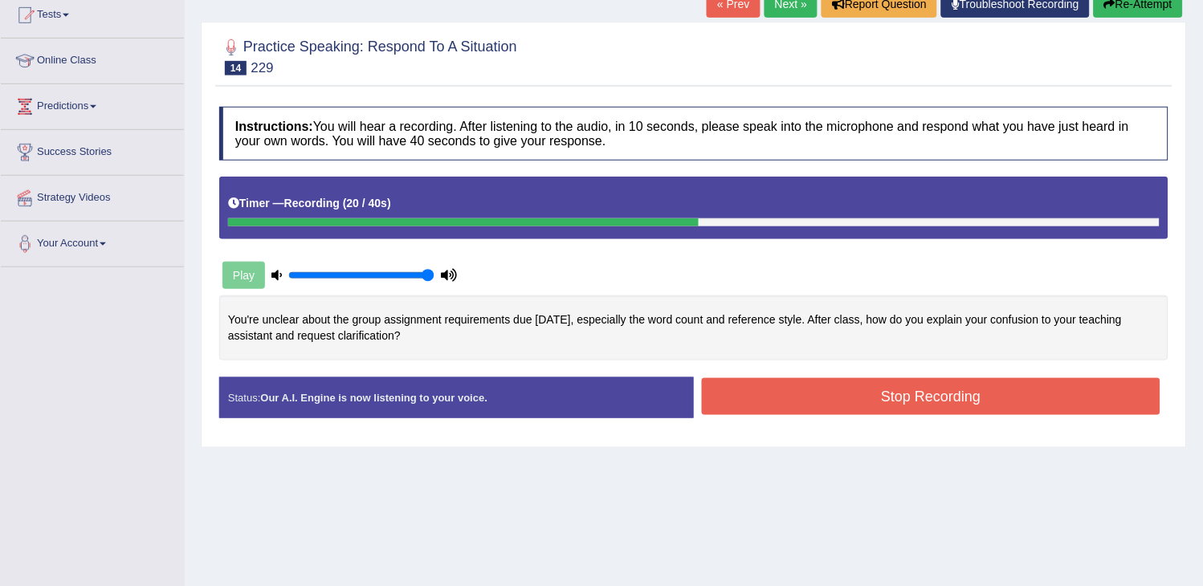
click at [1111, 10] on button "Re-Attempt" at bounding box center [1138, 3] width 89 height 27
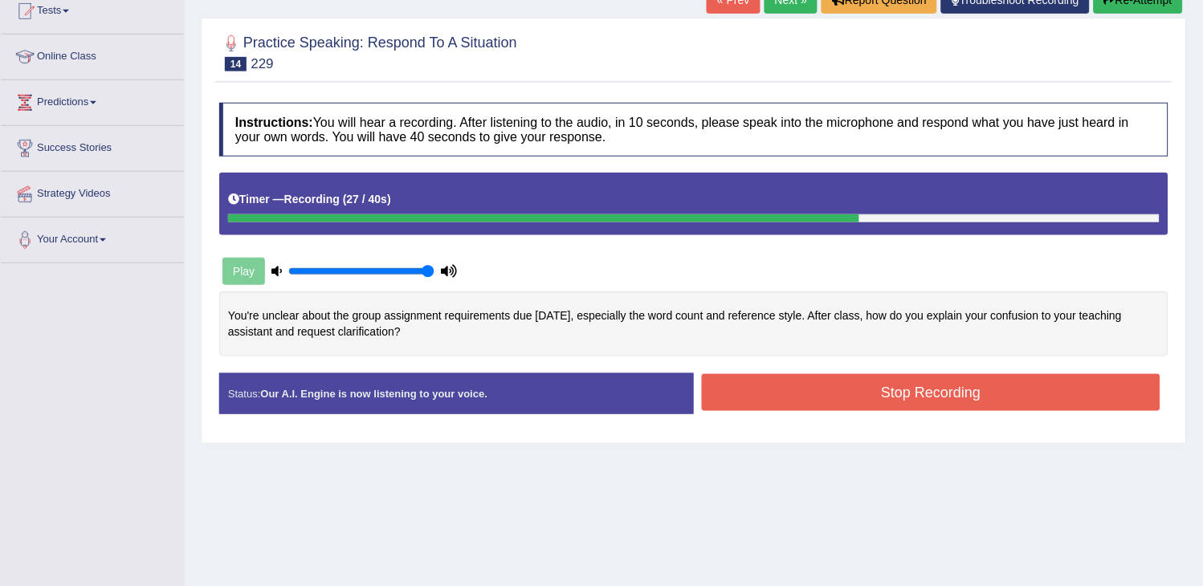
click at [1111, 10] on button "Re-Attempt" at bounding box center [1138, -1] width 89 height 27
click at [852, 388] on button "Stop Recording" at bounding box center [931, 392] width 459 height 37
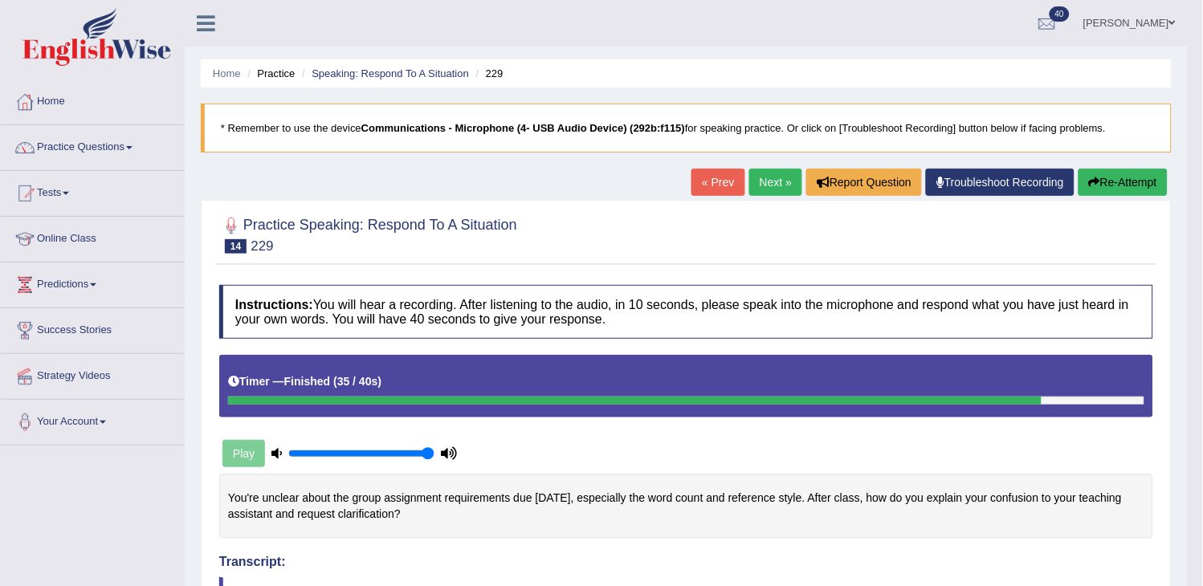
click at [774, 188] on link "Next »" at bounding box center [775, 182] width 53 height 27
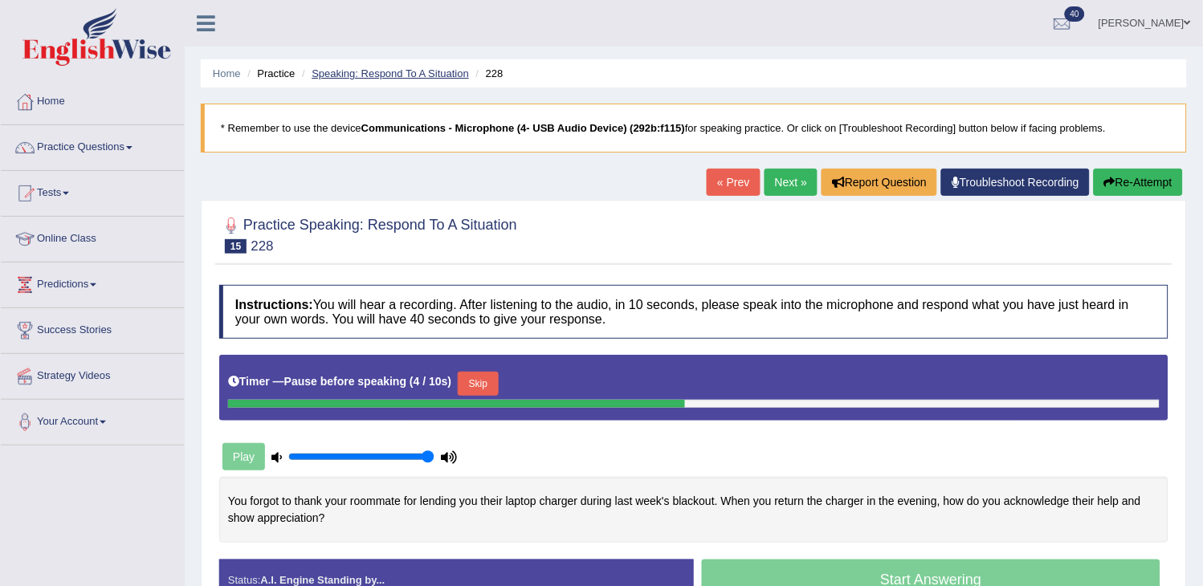
click at [371, 71] on link "Speaking: Respond To A Situation" at bounding box center [390, 73] width 157 height 12
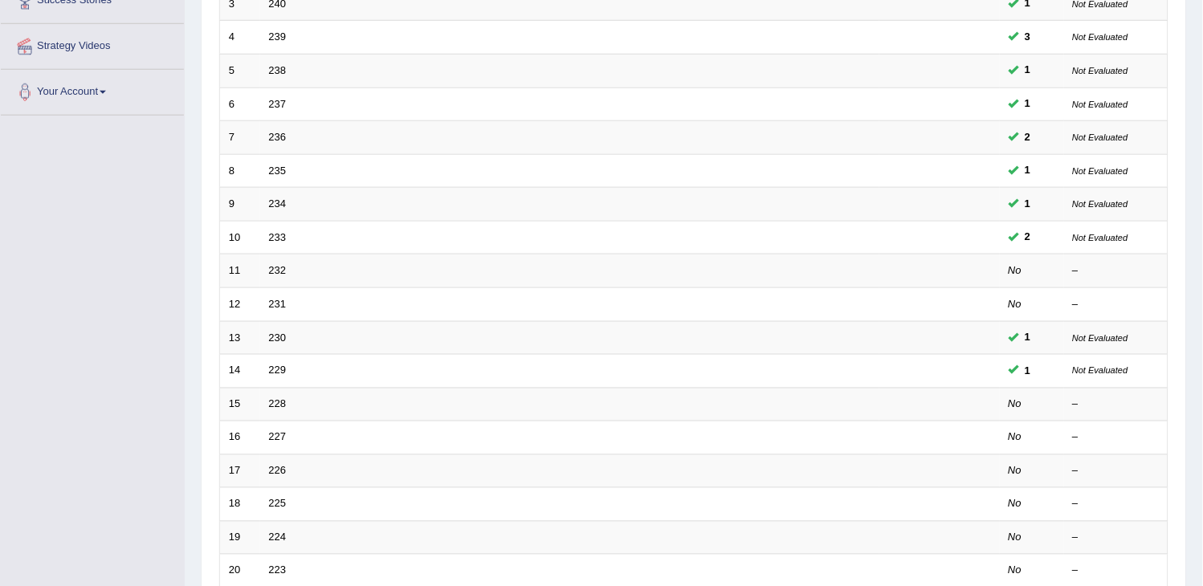
scroll to position [299, 0]
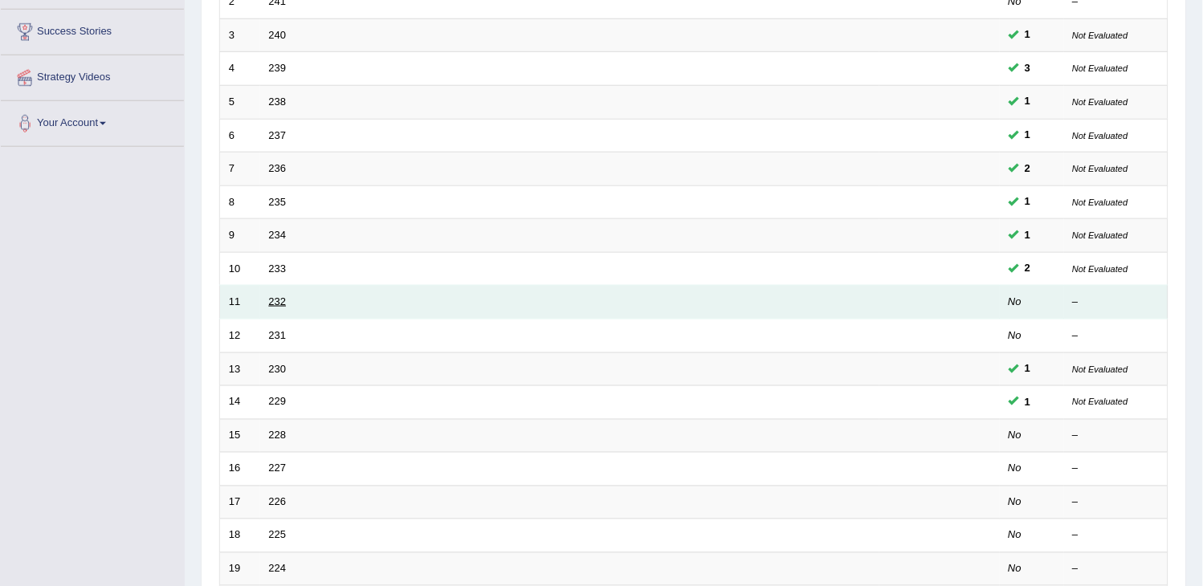
click at [274, 300] on link "232" at bounding box center [278, 302] width 18 height 12
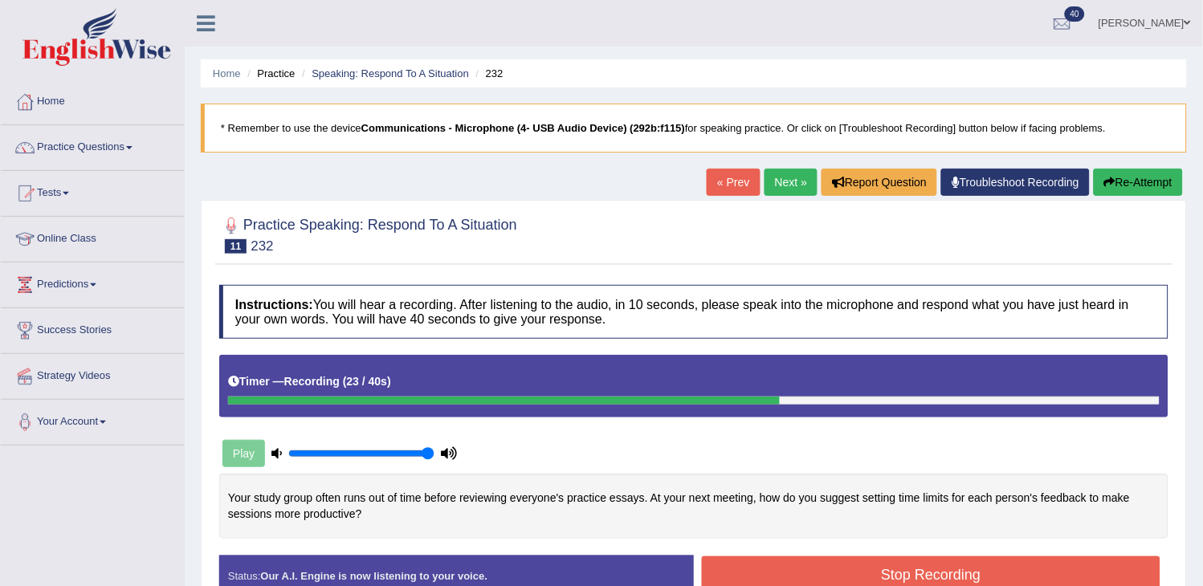
click at [1150, 177] on button "Re-Attempt" at bounding box center [1138, 182] width 89 height 27
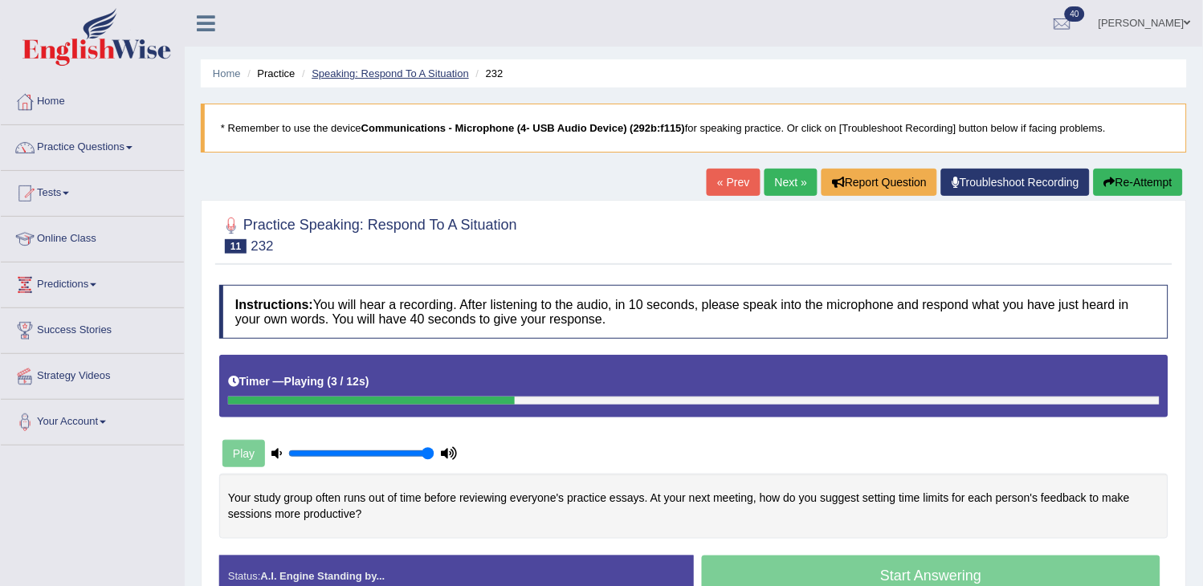
click at [367, 69] on link "Speaking: Respond To A Situation" at bounding box center [390, 73] width 157 height 12
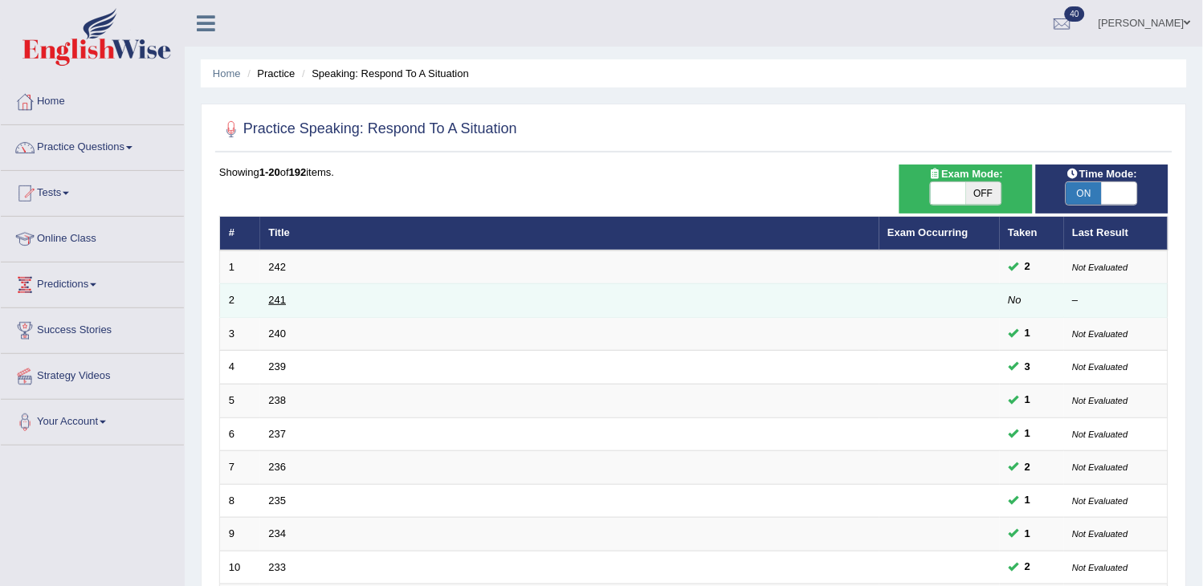
click at [273, 300] on link "241" at bounding box center [278, 300] width 18 height 12
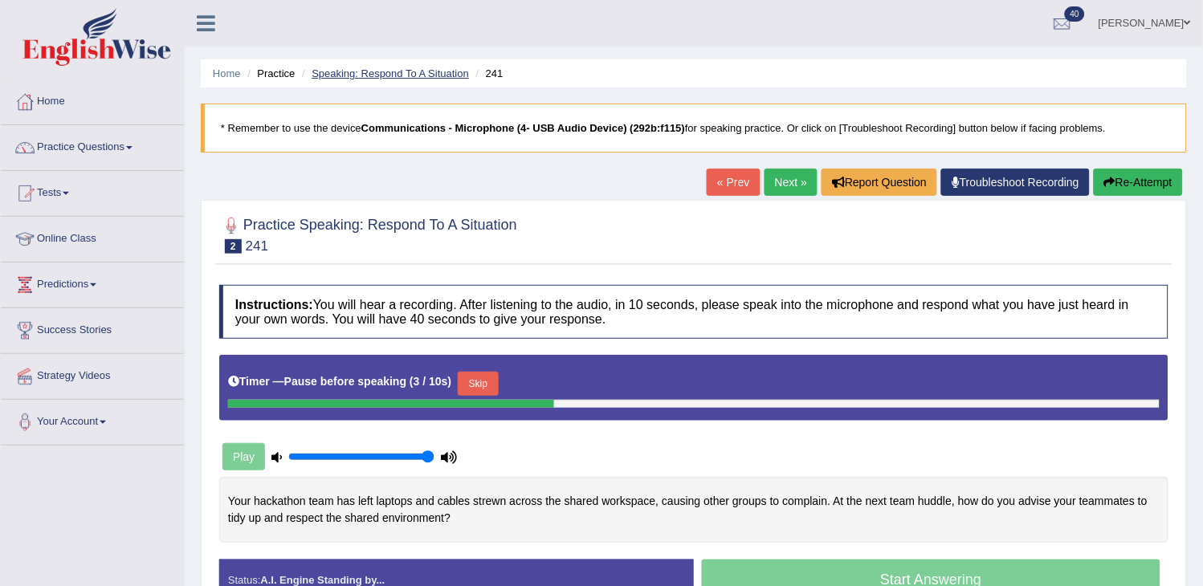
click at [432, 69] on link "Speaking: Respond To A Situation" at bounding box center [390, 73] width 157 height 12
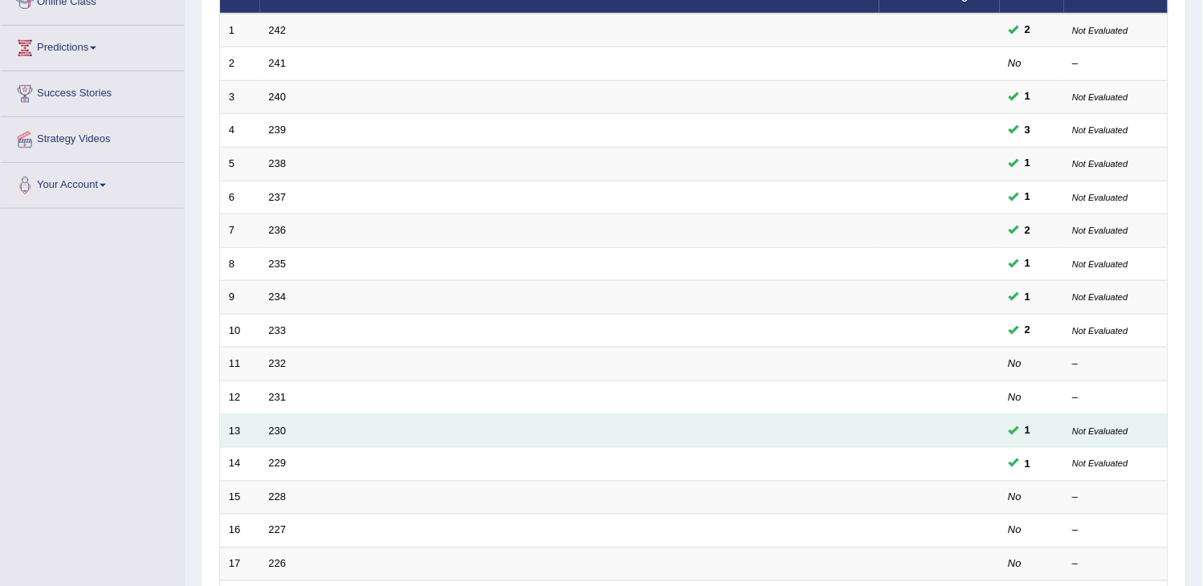
scroll to position [210, 0]
